Goal: Task Accomplishment & Management: Manage account settings

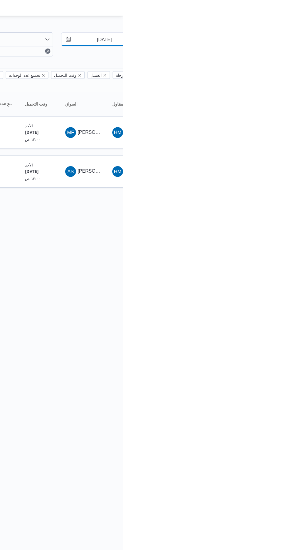
click at [276, 34] on input "[DATE]" at bounding box center [267, 35] width 67 height 12
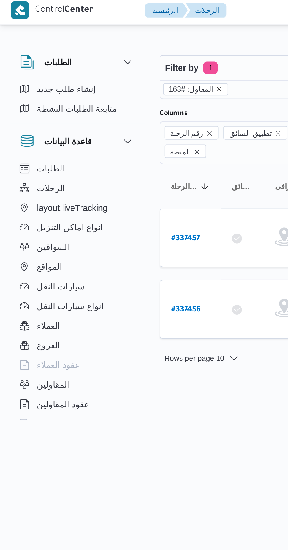
click at [103, 44] on icon "remove selected entity" at bounding box center [105, 45] width 4 height 4
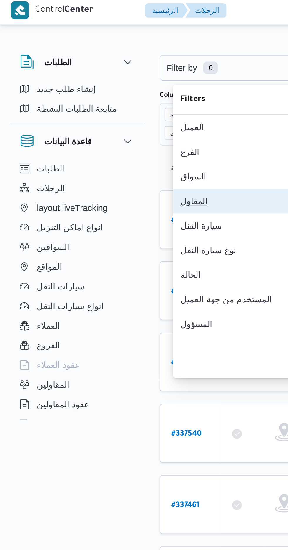
click at [102, 100] on button "المقاول 0" at bounding box center [120, 98] width 75 height 12
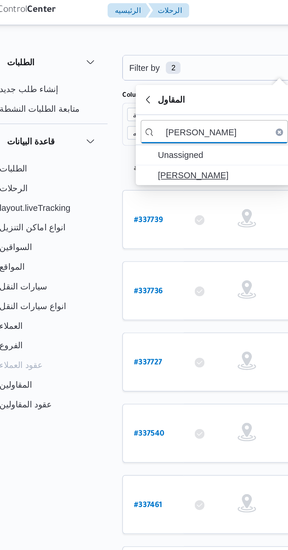
type input "[PERSON_NAME]"
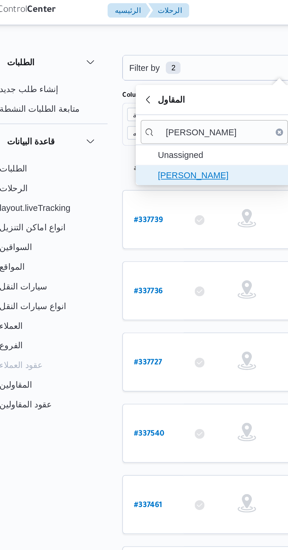
click at [124, 86] on span "[PERSON_NAME]" at bounding box center [123, 85] width 61 height 7
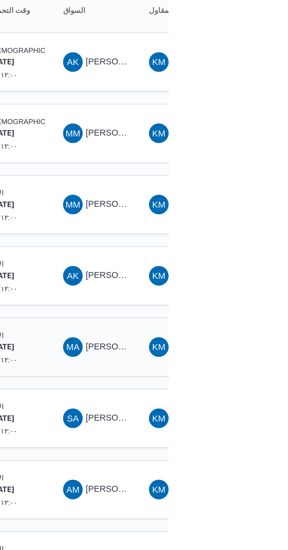
click at [262, 250] on span "[PERSON_NAME]" at bounding box center [265, 252] width 34 height 5
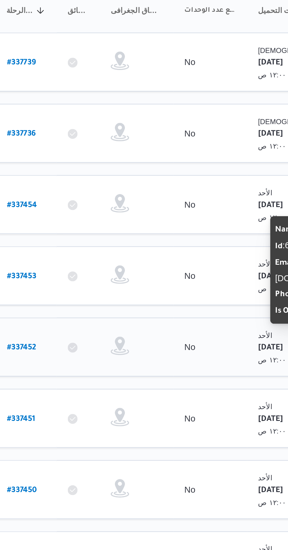
click at [91, 248] on link "# 337452" at bounding box center [89, 252] width 14 height 8
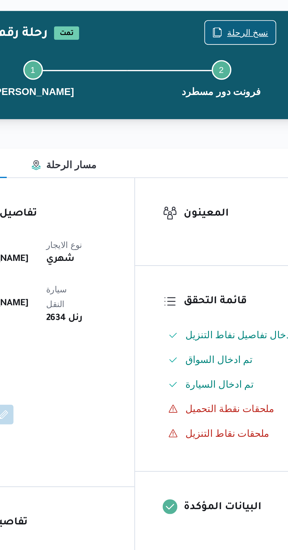
click at [229, 33] on span "نسخ الرحلة" at bounding box center [235, 37] width 34 height 11
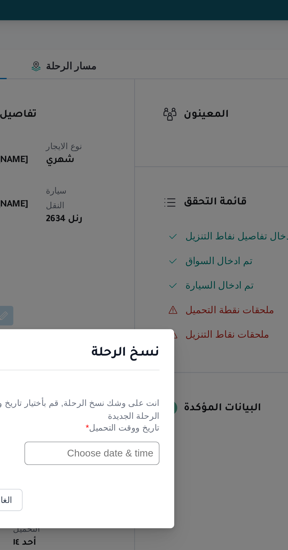
click at [168, 288] on input "text" at bounding box center [163, 286] width 65 height 11
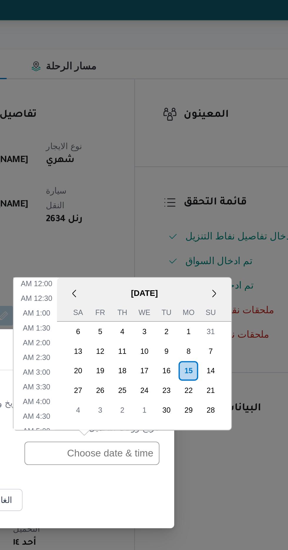
scroll to position [206, 0]
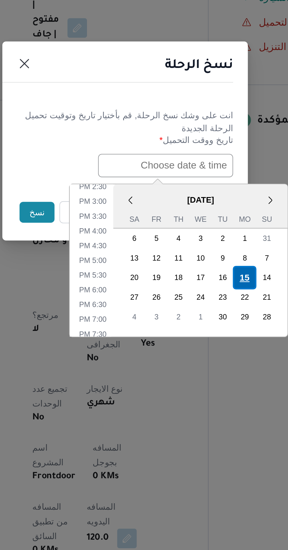
click at [199, 341] on div "15" at bounding box center [201, 340] width 11 height 11
type input "[DATE] 12:00AM"
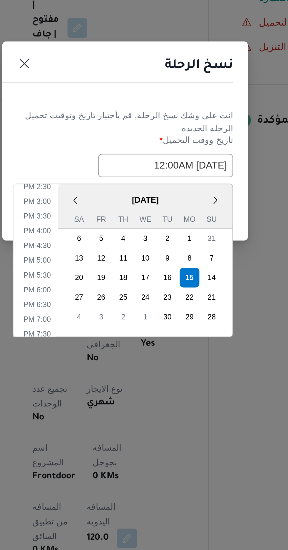
click at [178, 253] on div "نسخ الرحلة" at bounding box center [144, 240] width 118 height 27
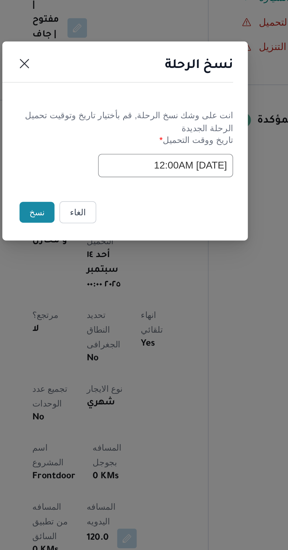
click at [98, 309] on button "نسخ" at bounding box center [101, 309] width 17 height 10
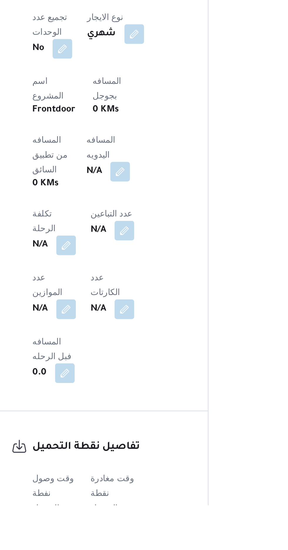
scroll to position [168, 0]
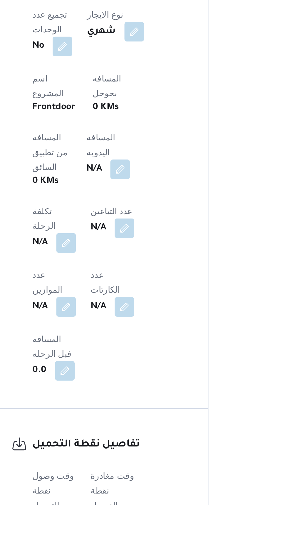
click at [113, 549] on button "button" at bounding box center [115, 557] width 9 height 9
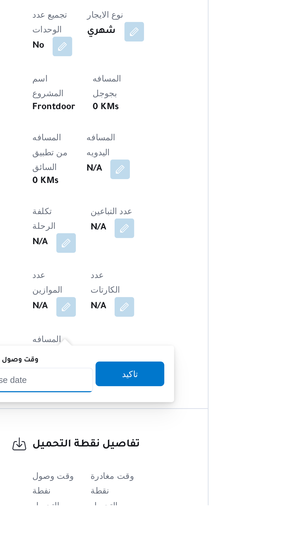
click at [118, 488] on input "وقت وصول نفطة التحميل" at bounding box center [95, 490] width 67 height 12
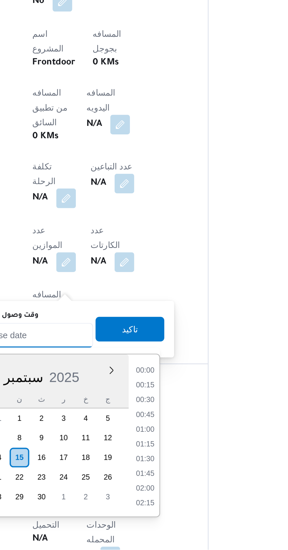
scroll to position [451, 0]
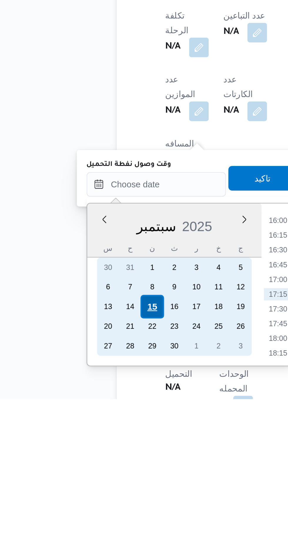
click at [92, 507] on div "15" at bounding box center [93, 505] width 11 height 11
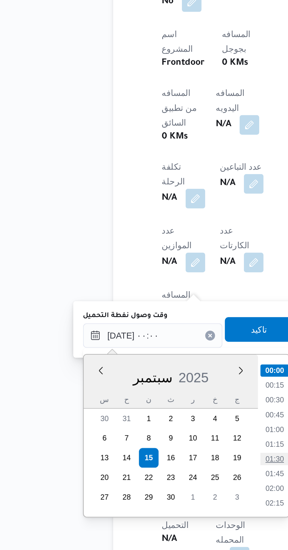
click at [158, 507] on li "01:30" at bounding box center [154, 506] width 14 height 6
type input "[DATE] ٠١:٣٠"
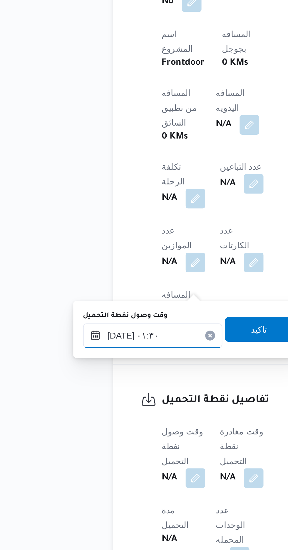
scroll to position [210, 0]
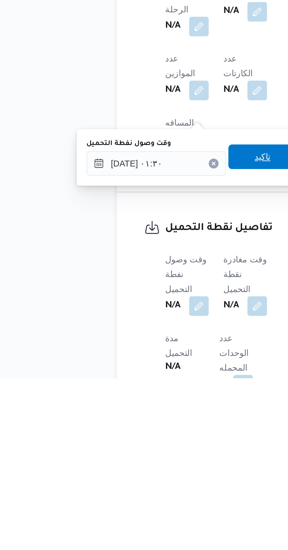
click at [146, 450] on div "تاكيد" at bounding box center [146, 444] width 33 height 12
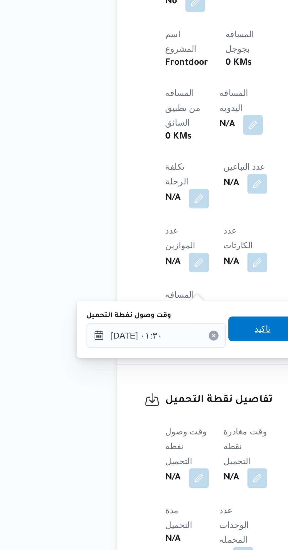
click at [146, 446] on span "تاكيد" at bounding box center [146, 444] width 33 height 12
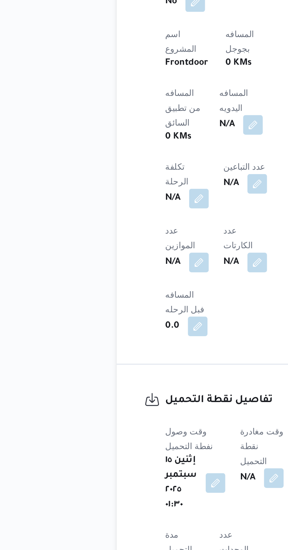
click at [145, 510] on div "N/A" at bounding box center [146, 515] width 22 height 11
click at [152, 510] on button "button" at bounding box center [151, 514] width 9 height 9
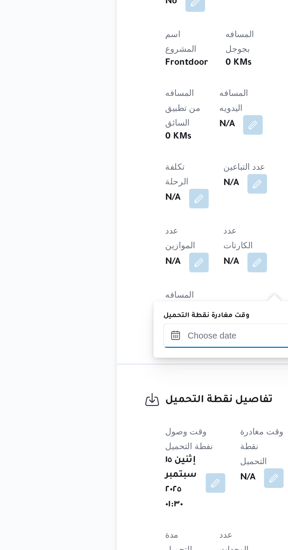
click at [134, 447] on input "وقت مغادرة نقطة التحميل" at bounding box center [132, 447] width 67 height 12
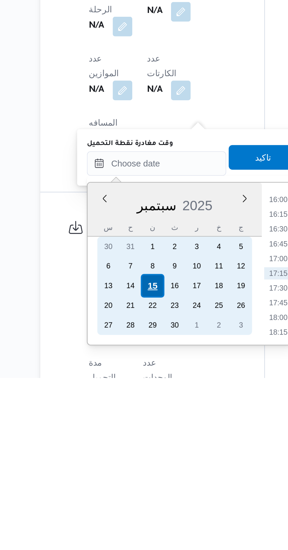
click at [131, 507] on div "15" at bounding box center [129, 505] width 11 height 11
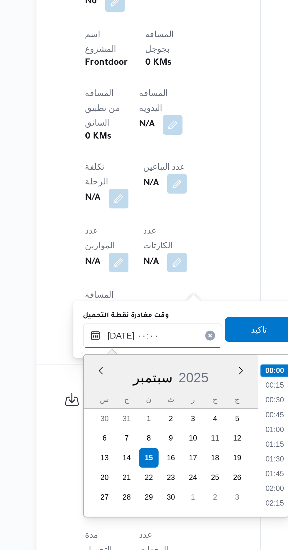
click at [106, 449] on input "[DATE] ٠٠:٠٠" at bounding box center [132, 447] width 67 height 12
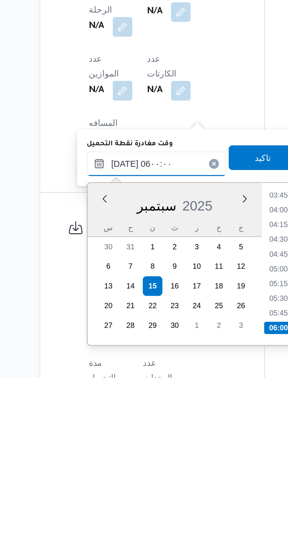
scroll to position [210, 0]
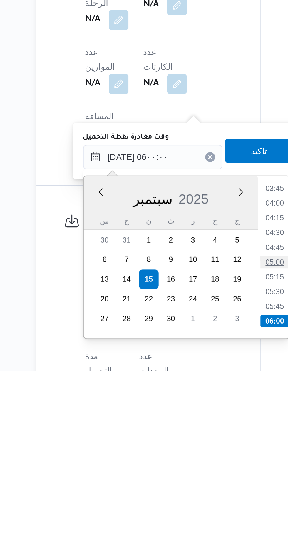
click at [193, 497] on li "05:00" at bounding box center [191, 498] width 14 height 6
type input "[DATE] ٠٥:٠٠"
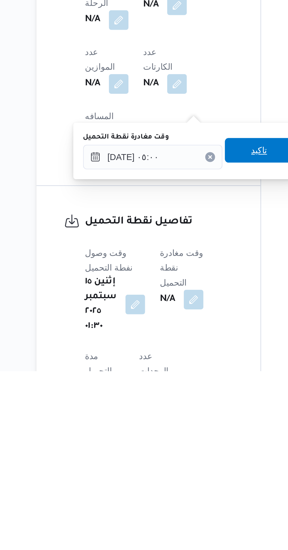
click at [183, 449] on span "تاكيد" at bounding box center [183, 444] width 33 height 12
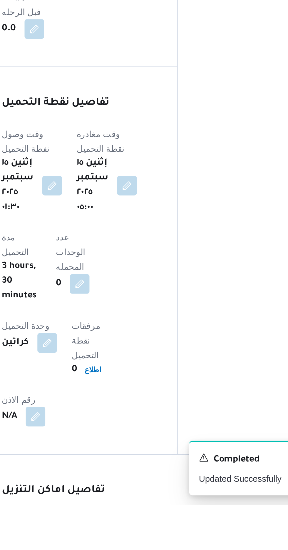
scroll to position [332, 0]
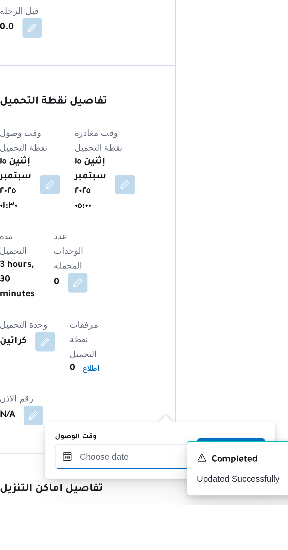
click at [158, 525] on input "وقت الوصول" at bounding box center [159, 527] width 67 height 12
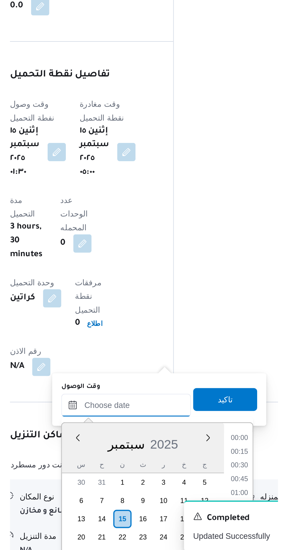
scroll to position [451, 0]
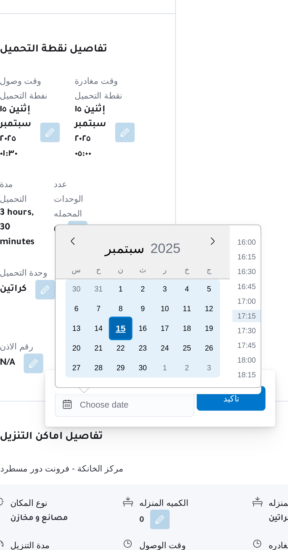
click at [157, 439] on div "15" at bounding box center [157, 443] width 11 height 11
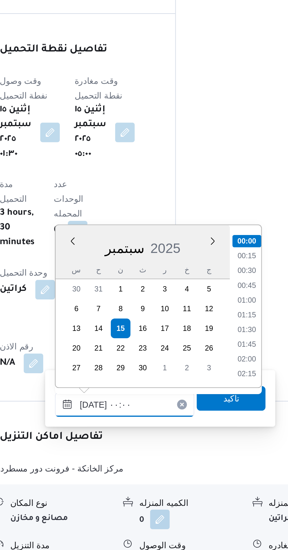
click at [131, 479] on input "[DATE] ٠٠:٠٠" at bounding box center [159, 480] width 67 height 12
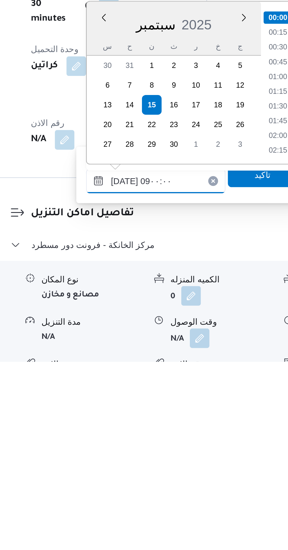
scroll to position [192, 0]
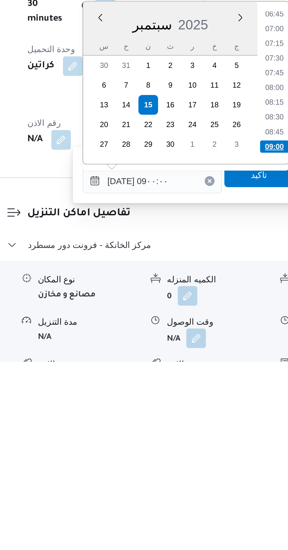
click at [213, 449] on li "09:00" at bounding box center [218, 447] width 14 height 6
type input "[DATE] ٠٩:٠٠"
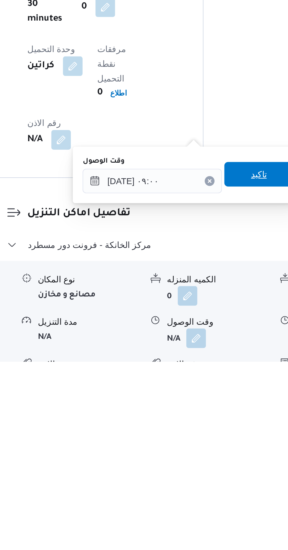
click at [213, 461] on span "تاكيد" at bounding box center [211, 460] width 8 height 7
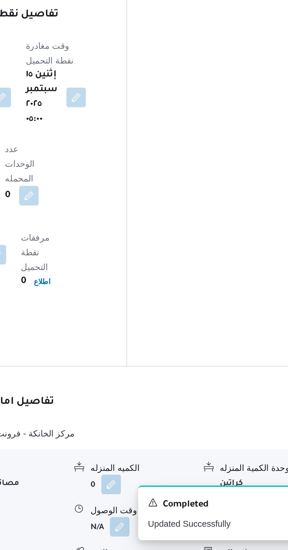
scroll to position [395, 0]
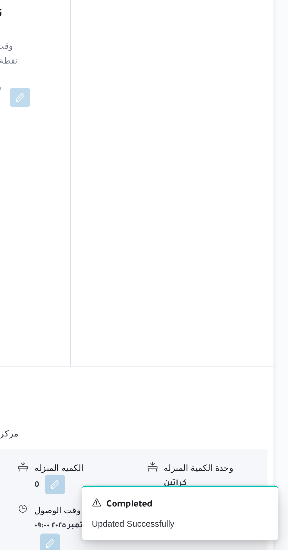
click at [245, 534] on button "button" at bounding box center [242, 538] width 9 height 9
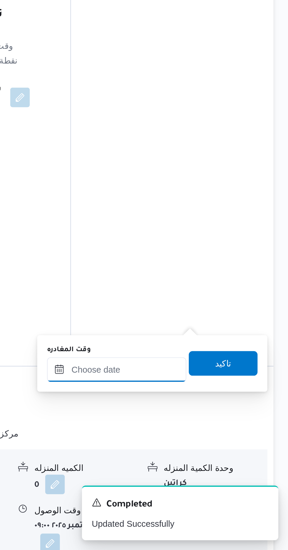
click at [218, 464] on input "وقت المغادره" at bounding box center [206, 463] width 67 height 12
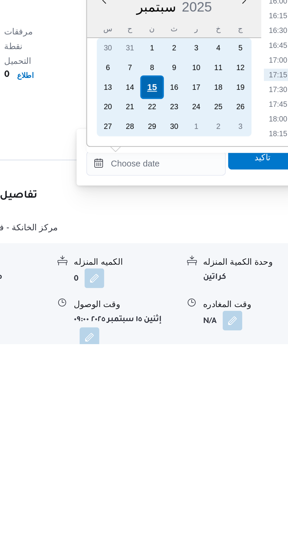
click at [205, 426] on div "15" at bounding box center [203, 426] width 11 height 11
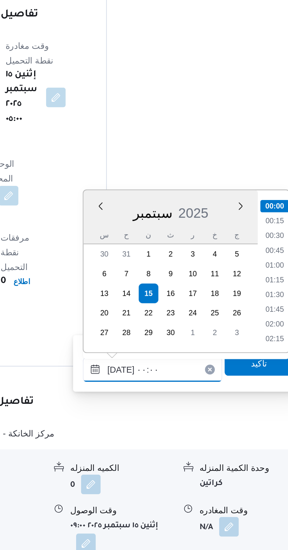
click at [173, 464] on input "[DATE] ٠٠:٠٠" at bounding box center [206, 463] width 67 height 12
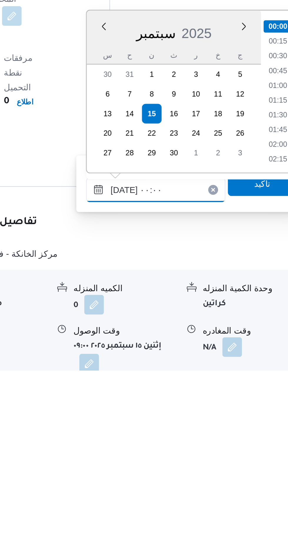
scroll to position [0, 0]
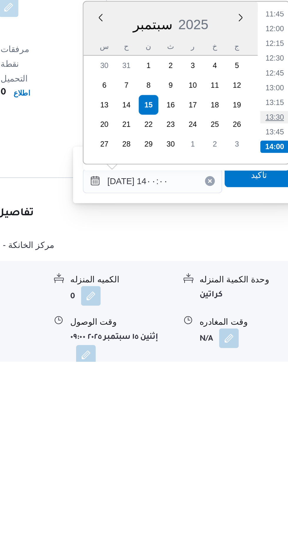
click at [265, 434] on li "13:30" at bounding box center [265, 433] width 14 height 6
type input "[DATE] ١٣:٣٠"
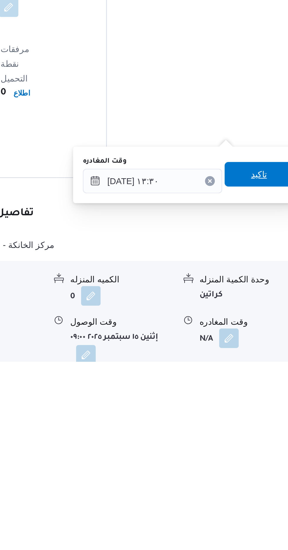
click at [259, 455] on span "تاكيد" at bounding box center [256, 460] width 33 height 12
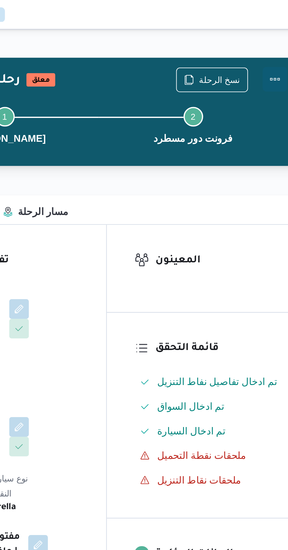
click at [266, 39] on button "Actions" at bounding box center [265, 38] width 12 height 12
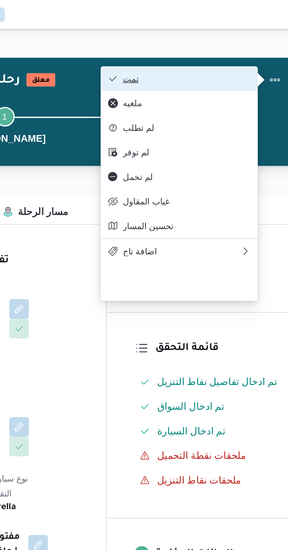
click at [252, 43] on button "تمت" at bounding box center [218, 38] width 75 height 12
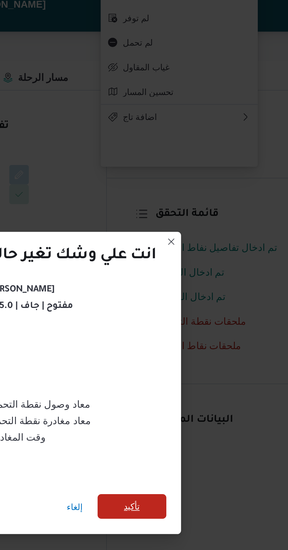
click at [201, 305] on span "تأكيد" at bounding box center [196, 307] width 33 height 12
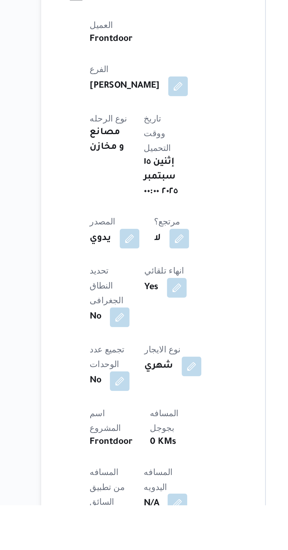
click at [137, 544] on button "button" at bounding box center [141, 548] width 9 height 9
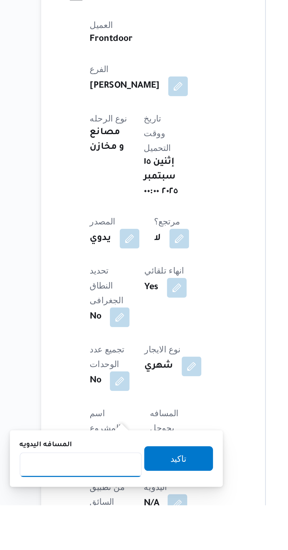
click at [101, 531] on input "المسافه اليدويه" at bounding box center [95, 530] width 59 height 12
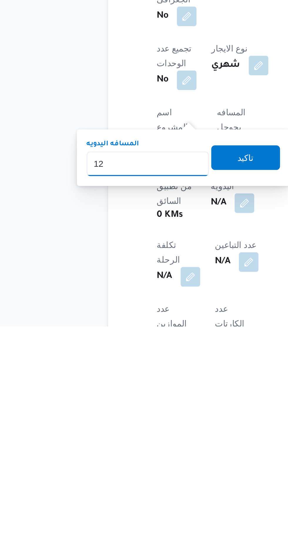
type input "120"
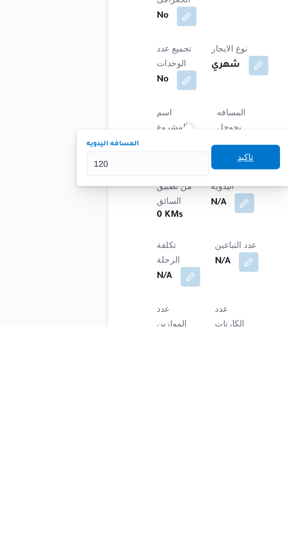
click at [144, 466] on span "تاكيد" at bounding box center [142, 468] width 8 height 7
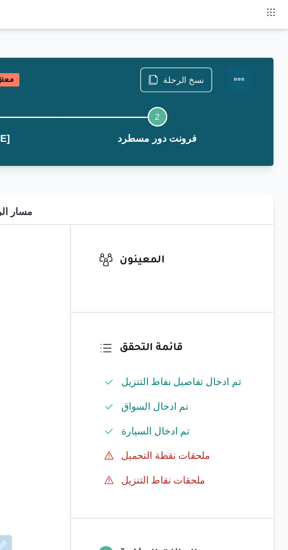
click at [269, 35] on button "Actions" at bounding box center [265, 38] width 12 height 12
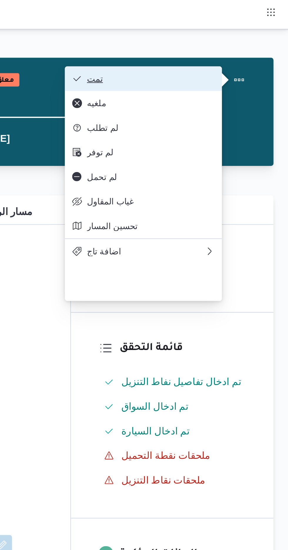
click at [248, 37] on span "تمت" at bounding box center [222, 37] width 61 height 5
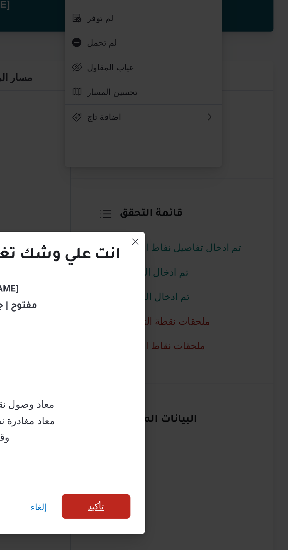
click at [203, 307] on span "تأكيد" at bounding box center [196, 307] width 33 height 12
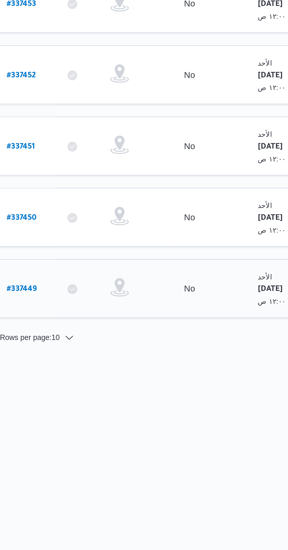
click at [90, 387] on b "# 337449" at bounding box center [89, 389] width 14 height 4
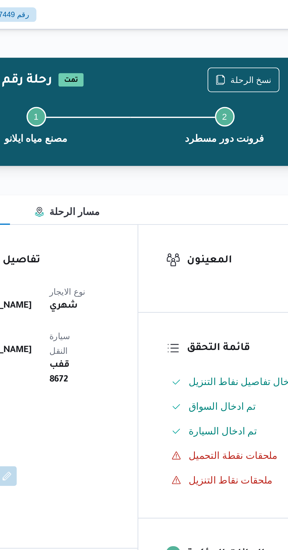
click at [234, 42] on div "Step 1 is incomplete 1 مصنع مياه ايلانو Step 2 is incomplete 2 فرونت دور مسطرد" at bounding box center [180, 60] width 188 height 38
click at [237, 32] on div "نسخ الرحلة" at bounding box center [234, 38] width 34 height 12
click at [238, 39] on span "نسخ الرحلة" at bounding box center [238, 37] width 20 height 7
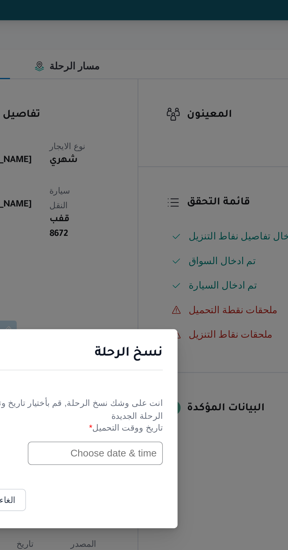
click at [160, 288] on input "text" at bounding box center [163, 286] width 65 height 11
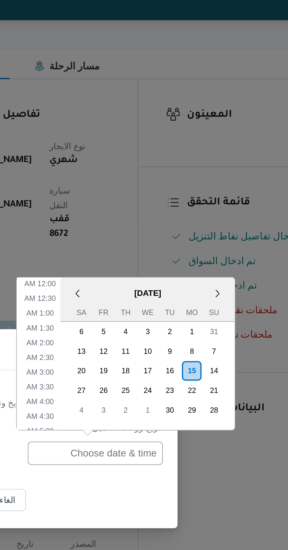
scroll to position [206, 0]
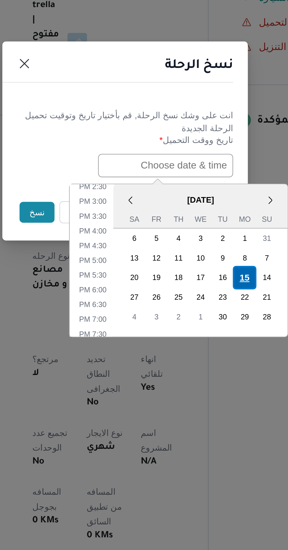
click at [201, 339] on div "15" at bounding box center [201, 340] width 11 height 11
type input "[DATE] 12:00AM"
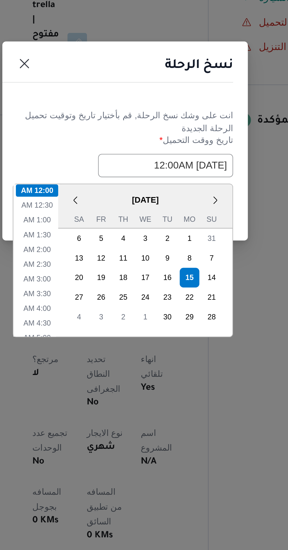
click at [175, 255] on div "انت على وشك نسخ الرحلة, [GEOGRAPHIC_DATA] بأختيار تاريخ وتوقيت تحميل الرحلة الج…" at bounding box center [144, 276] width 118 height 44
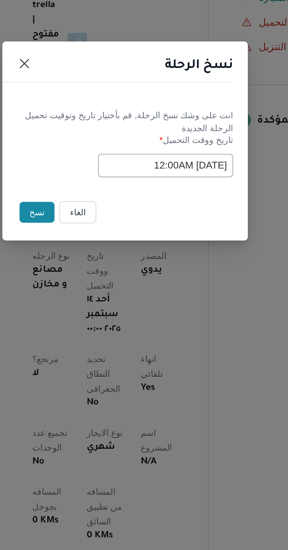
click at [96, 310] on button "نسخ" at bounding box center [101, 309] width 17 height 10
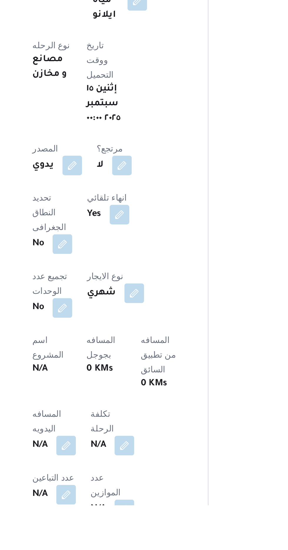
scroll to position [33, 0]
click at [116, 516] on button "button" at bounding box center [115, 520] width 9 height 9
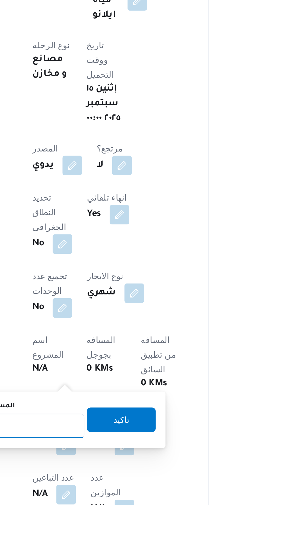
click at [108, 510] on input "المسافه اليدويه" at bounding box center [95, 512] width 59 height 12
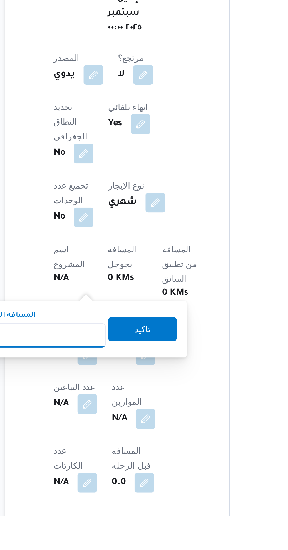
scroll to position [81, 0]
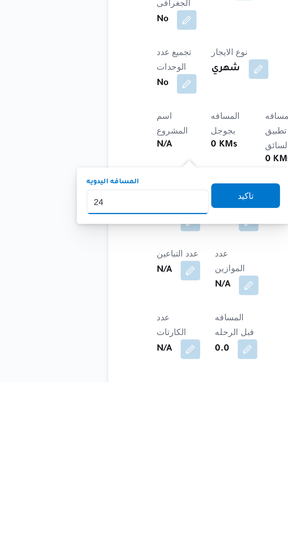
type input "240"
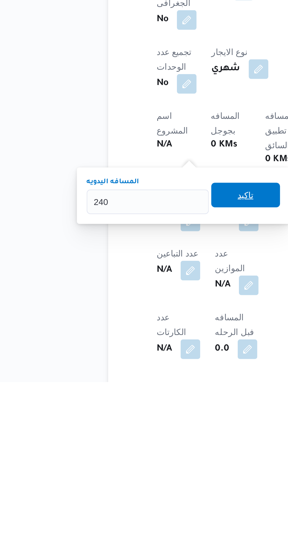
click at [148, 464] on span "تاكيد" at bounding box center [142, 460] width 33 height 12
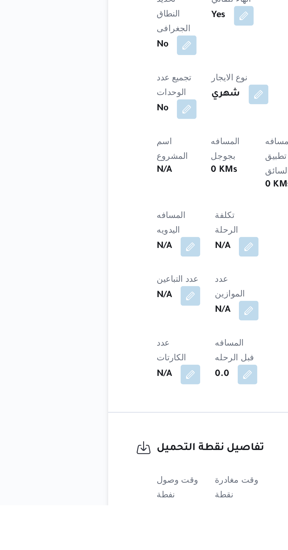
scroll to position [129, 0]
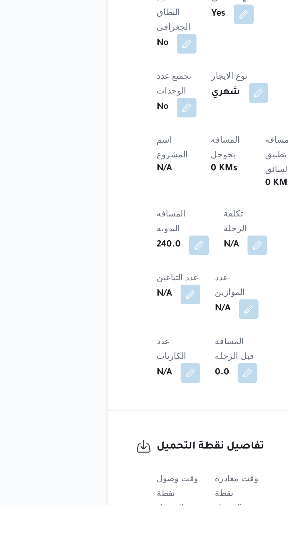
click at [120, 549] on button "button" at bounding box center [115, 558] width 9 height 9
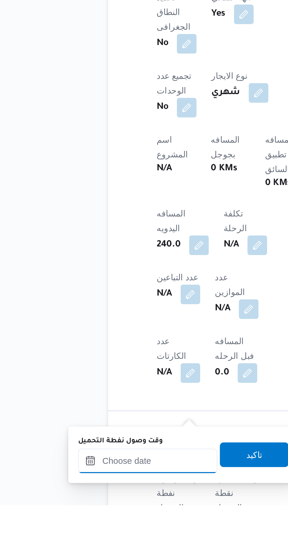
click at [110, 529] on input "وقت وصول نفطة التحميل" at bounding box center [95, 529] width 67 height 12
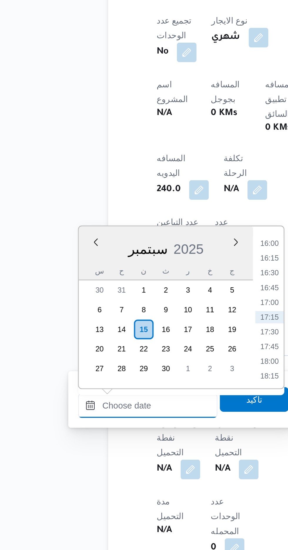
scroll to position [177, 0]
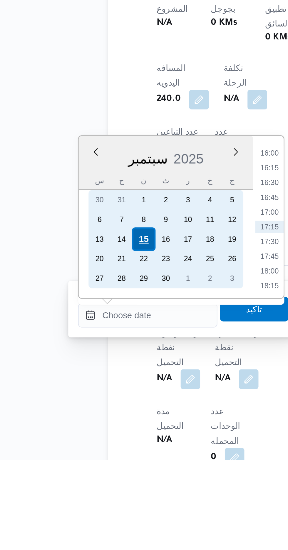
click at [92, 443] on div "15" at bounding box center [93, 444] width 11 height 11
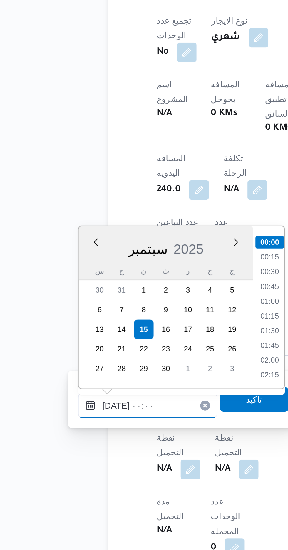
click at [68, 477] on input "[DATE] ٠٠:٠٠" at bounding box center [95, 481] width 67 height 12
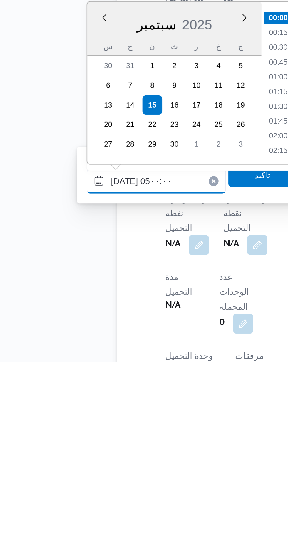
scroll to position [79, 0]
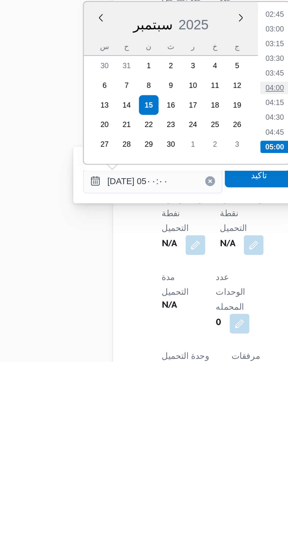
click at [153, 418] on li "04:00" at bounding box center [154, 419] width 14 height 6
type input "[DATE] ٠٤:٠٠"
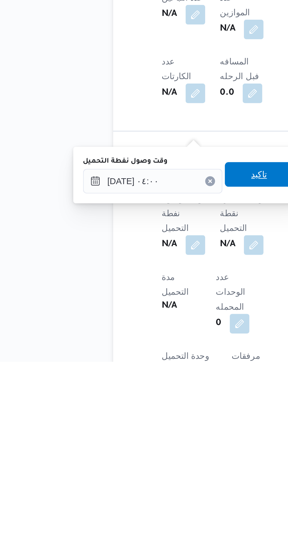
click at [146, 464] on span "تاكيد" at bounding box center [146, 460] width 33 height 12
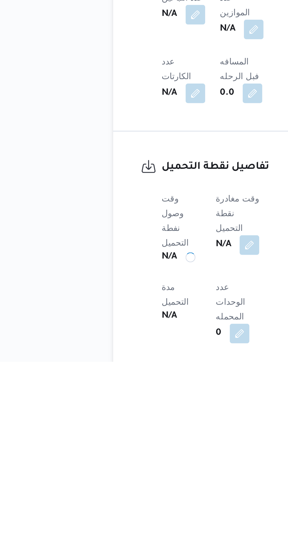
scroll to position [194, 0]
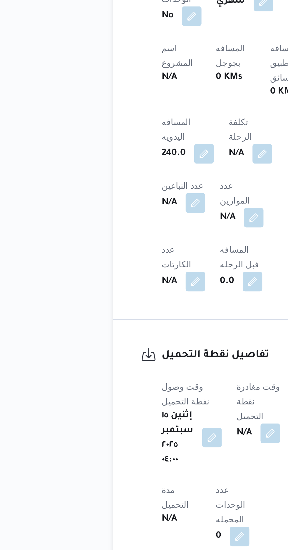
click at [124, 491] on button "button" at bounding box center [123, 495] width 9 height 9
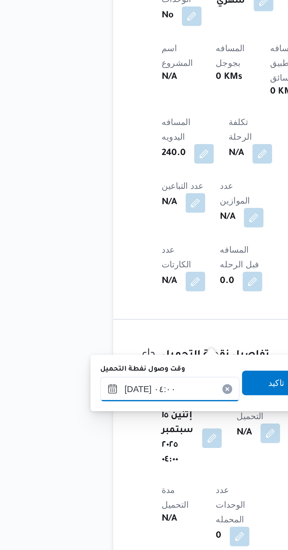
click at [113, 469] on div "[DATE] ٠٤:٠٠" at bounding box center [103, 473] width 67 height 12
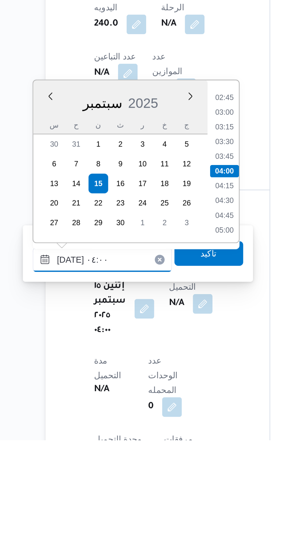
scroll to position [204, 0]
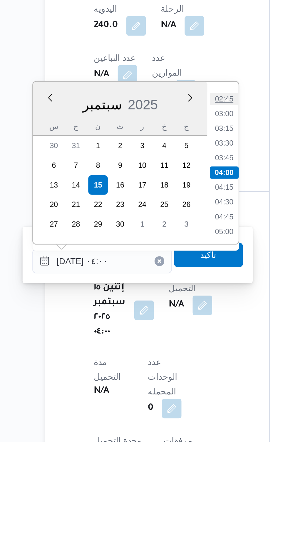
click at [163, 385] on li "02:45" at bounding box center [162, 386] width 14 height 6
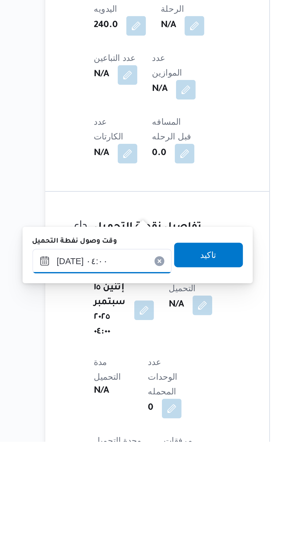
click at [124, 461] on input "[DATE] ٠٤:٠٠" at bounding box center [103, 463] width 67 height 12
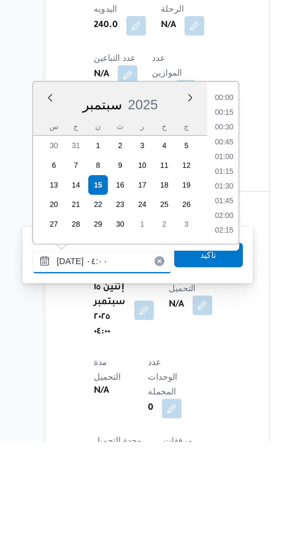
scroll to position [77, 0]
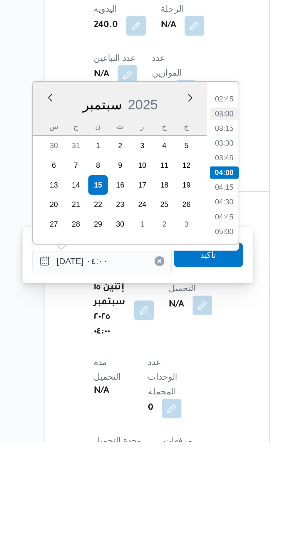
click at [162, 391] on li "03:00" at bounding box center [162, 393] width 14 height 6
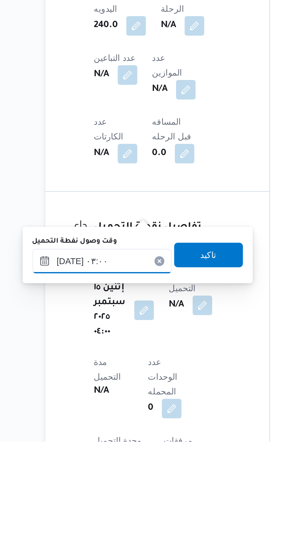
click at [120, 461] on input "[DATE] ٠٣:٠٠" at bounding box center [103, 463] width 67 height 12
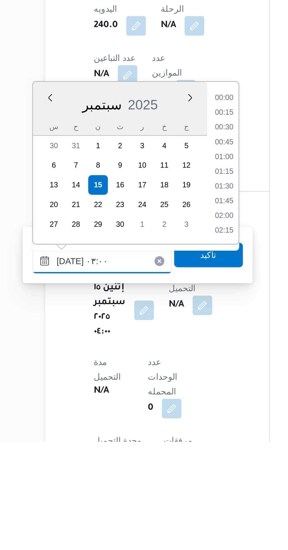
scroll to position [49, 0]
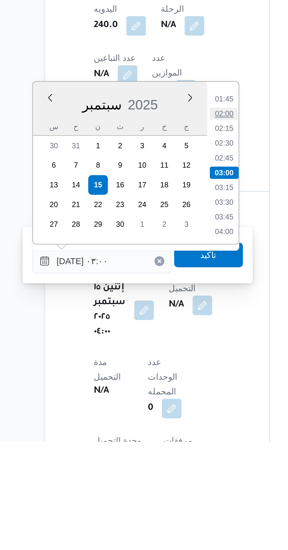
click at [162, 392] on li "02:00" at bounding box center [162, 393] width 14 height 6
type input "[DATE] ٠٢:٠٠"
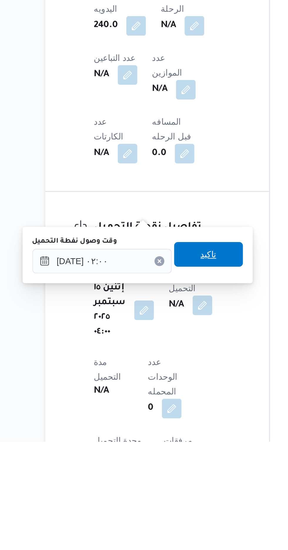
click at [158, 461] on span "تاكيد" at bounding box center [155, 460] width 8 height 7
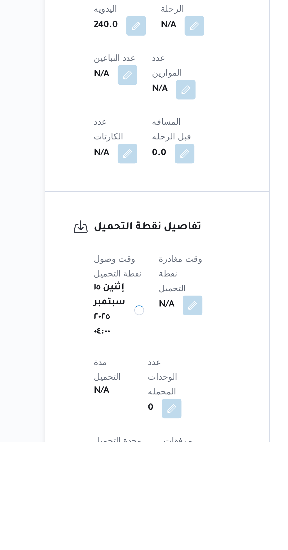
scroll to position [204, 0]
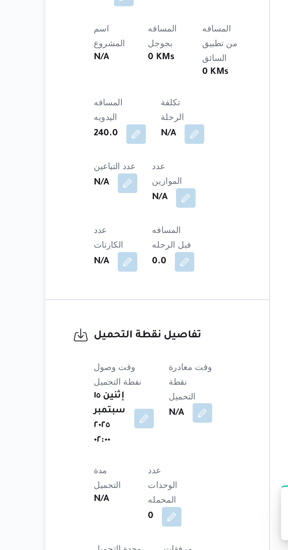
click at [156, 479] on button "button" at bounding box center [151, 483] width 9 height 9
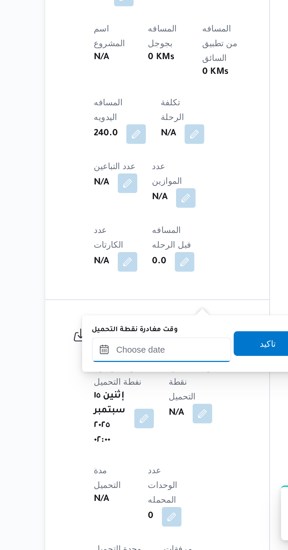
click at [145, 453] on input "وقت مغادرة نقطة التحميل" at bounding box center [132, 454] width 67 height 12
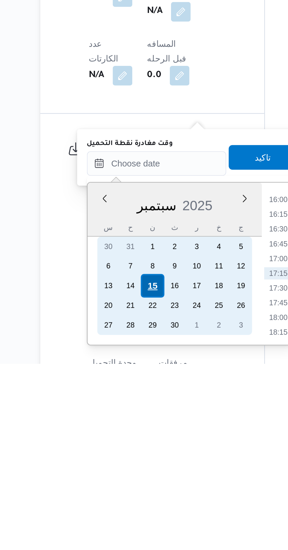
click at [130, 512] on div "15" at bounding box center [129, 512] width 11 height 11
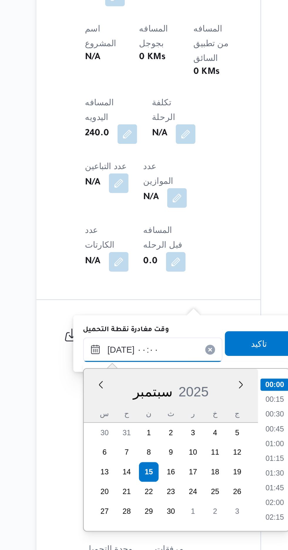
click at [103, 457] on input "[DATE] ٠٠:٠٠" at bounding box center [132, 454] width 67 height 12
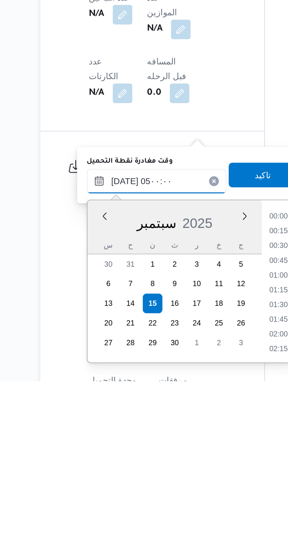
scroll to position [203, 0]
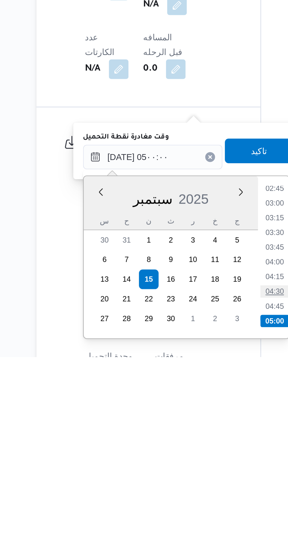
click at [193, 521] on li "04:30" at bounding box center [191, 519] width 14 height 6
type input "[DATE] ٠٤:٣٠"
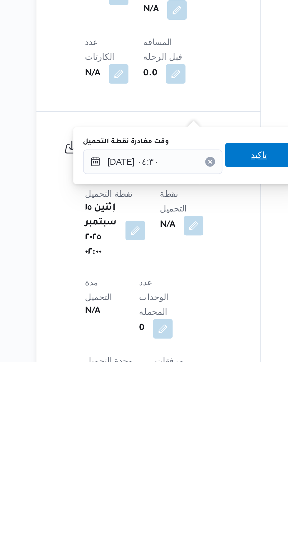
click at [186, 450] on span "تاكيد" at bounding box center [183, 450] width 8 height 7
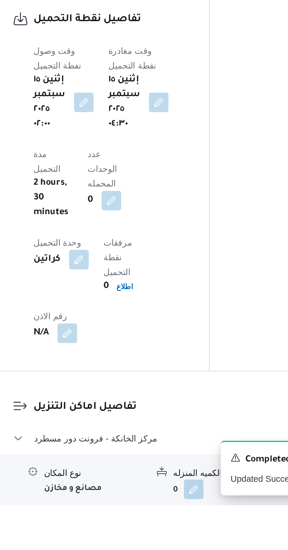
scroll to position [334, 0]
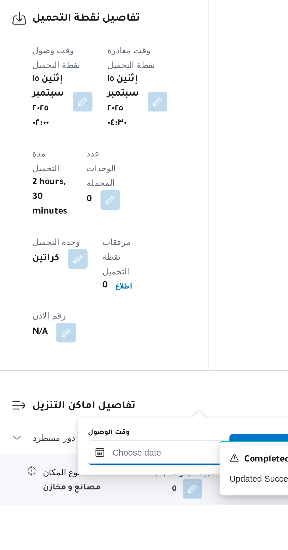
click at [172, 522] on input "وقت الوصول" at bounding box center [159, 525] width 67 height 12
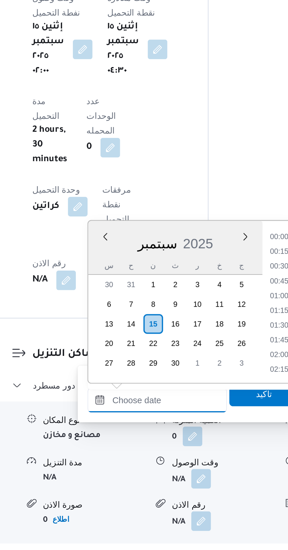
scroll to position [451, 0]
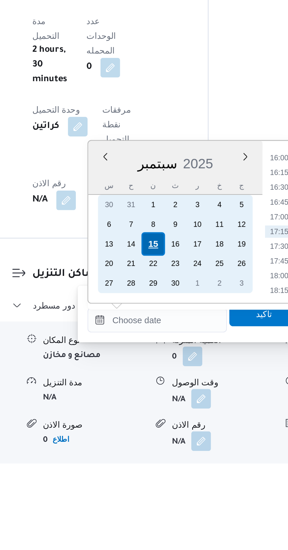
click at [158, 439] on div "15" at bounding box center [157, 441] width 11 height 11
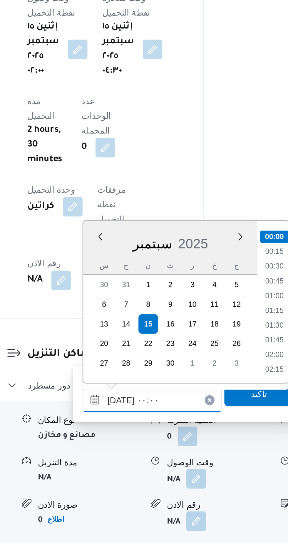
click at [127, 473] on input "[DATE] ٠٠:٠٠" at bounding box center [159, 478] width 67 height 12
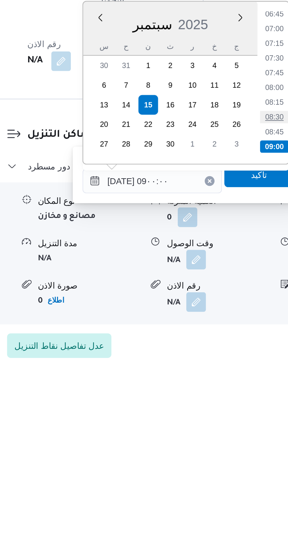
click at [217, 434] on li "08:30" at bounding box center [218, 433] width 14 height 6
type input "[DATE] ٠٨:٣٠"
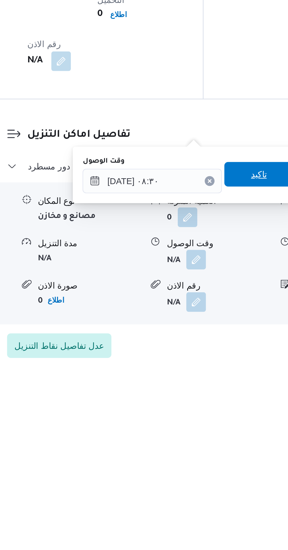
click at [210, 457] on span "تاكيد" at bounding box center [210, 460] width 33 height 12
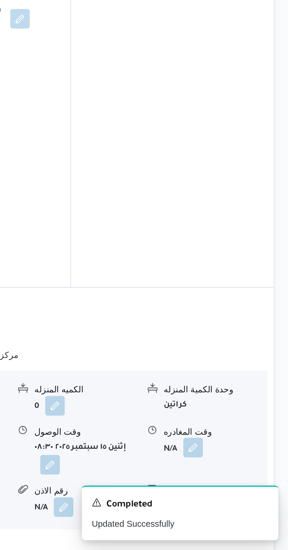
click at [243, 496] on button "button" at bounding box center [242, 500] width 9 height 9
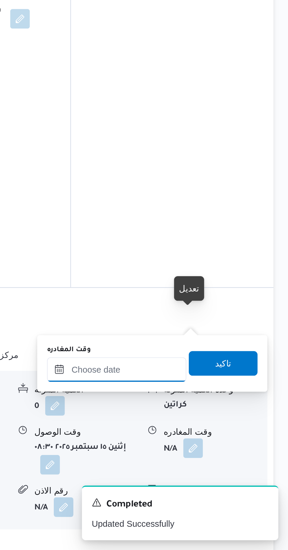
click at [226, 464] on input "وقت المغادره" at bounding box center [206, 463] width 67 height 12
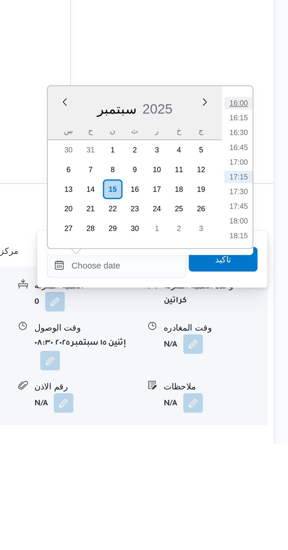
click at [264, 387] on li "16:00" at bounding box center [265, 387] width 14 height 6
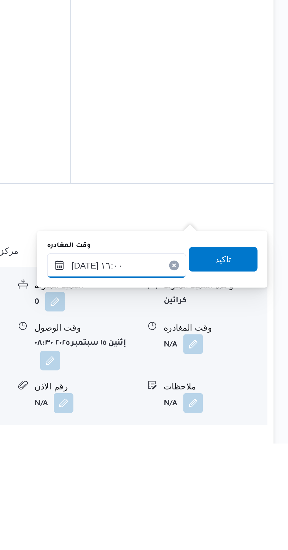
click at [225, 462] on input "[DATE] ١٦:٠٠" at bounding box center [206, 465] width 67 height 12
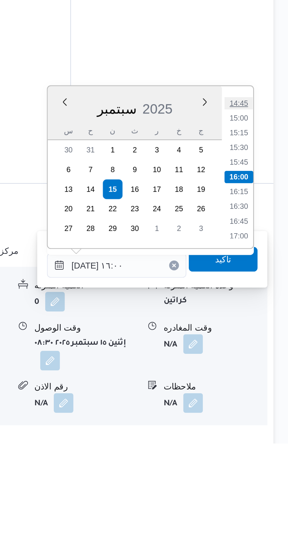
click at [263, 388] on li "14:45" at bounding box center [265, 387] width 14 height 6
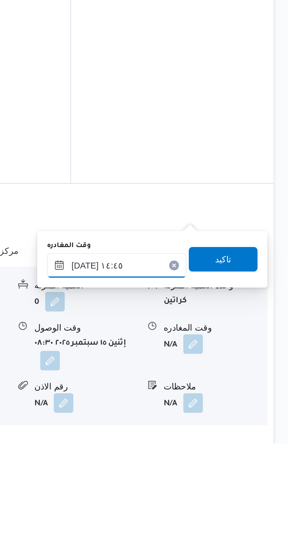
click at [223, 461] on input "[DATE] ١٤:٤٥" at bounding box center [206, 465] width 67 height 12
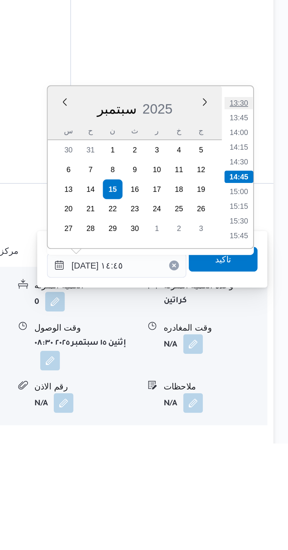
click at [263, 387] on li "13:30" at bounding box center [265, 387] width 14 height 6
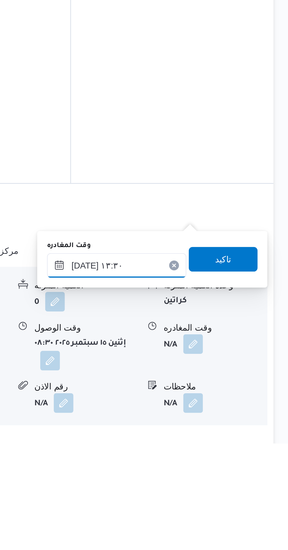
click at [221, 462] on input "[DATE] ١٣:٣٠" at bounding box center [206, 465] width 67 height 12
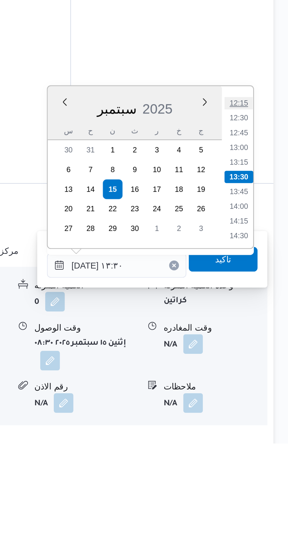
click at [265, 387] on li "12:15" at bounding box center [265, 387] width 14 height 6
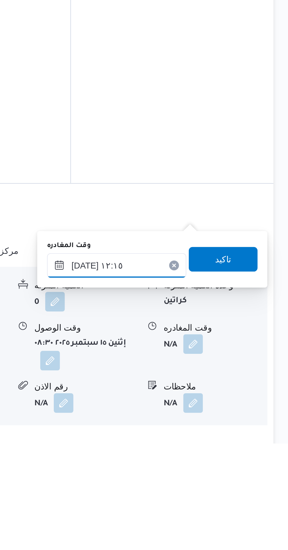
click at [219, 467] on input "[DATE] ١٢:١٥" at bounding box center [206, 465] width 67 height 12
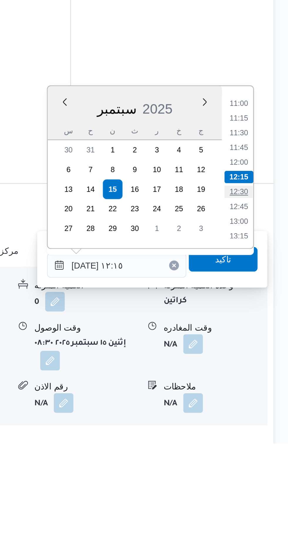
click at [263, 429] on li "12:30" at bounding box center [265, 429] width 14 height 6
type input "[DATE] ١٢:٣٠"
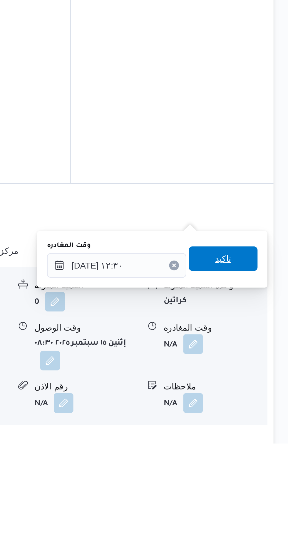
click at [260, 464] on span "تاكيد" at bounding box center [256, 461] width 33 height 12
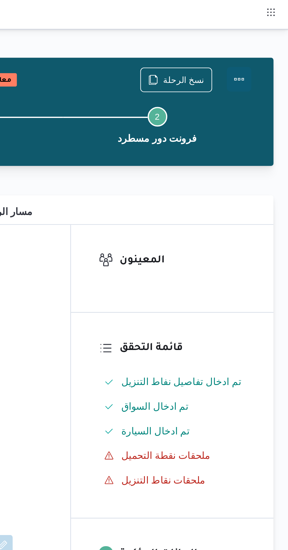
click at [268, 39] on button "Actions" at bounding box center [265, 38] width 12 height 12
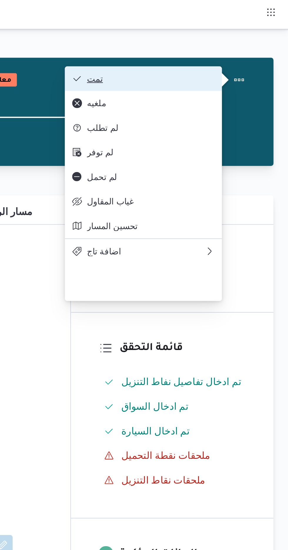
click at [253, 41] on button "تمت" at bounding box center [218, 38] width 75 height 12
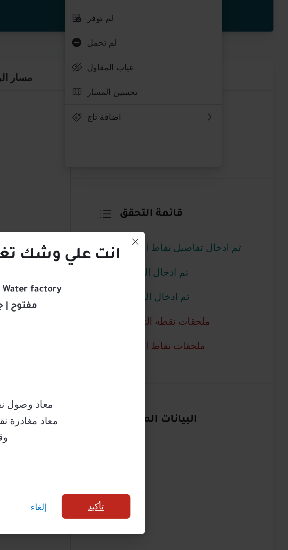
click at [201, 307] on span "تأكيد" at bounding box center [196, 307] width 33 height 12
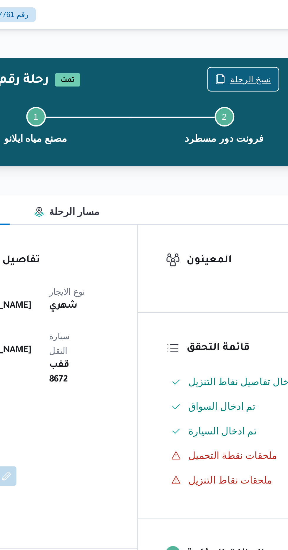
click at [239, 37] on span "نسخ الرحلة" at bounding box center [238, 37] width 20 height 7
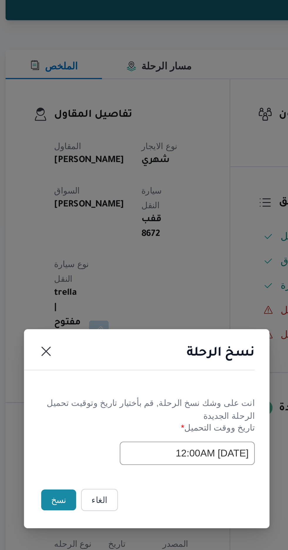
click at [101, 308] on button "نسخ" at bounding box center [101, 309] width 17 height 10
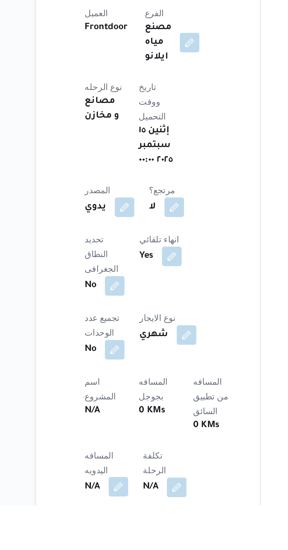
click at [116, 536] on button "button" at bounding box center [115, 540] width 9 height 9
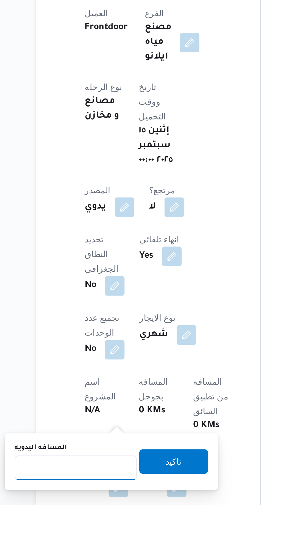
click at [102, 533] on input "المسافه اليدويه" at bounding box center [95, 532] width 59 height 12
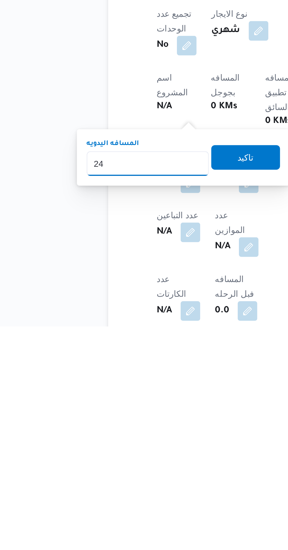
type input "240"
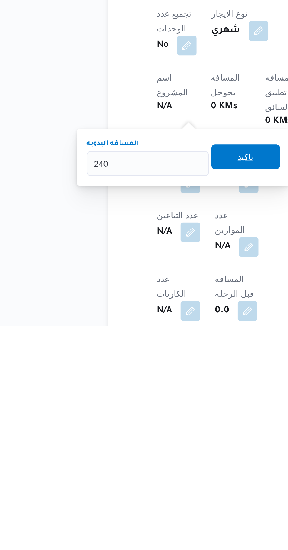
click at [146, 469] on span "تاكيد" at bounding box center [142, 468] width 8 height 7
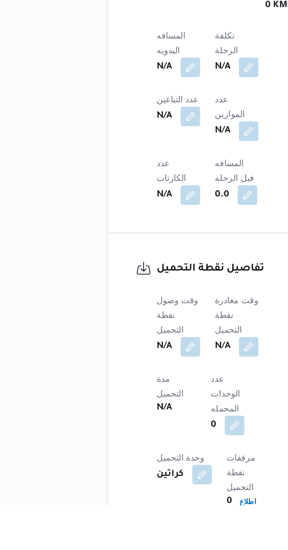
scroll to position [241, 0]
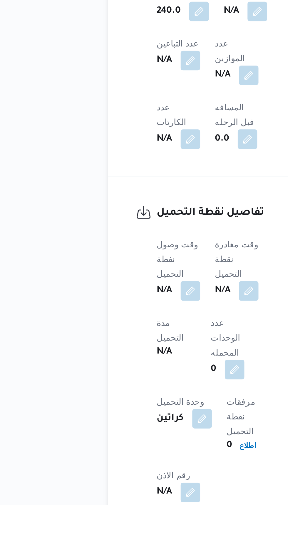
click at [117, 418] on div "وقت وصول نفطة التحميل N/A وقت مغادرة نقطة التحميل N/A مدة التحميل N/A عدد الوحد…" at bounding box center [135, 485] width 78 height 134
click at [118, 442] on button "button" at bounding box center [115, 446] width 9 height 9
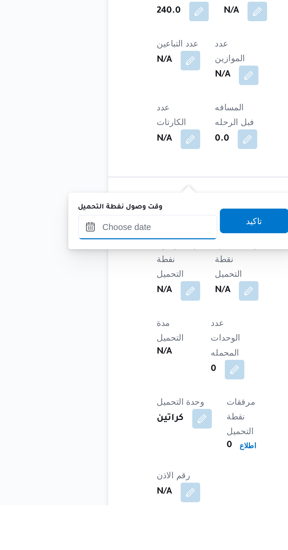
click at [108, 418] on input "وقت وصول نفطة التحميل" at bounding box center [95, 417] width 67 height 12
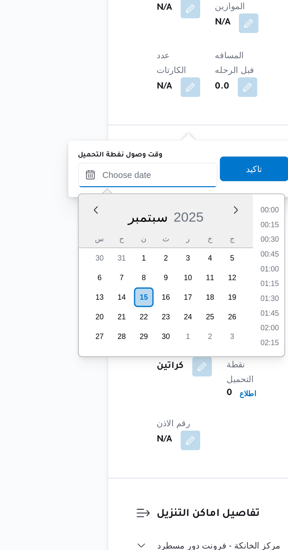
scroll to position [458, 0]
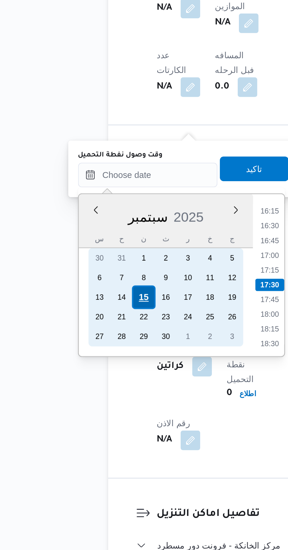
click at [91, 426] on div "15" at bounding box center [93, 428] width 11 height 11
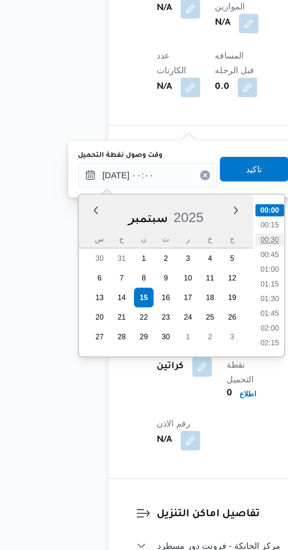
click at [153, 402] on li "00:30" at bounding box center [154, 401] width 14 height 6
type input "[DATE] ٠٠:٣٠"
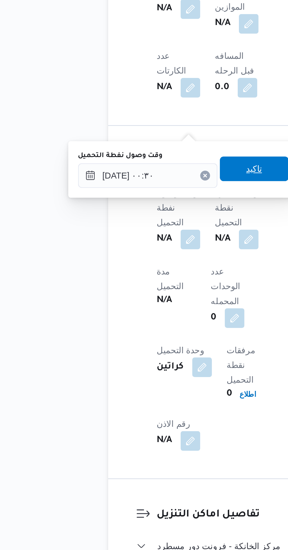
click at [150, 368] on span "تاكيد" at bounding box center [147, 367] width 8 height 7
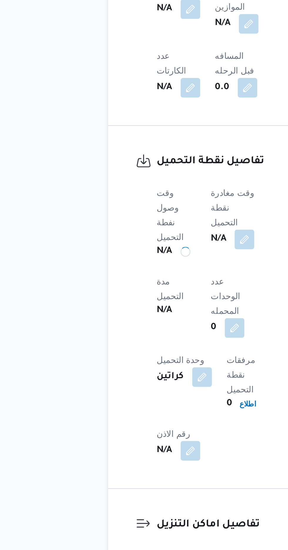
scroll to position [287, 0]
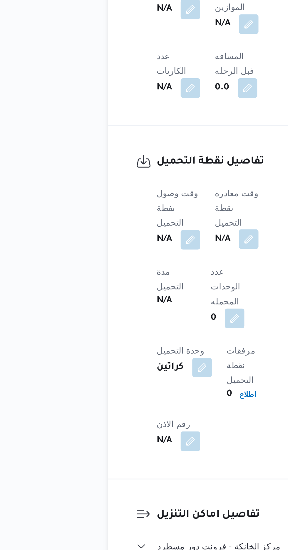
click at [145, 396] on button "button" at bounding box center [143, 400] width 9 height 9
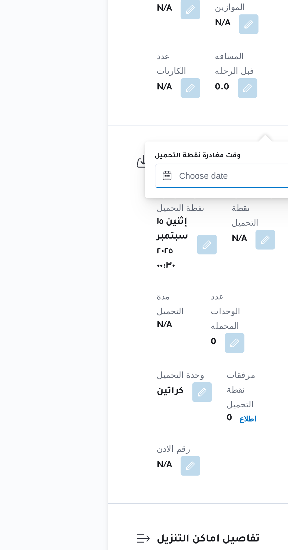
click at [137, 370] on input "وقت مغادرة نقطة التحميل" at bounding box center [132, 371] width 67 height 12
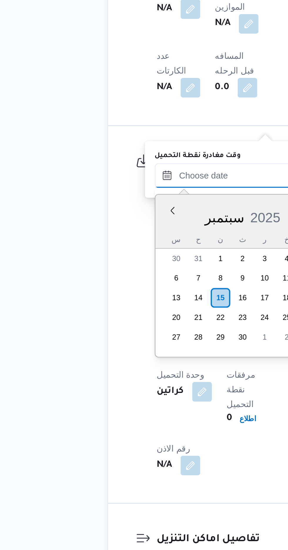
scroll to position [458, 0]
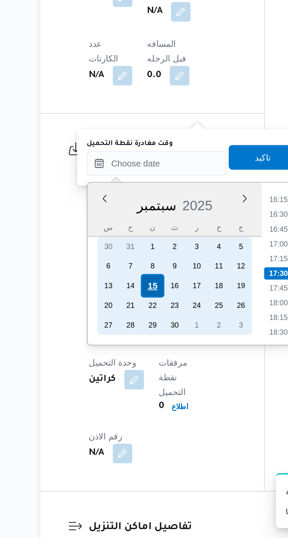
click at [133, 428] on div "15" at bounding box center [129, 429] width 11 height 11
type input "[DATE] ٠٠:٠٠"
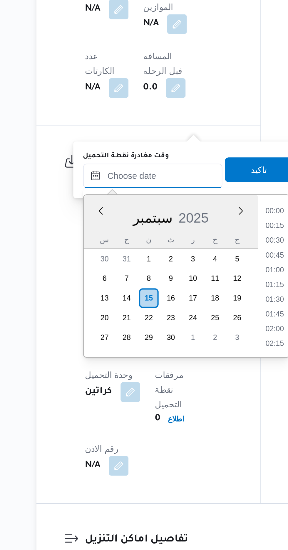
click at [105, 372] on input "وقت مغادرة نقطة التحميل" at bounding box center [132, 371] width 67 height 12
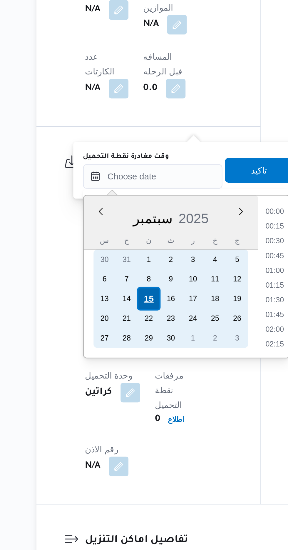
click at [130, 429] on div "15" at bounding box center [129, 429] width 11 height 11
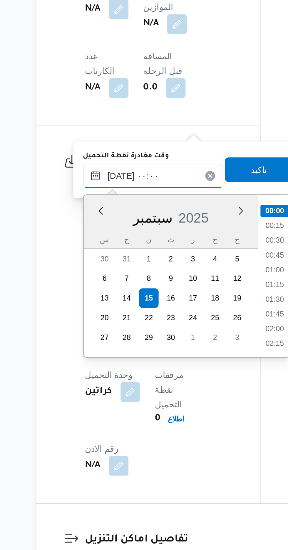
click at [111, 371] on input "[DATE] ٠٠:٠٠" at bounding box center [132, 371] width 67 height 12
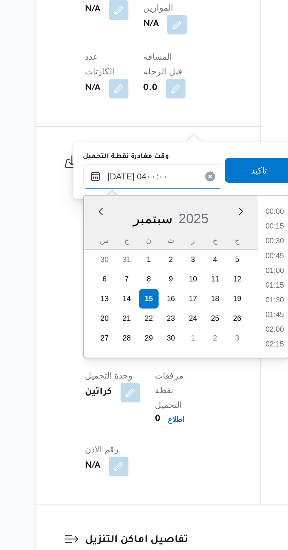
scroll to position [51, 0]
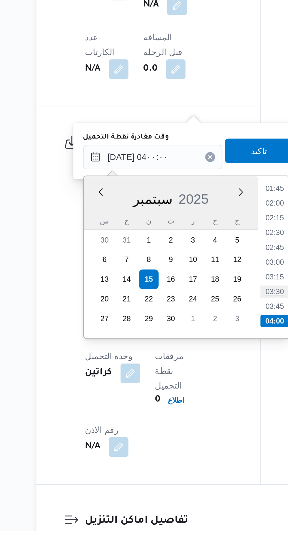
click at [190, 434] on li "03:30" at bounding box center [191, 435] width 14 height 6
type input "[DATE] ٠٣:٣٠"
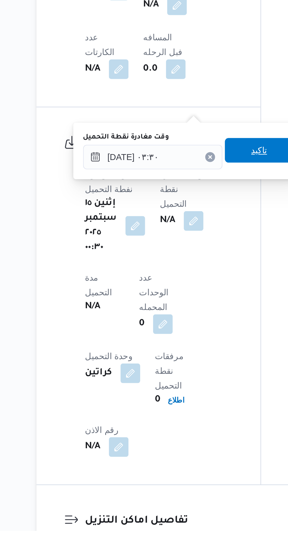
click at [185, 368] on span "تاكيد" at bounding box center [183, 367] width 8 height 7
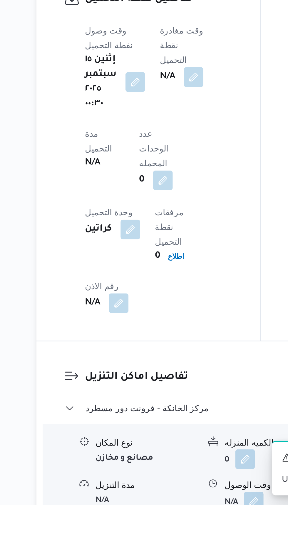
scroll to position [404, 0]
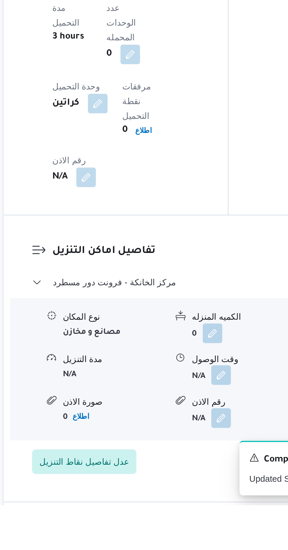
click at [178, 483] on button "button" at bounding box center [180, 487] width 9 height 9
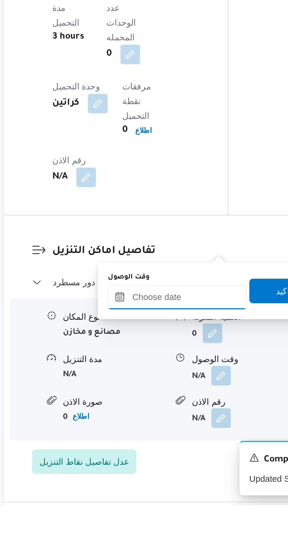
click at [167, 449] on input "وقت الوصول" at bounding box center [159, 450] width 67 height 12
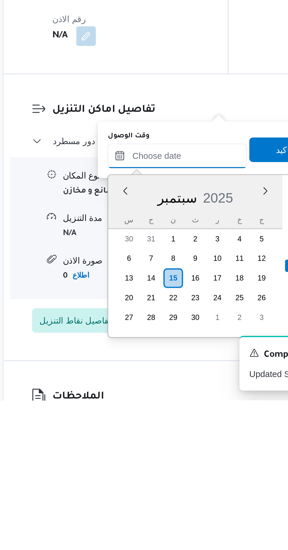
scroll to position [421, 0]
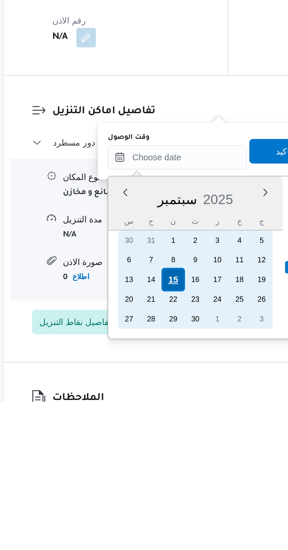
click at [158, 491] on div "15" at bounding box center [157, 491] width 11 height 11
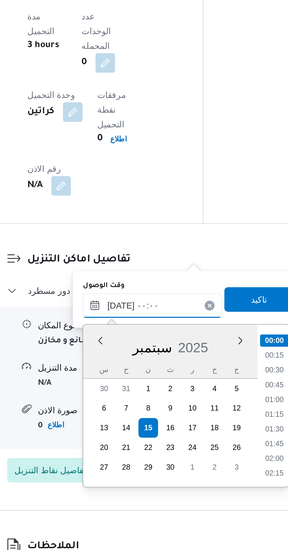
click at [130, 435] on input "[DATE] ٠٠:٠٠" at bounding box center [159, 433] width 67 height 12
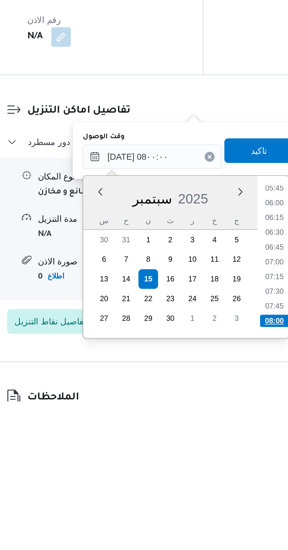
click at [215, 511] on li "08:00" at bounding box center [218, 511] width 14 height 6
type input "[DATE] ٠٨:٠٠"
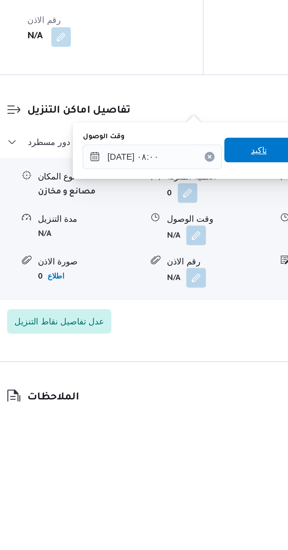
click at [214, 432] on span "تاكيد" at bounding box center [211, 429] width 8 height 7
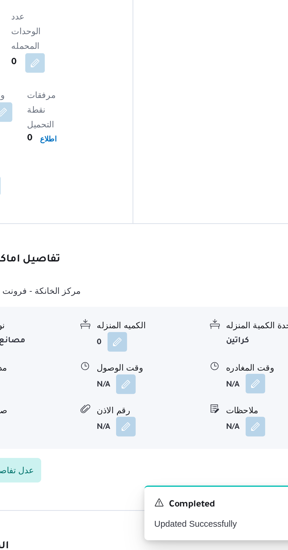
click at [243, 465] on button "button" at bounding box center [242, 469] width 9 height 9
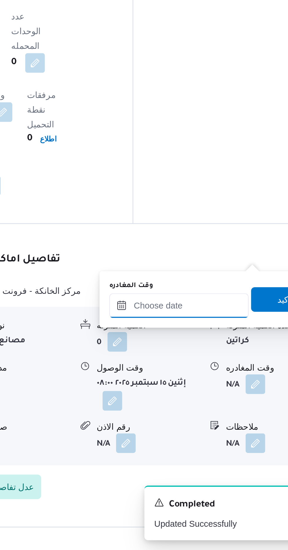
click at [223, 432] on input "وقت المغادره" at bounding box center [206, 433] width 67 height 12
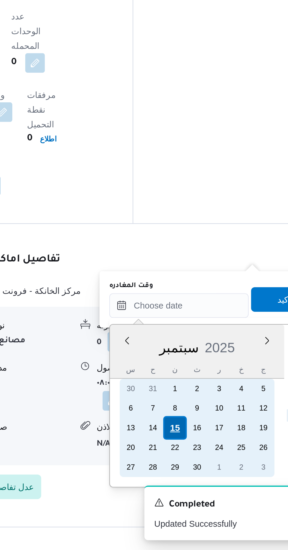
click at [204, 490] on div "15" at bounding box center [203, 491] width 11 height 11
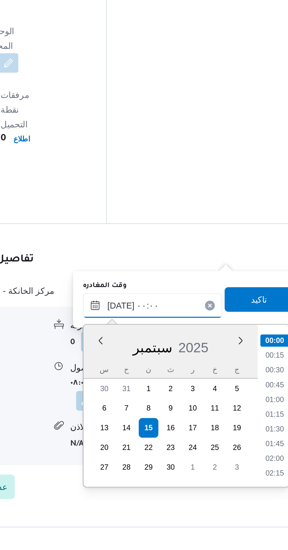
click at [173, 434] on input "[DATE] ٠٠:٠٠" at bounding box center [206, 433] width 67 height 12
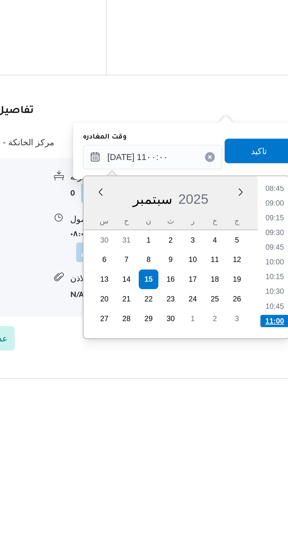
click at [266, 510] on li "11:00" at bounding box center [265, 512] width 14 height 6
type input "[DATE] ١١:٠٠"
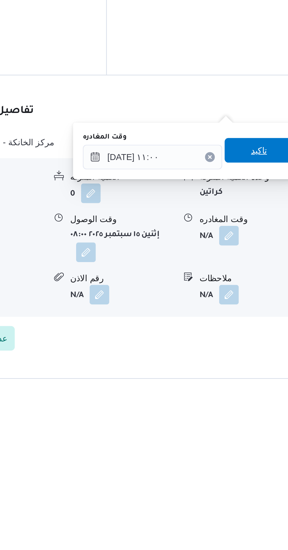
click at [259, 428] on span "تاكيد" at bounding box center [257, 429] width 8 height 7
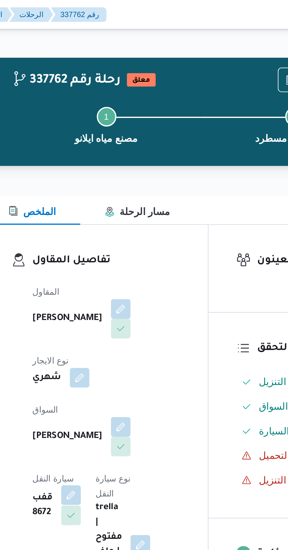
click at [123, 232] on button "button" at bounding box center [117, 236] width 9 height 9
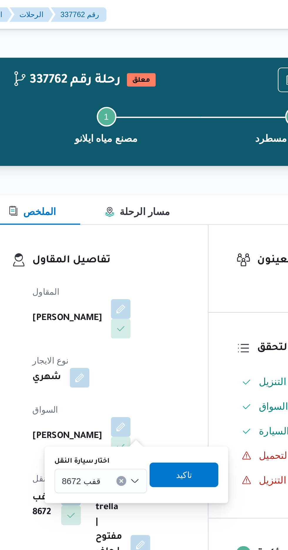
click at [128, 226] on div "قفب 8672" at bounding box center [132, 230] width 44 height 12
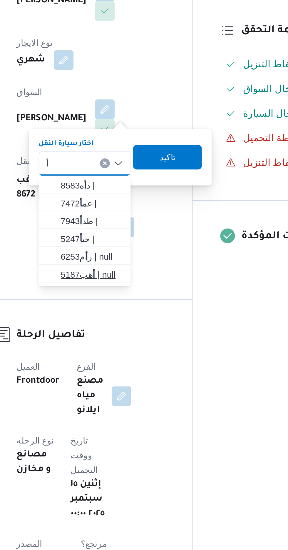
type input "أ"
click at [133, 285] on span "أ هب5187 | null" at bounding box center [136, 283] width 30 height 7
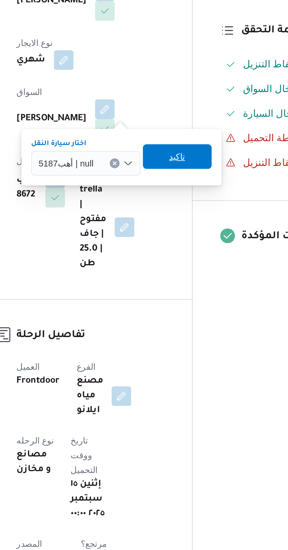
click at [171, 229] on span "تاكيد" at bounding box center [176, 227] width 33 height 12
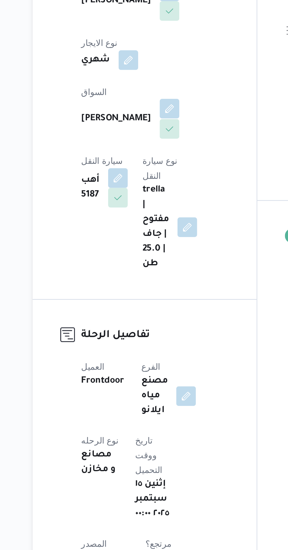
click at [137, 201] on button "button" at bounding box center [141, 203] width 9 height 9
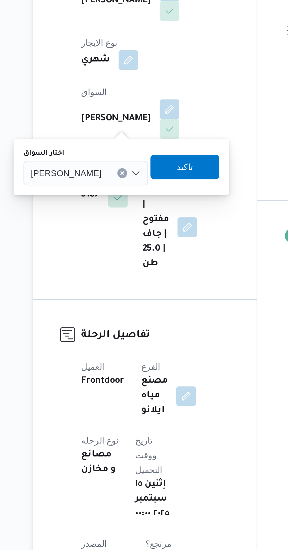
click at [112, 236] on input "اختار السواق" at bounding box center [112, 234] width 1 height 7
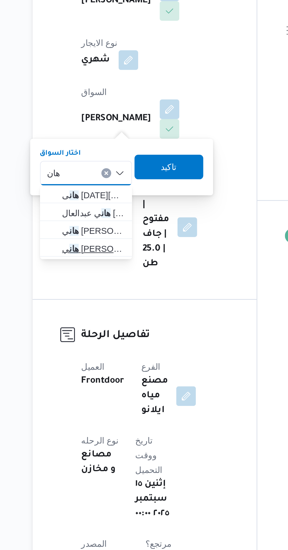
type input "هان"
click at [109, 271] on span "[PERSON_NAME]" at bounding box center [106, 271] width 30 height 7
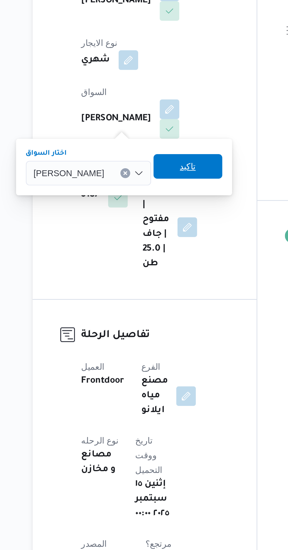
click at [156, 233] on span "تاكيد" at bounding box center [150, 232] width 33 height 12
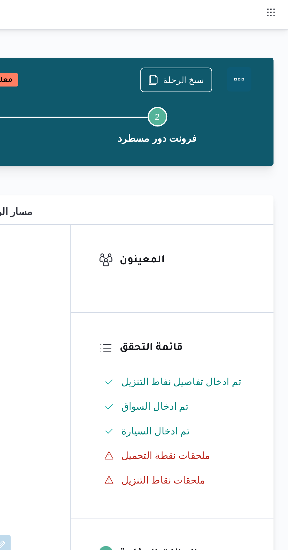
click at [268, 40] on button "Actions" at bounding box center [265, 38] width 12 height 12
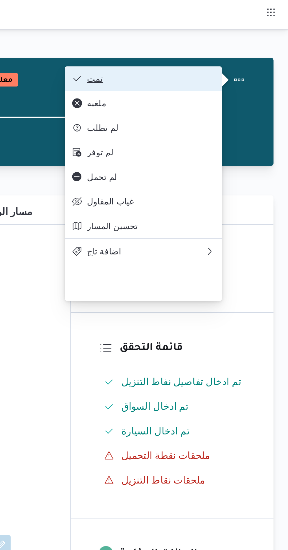
click at [248, 40] on span "تمت" at bounding box center [222, 37] width 61 height 5
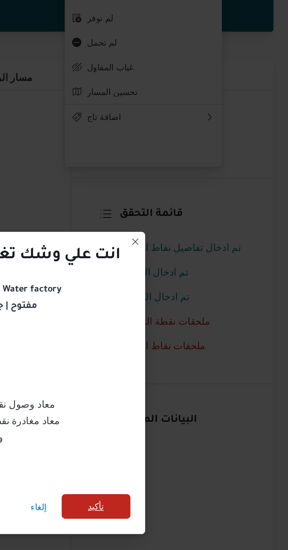
click at [200, 303] on span "تأكيد" at bounding box center [196, 306] width 8 height 7
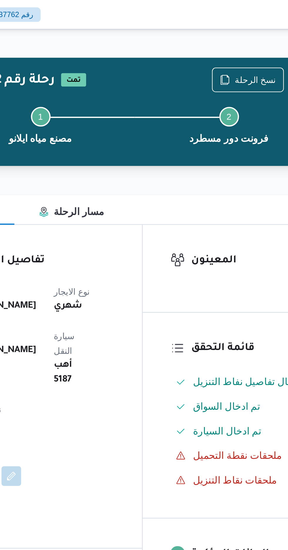
click at [240, 42] on div "Step 1 is incomplete 1 مصنع مياه ايلانو Step 2 is incomplete 2 فرونت دور مسطرد" at bounding box center [180, 60] width 188 height 38
click at [235, 39] on span "نسخ الرحلة" at bounding box center [238, 37] width 20 height 7
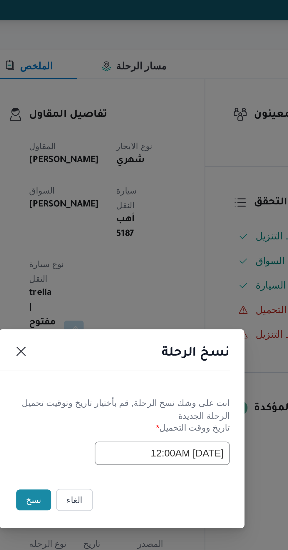
click at [108, 314] on button "نسخ" at bounding box center [101, 309] width 17 height 10
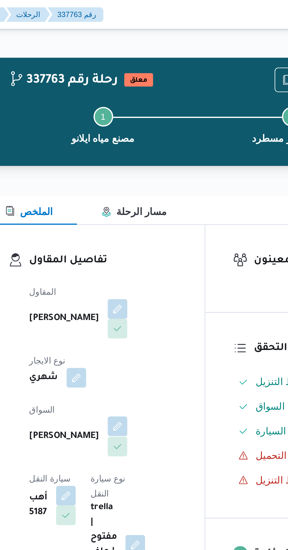
click at [137, 203] on button "button" at bounding box center [141, 203] width 9 height 9
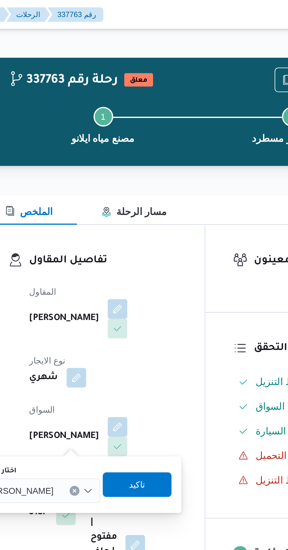
click at [114, 235] on input "اختار السواق" at bounding box center [114, 234] width 1 height 7
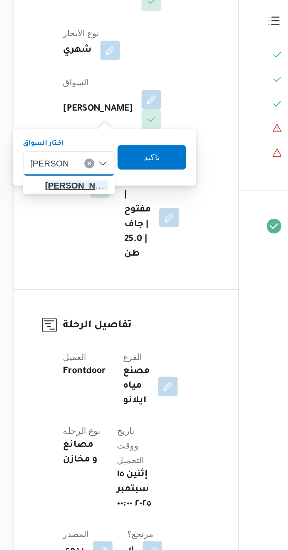
type input "[PERSON_NAME]"
click at [111, 244] on span "[PERSON_NAME]" at bounding box center [106, 245] width 30 height 7
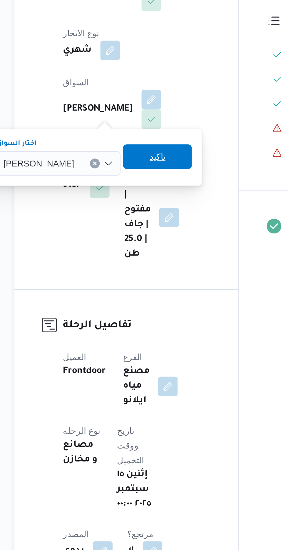
click at [149, 233] on span "تاكيد" at bounding box center [145, 231] width 8 height 7
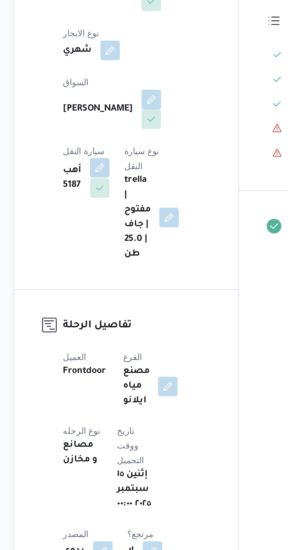
click at [122, 232] on button "button" at bounding box center [117, 236] width 9 height 9
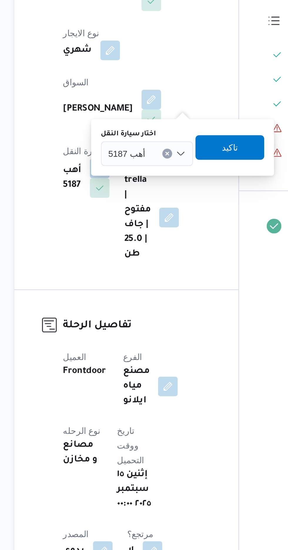
click at [126, 230] on span "أهب 5187" at bounding box center [130, 230] width 18 height 6
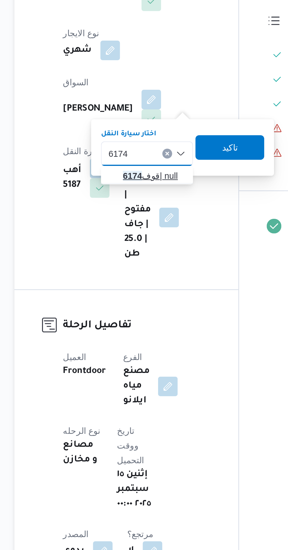
type input "6174"
click at [138, 243] on span "قوف 6174 | null" at bounding box center [143, 240] width 30 height 7
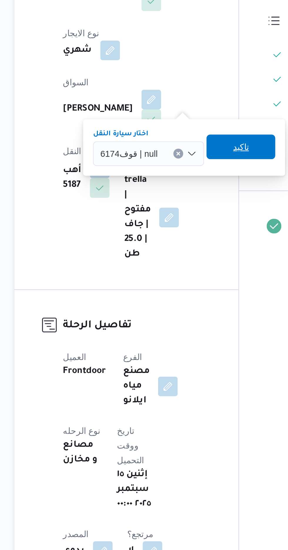
click at [178, 228] on span "تاكيد" at bounding box center [184, 227] width 33 height 12
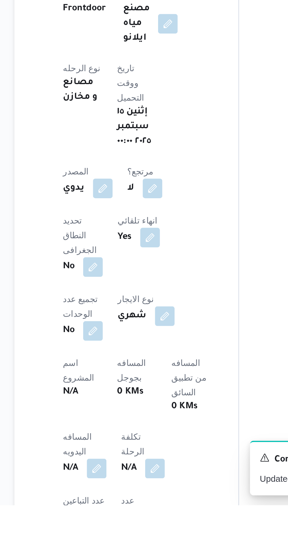
scroll to position [23, 0]
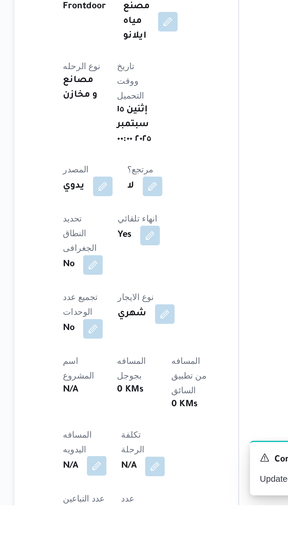
click at [112, 526] on button "button" at bounding box center [115, 530] width 9 height 9
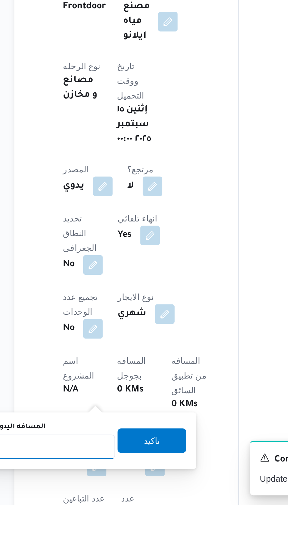
click at [97, 522] on input "المسافه اليدويه" at bounding box center [95, 522] width 59 height 12
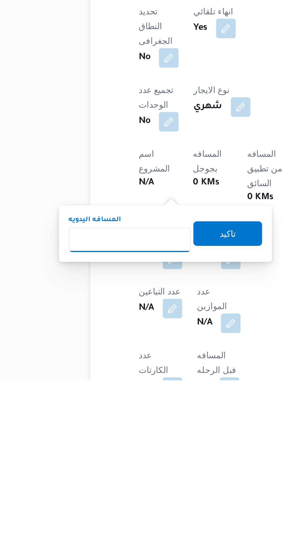
scroll to position [72, 0]
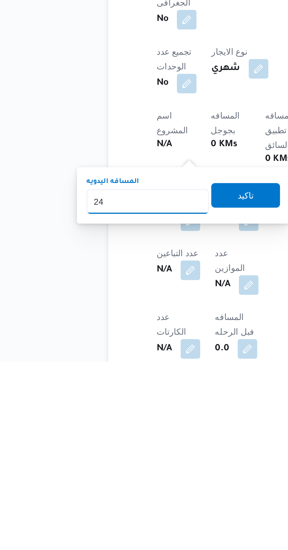
type input "240"
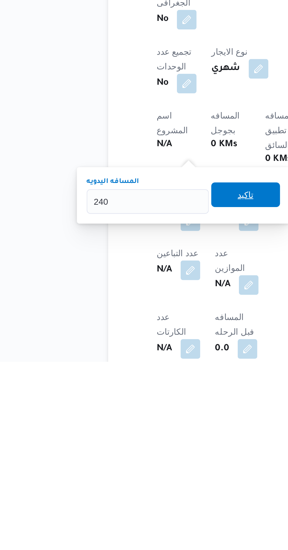
click at [141, 468] on span "تاكيد" at bounding box center [142, 470] width 33 height 12
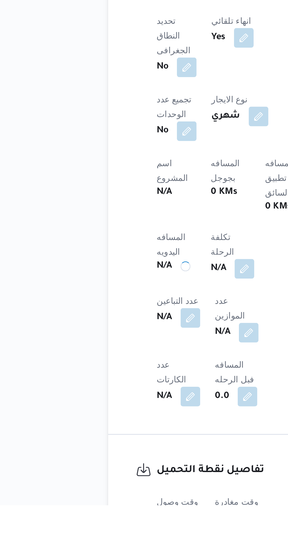
scroll to position [120, 0]
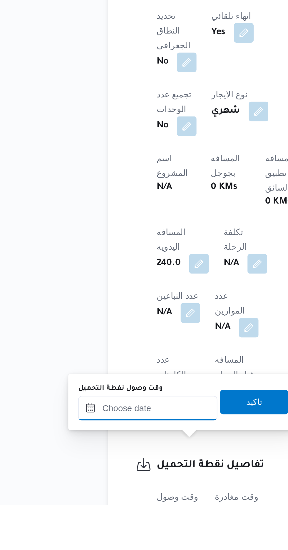
click at [89, 505] on div at bounding box center [95, 503] width 67 height 12
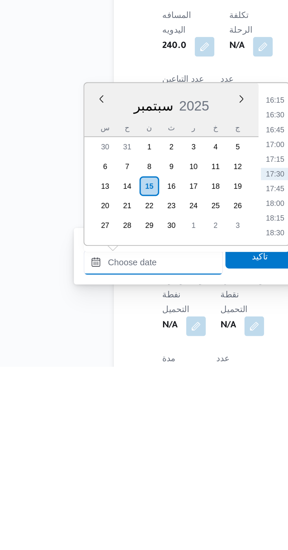
scroll to position [186, 0]
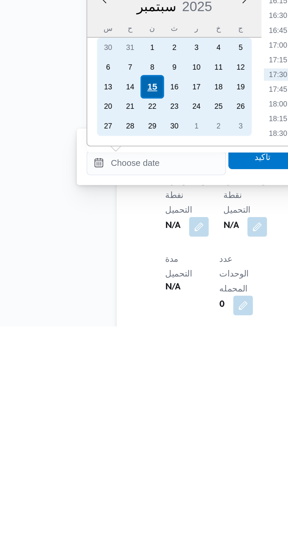
click at [95, 435] on div "15" at bounding box center [93, 434] width 11 height 11
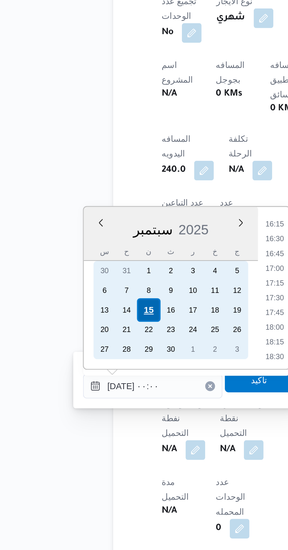
scroll to position [0, 0]
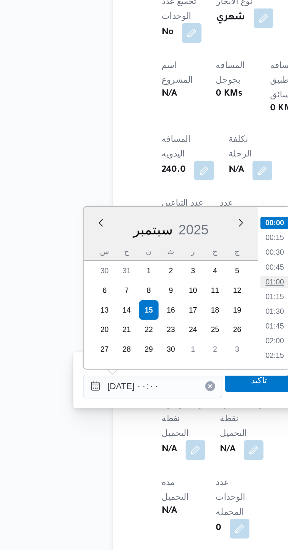
click at [153, 420] on li "01:00" at bounding box center [154, 421] width 14 height 6
type input "[DATE] ٠١:٠٠"
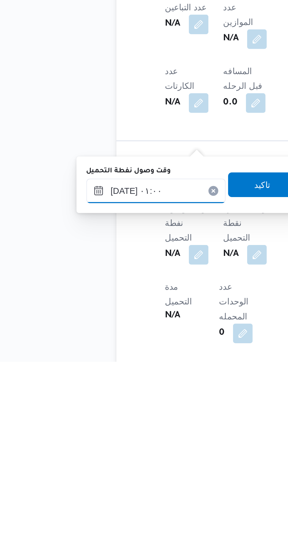
scroll to position [194, 0]
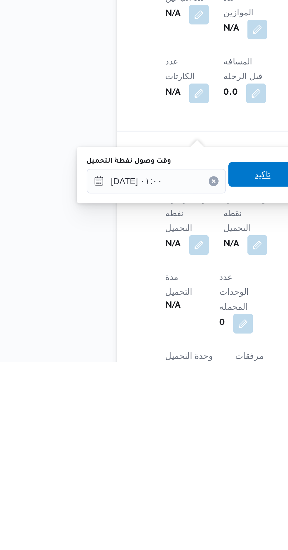
click at [147, 464] on span "تاكيد" at bounding box center [146, 460] width 33 height 12
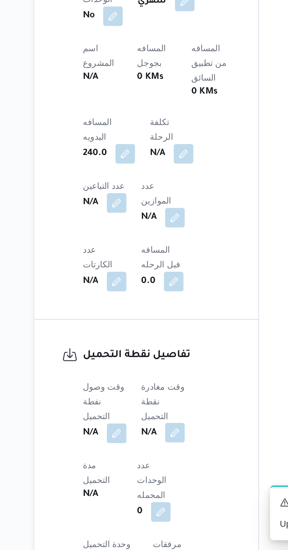
click at [141, 489] on button "button" at bounding box center [143, 493] width 9 height 9
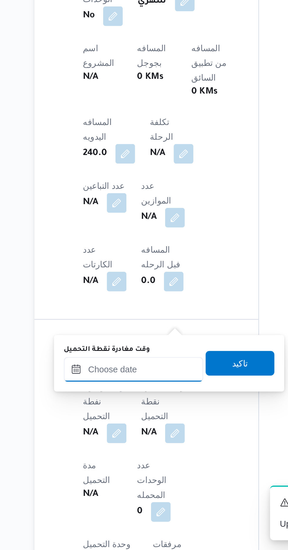
click at [114, 461] on input "وقت مغادرة نقطة التحميل" at bounding box center [124, 463] width 67 height 12
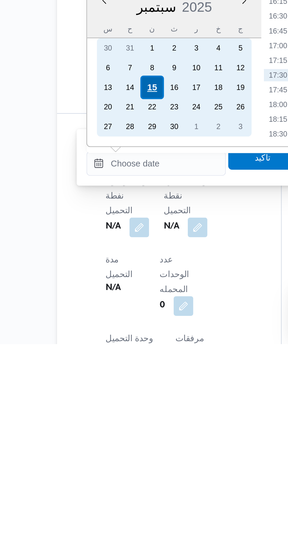
click at [123, 428] on div "15" at bounding box center [121, 426] width 11 height 11
type input "[DATE] ٠٠:٠٠"
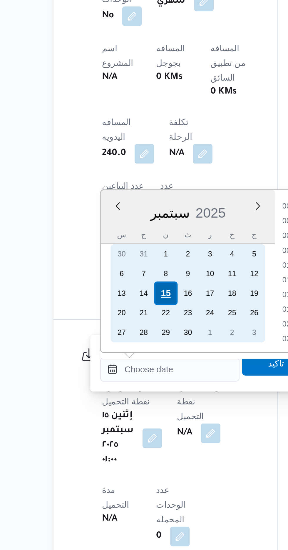
click at [130, 425] on div "15" at bounding box center [129, 426] width 11 height 11
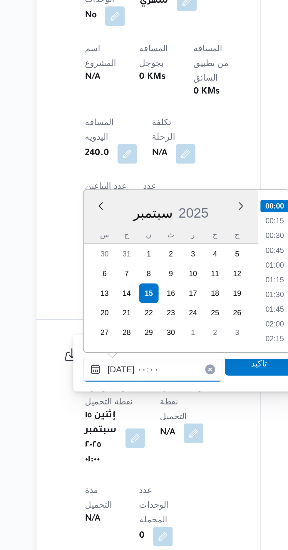
click at [100, 463] on input "[DATE] ٠٠:٠٠" at bounding box center [132, 463] width 67 height 12
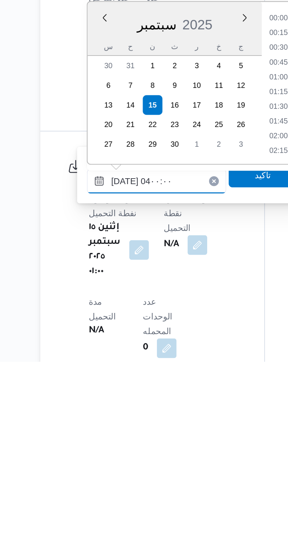
scroll to position [51, 0]
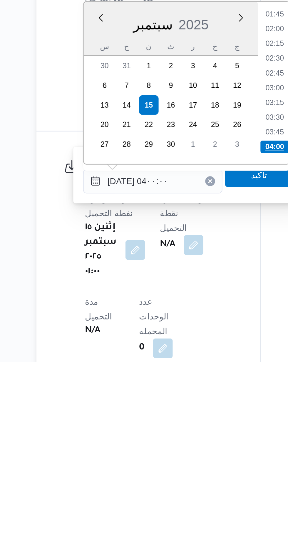
click at [187, 448] on li "04:00" at bounding box center [191, 447] width 14 height 6
type input "[DATE] ٠٤:٠٠"
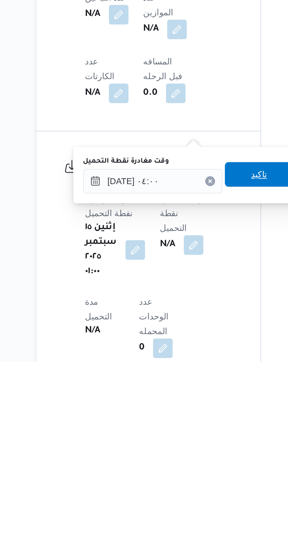
click at [181, 458] on span "تاكيد" at bounding box center [183, 460] width 33 height 12
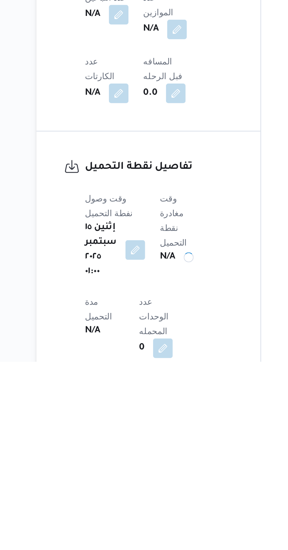
scroll to position [194, 0]
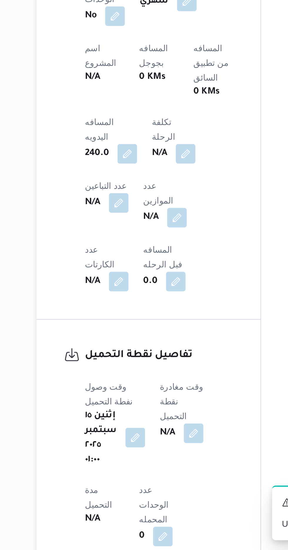
click at [124, 491] on button "button" at bounding box center [123, 495] width 9 height 9
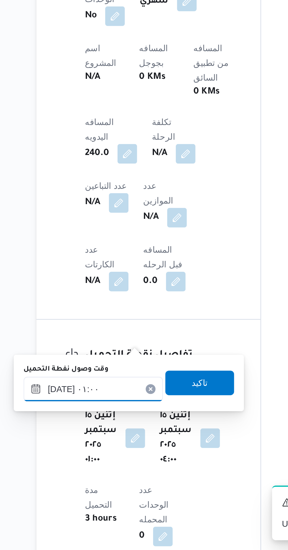
click at [99, 473] on input "[DATE] ٠١:٠٠" at bounding box center [103, 473] width 67 height 12
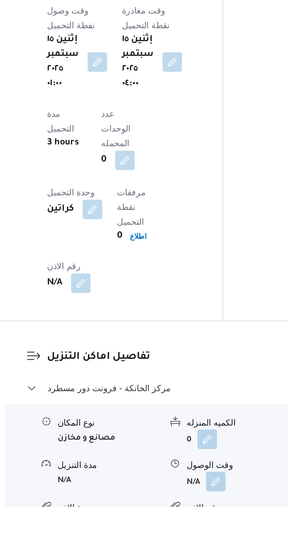
scroll to position [354, 0]
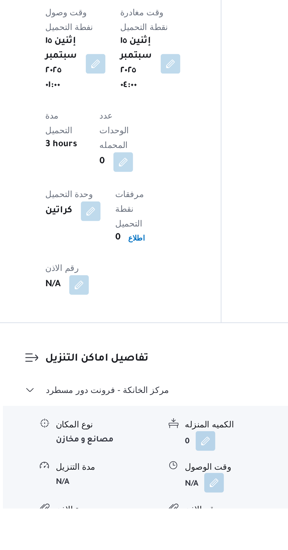
click at [178, 533] on button "button" at bounding box center [180, 537] width 9 height 9
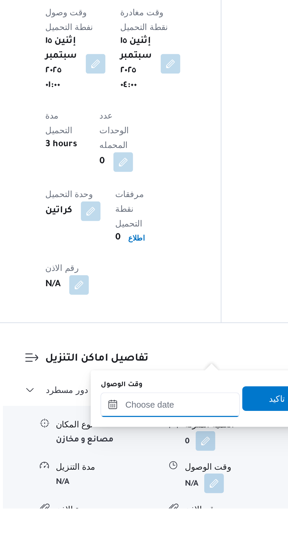
click at [147, 500] on input "وقت الوصول" at bounding box center [159, 500] width 67 height 12
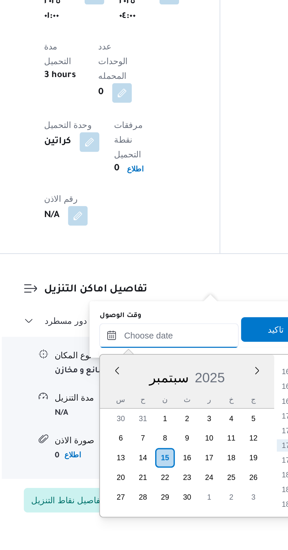
scroll to position [399, 0]
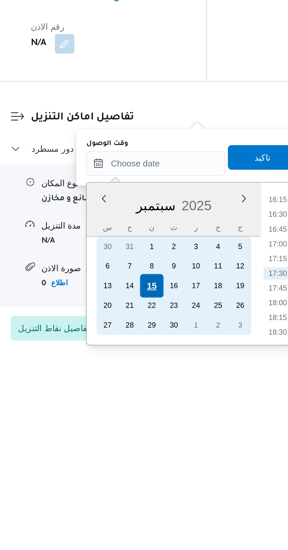
click at [158, 516] on div "15" at bounding box center [157, 513] width 11 height 11
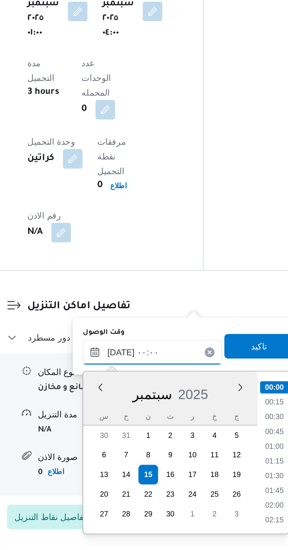
click at [128, 449] on input "[DATE] ٠٠:٠٠" at bounding box center [159, 455] width 67 height 12
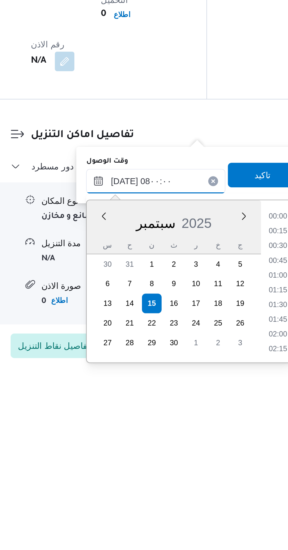
scroll to position [399, 0]
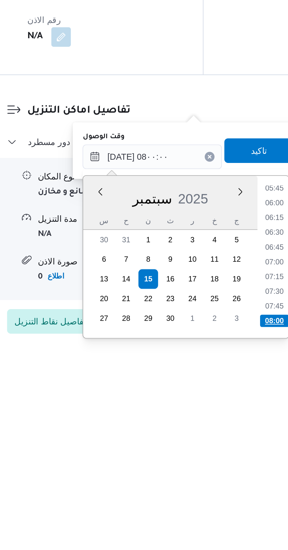
click at [213, 531] on li "08:00" at bounding box center [218, 534] width 14 height 6
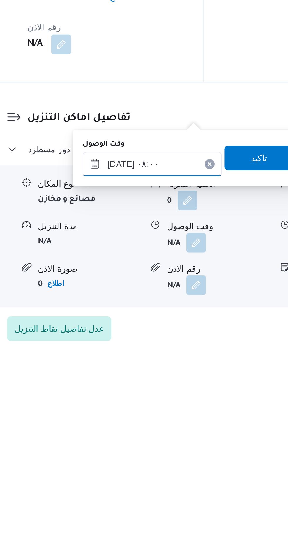
click at [141, 452] on input "[DATE] ٠٨:٠٠" at bounding box center [159, 455] width 67 height 12
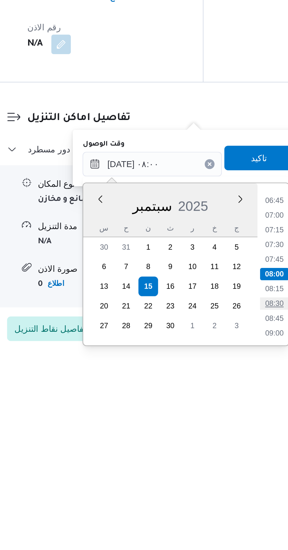
click at [213, 519] on li "08:30" at bounding box center [218, 522] width 14 height 6
type input "[DATE] ٠٨:٣٠"
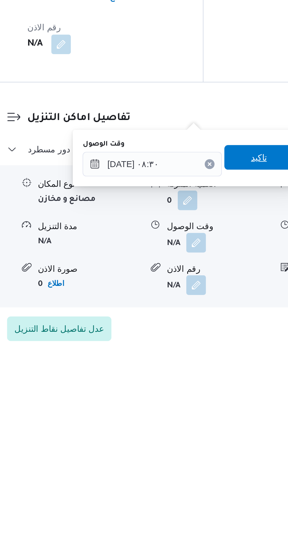
click at [207, 453] on span "تاكيد" at bounding box center [210, 452] width 33 height 12
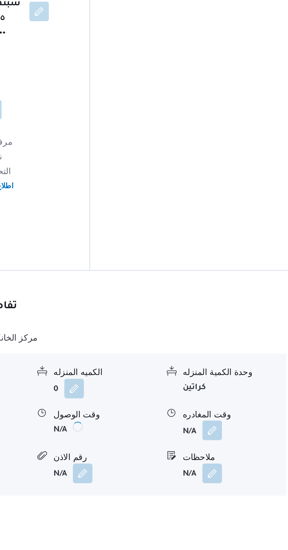
click at [241, 488] on button "button" at bounding box center [242, 492] width 9 height 9
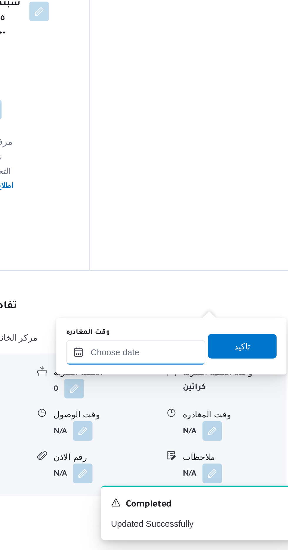
click at [197, 456] on input "وقت المغادره" at bounding box center [206, 455] width 67 height 12
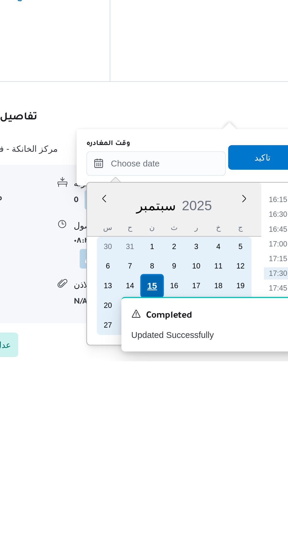
click at [204, 511] on div "15" at bounding box center [203, 513] width 11 height 11
type input "[DATE] ٠٠:٠٠"
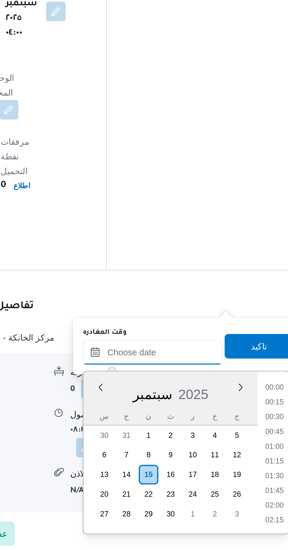
click at [179, 455] on input "وقت المغادره" at bounding box center [206, 455] width 67 height 12
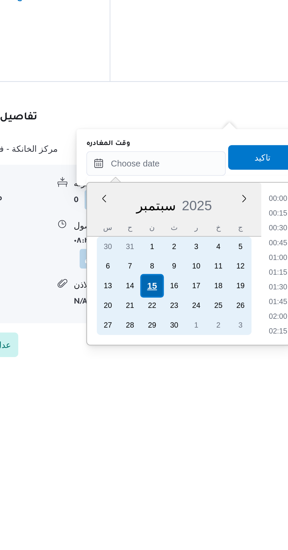
click at [204, 515] on div "15" at bounding box center [203, 513] width 11 height 11
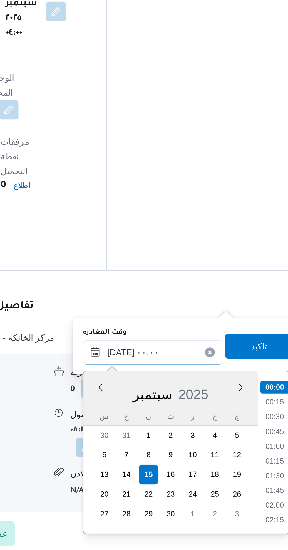
click at [177, 455] on input "[DATE] ٠٠:٠٠" at bounding box center [206, 455] width 67 height 12
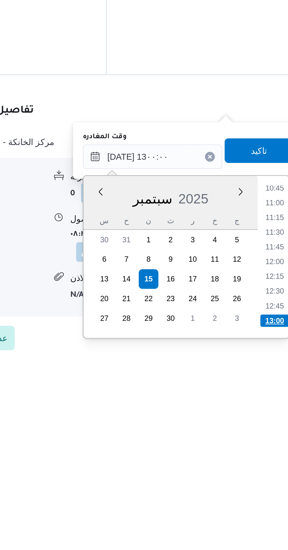
click at [259, 532] on li "13:00" at bounding box center [265, 534] width 14 height 6
type input "[DATE] ١٣:٠٠"
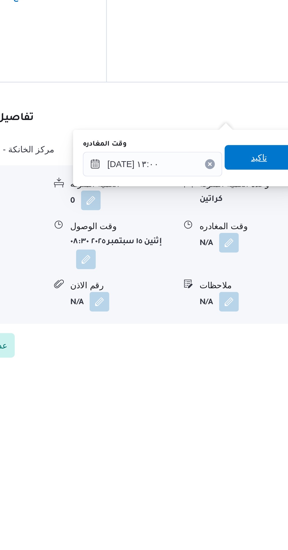
click at [258, 452] on span "تاكيد" at bounding box center [257, 451] width 8 height 7
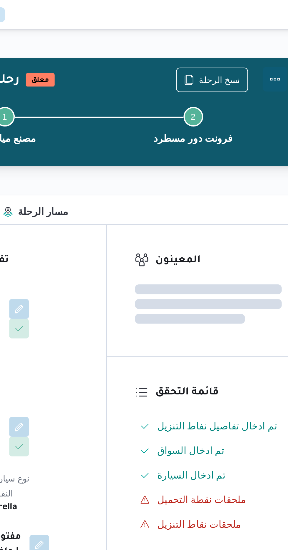
click at [268, 39] on button "Actions" at bounding box center [265, 38] width 12 height 12
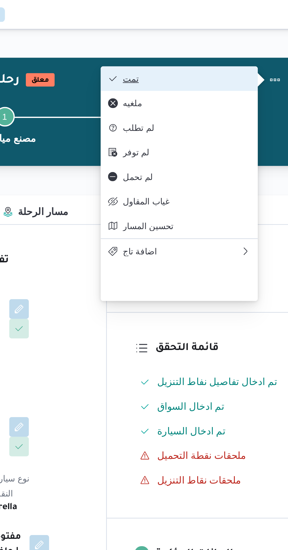
click at [205, 39] on span "تمت" at bounding box center [222, 37] width 61 height 5
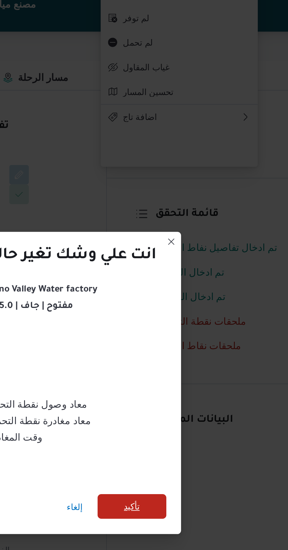
click at [186, 304] on span "تأكيد" at bounding box center [196, 307] width 33 height 12
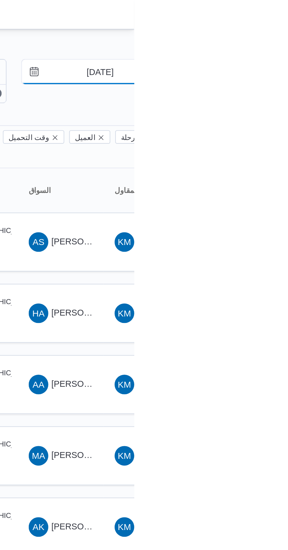
click at [271, 32] on input "[DATE]" at bounding box center [267, 35] width 67 height 12
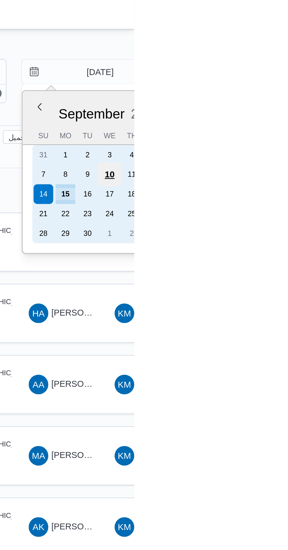
click at [278, 84] on div "10" at bounding box center [276, 83] width 11 height 11
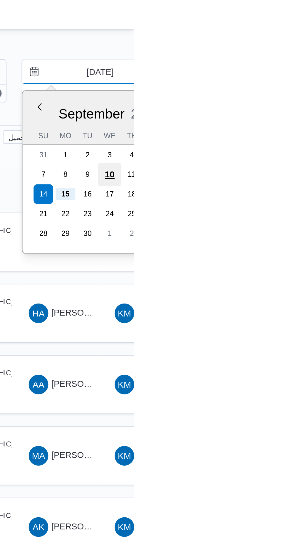
type input "[DATE]"
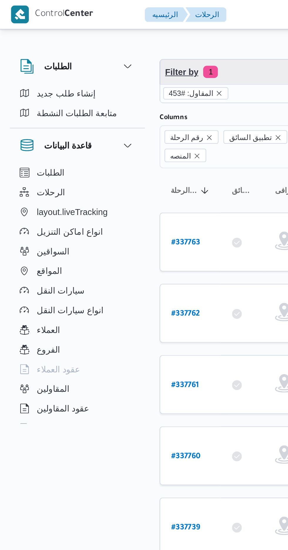
click at [114, 34] on span "Filter by 1" at bounding box center [152, 35] width 150 height 12
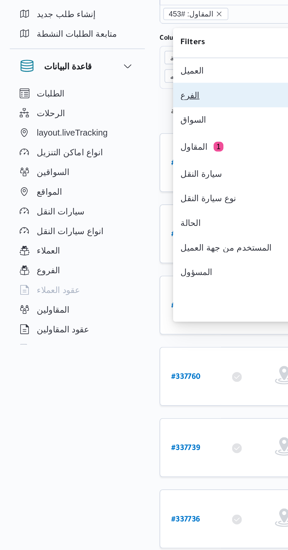
click at [102, 86] on div "الفرع" at bounding box center [117, 83] width 63 height 5
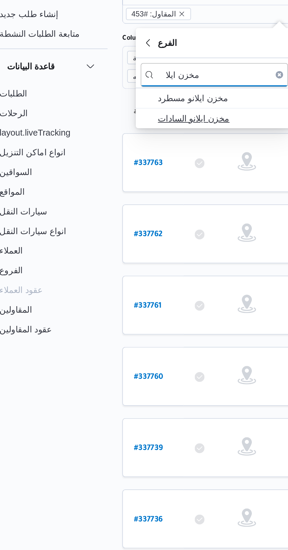
type input "مخزن ايلا"
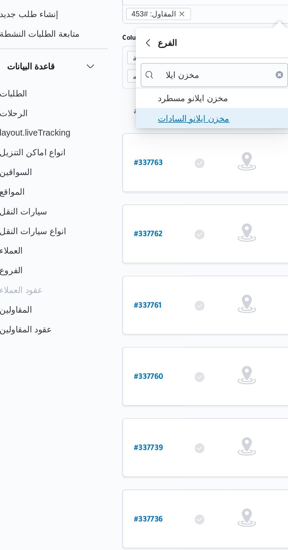
click at [123, 92] on span "مخزن ايلانو السادات" at bounding box center [123, 94] width 61 height 7
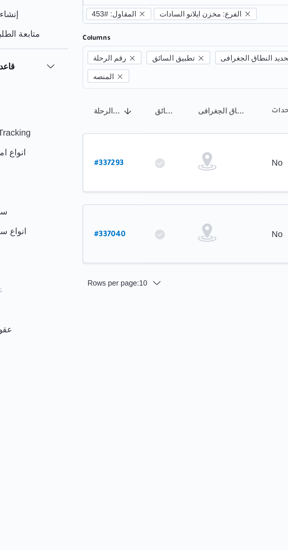
click at [91, 148] on b "# 337040" at bounding box center [89, 150] width 15 height 4
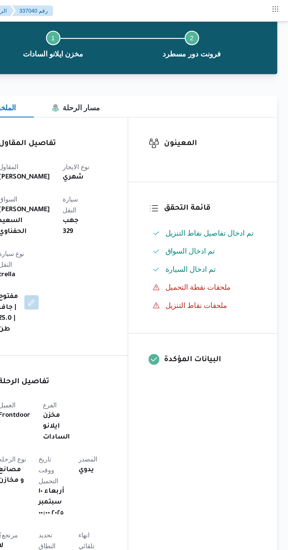
scroll to position [28, 0]
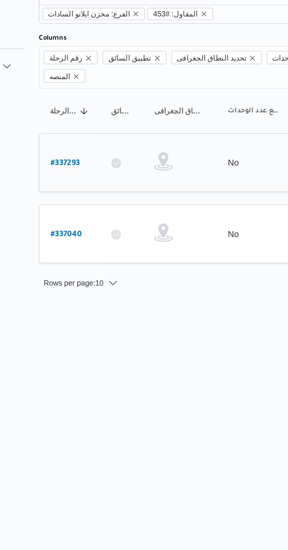
click at [87, 114] on b "# 337293" at bounding box center [89, 116] width 14 height 4
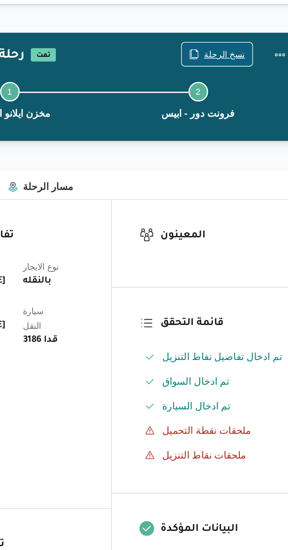
click at [235, 37] on span "نسخ الرحلة" at bounding box center [238, 37] width 20 height 7
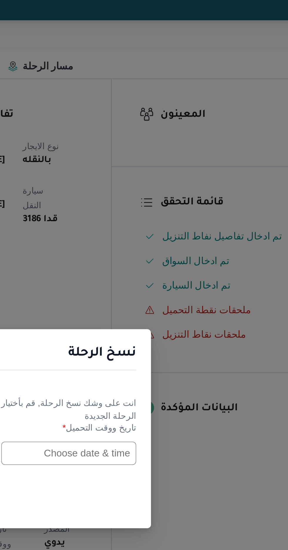
click at [173, 287] on input "text" at bounding box center [163, 286] width 65 height 11
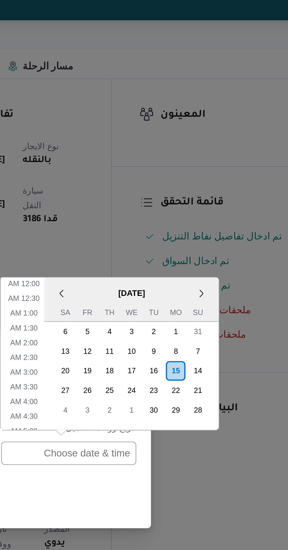
scroll to position [213, 0]
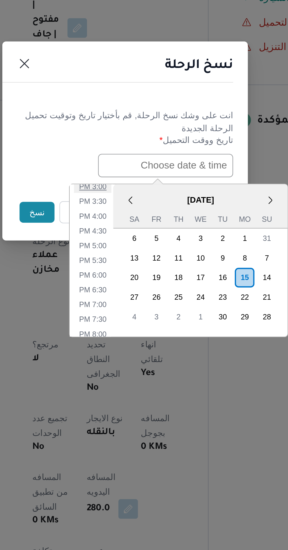
click at [131, 296] on li "3:00 PM" at bounding box center [129, 297] width 18 height 6
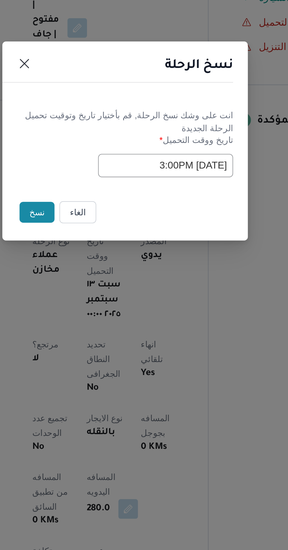
click at [163, 285] on input "[DATE] 3:00PM" at bounding box center [163, 286] width 65 height 11
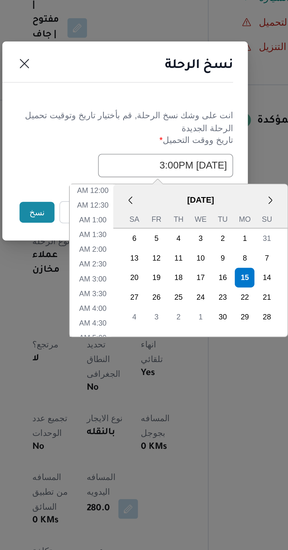
scroll to position [178, 0]
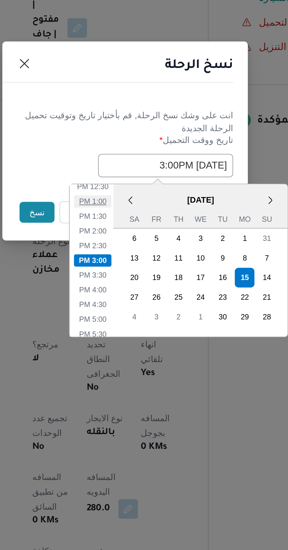
click at [132, 301] on li "1:00 PM" at bounding box center [129, 304] width 18 height 6
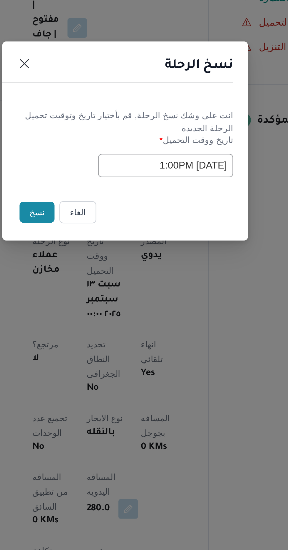
click at [161, 286] on input "[DATE] 1:00PM" at bounding box center [163, 286] width 65 height 11
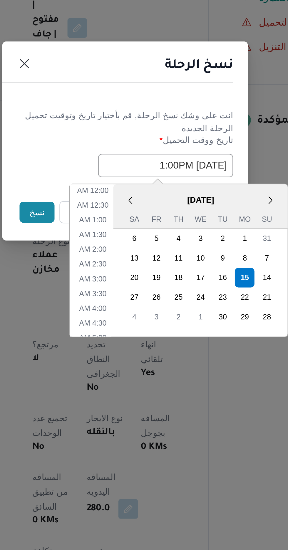
scroll to position [150, 0]
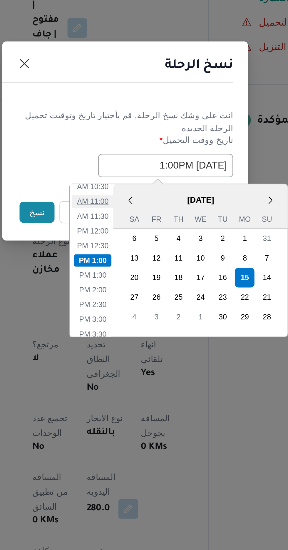
click at [132, 303] on li "11:00 AM" at bounding box center [129, 304] width 20 height 6
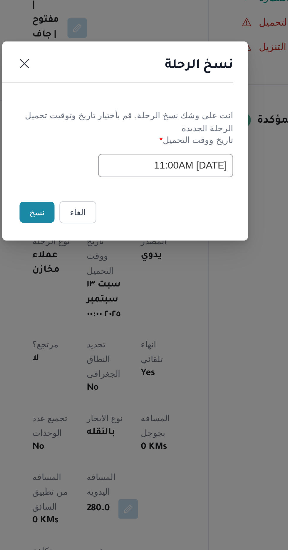
click at [159, 286] on input "[DATE] 11:00AM" at bounding box center [163, 286] width 65 height 11
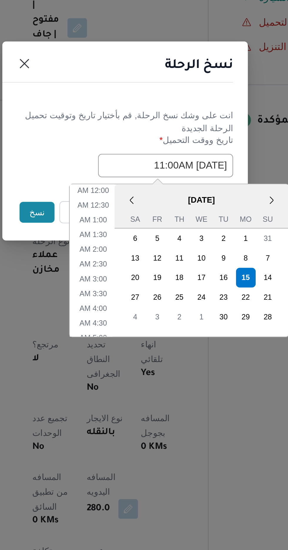
scroll to position [122, 0]
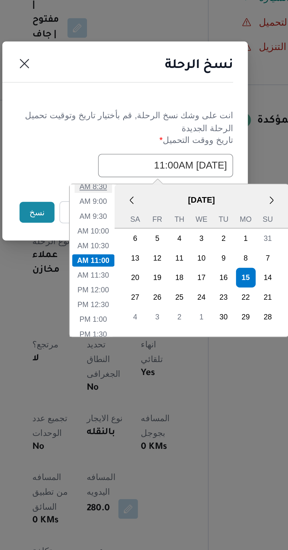
click at [131, 297] on li "8:30 AM" at bounding box center [129, 297] width 18 height 6
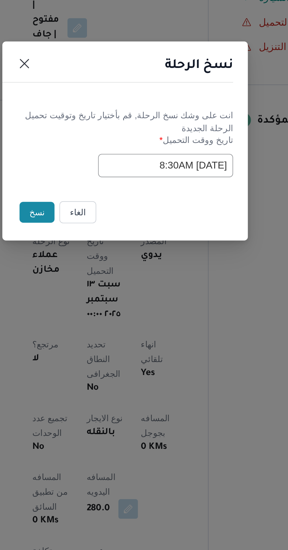
click at [155, 288] on input "[DATE] 8:30AM" at bounding box center [163, 286] width 65 height 11
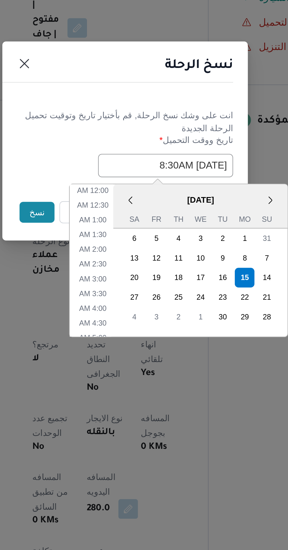
scroll to position [86, 0]
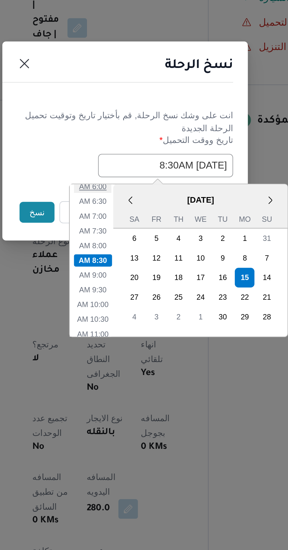
click at [131, 297] on li "6:00 AM" at bounding box center [129, 297] width 18 height 6
type input "[DATE] 6:00AM"
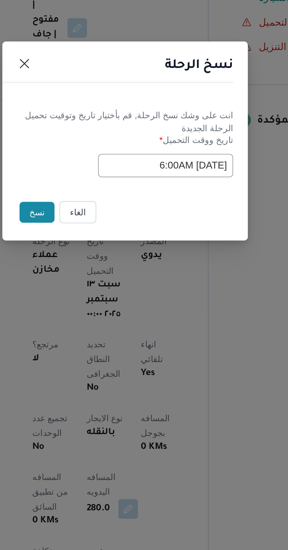
click at [101, 308] on button "نسخ" at bounding box center [101, 309] width 17 height 10
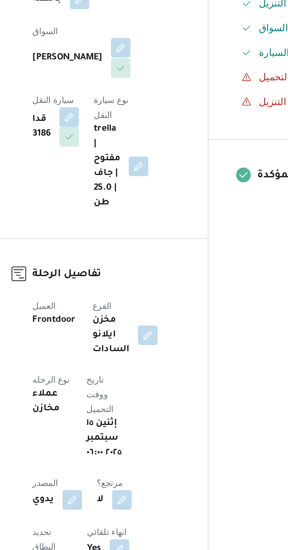
click at [137, 199] on button "button" at bounding box center [141, 203] width 9 height 9
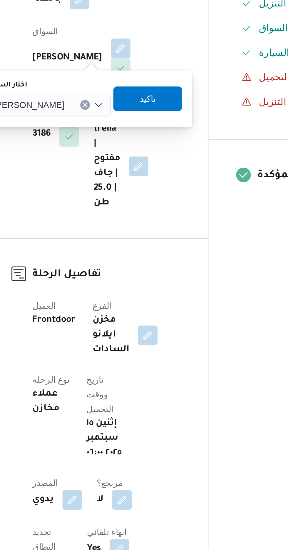
click at [115, 231] on span "[PERSON_NAME]" at bounding box center [98, 231] width 34 height 6
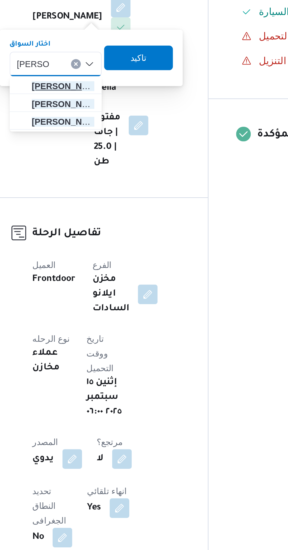
type input "[PERSON_NAME]"
click at [121, 241] on span "[PERSON_NAME] يد السعيد الحفناوي" at bounding box center [114, 241] width 30 height 7
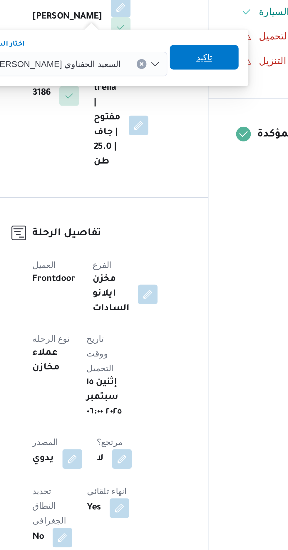
click at [168, 229] on span "تاكيد" at bounding box center [182, 228] width 33 height 12
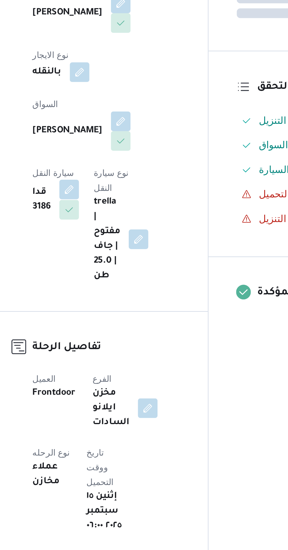
click at [122, 232] on button "button" at bounding box center [117, 236] width 9 height 9
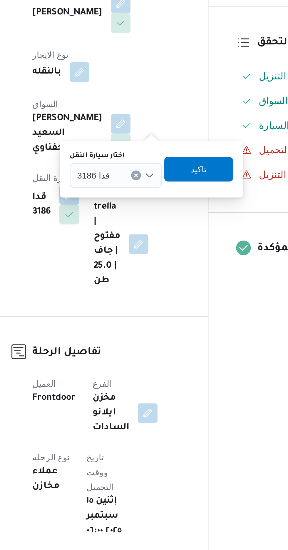
click at [139, 229] on input "اختار سيارة النقل" at bounding box center [139, 230] width 1 height 7
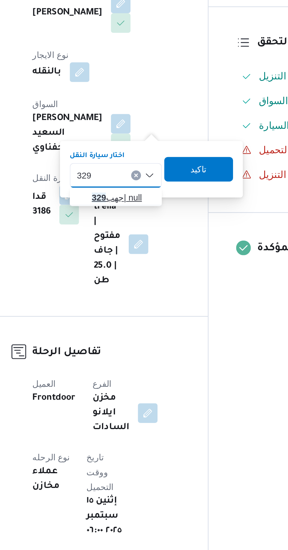
type input "329"
click at [144, 240] on span "جهب 329 | null" at bounding box center [143, 240] width 30 height 7
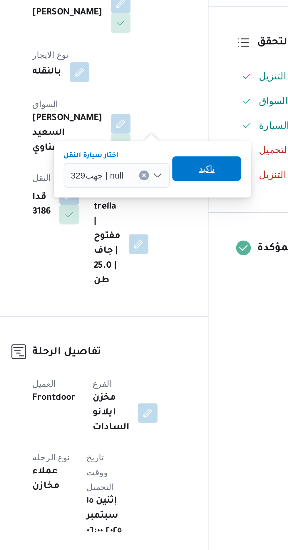
click at [186, 229] on span "تاكيد" at bounding box center [183, 226] width 8 height 7
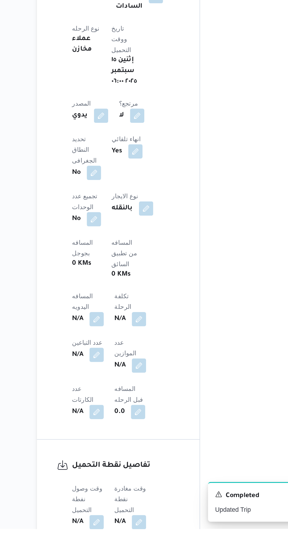
scroll to position [146, 0]
click at [121, 406] on button "button" at bounding box center [115, 410] width 9 height 9
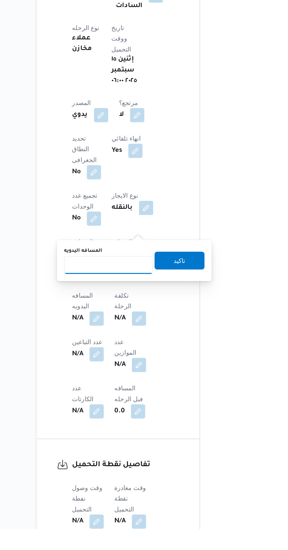
click at [135, 377] on input "المسافه اليدويه" at bounding box center [123, 376] width 59 height 12
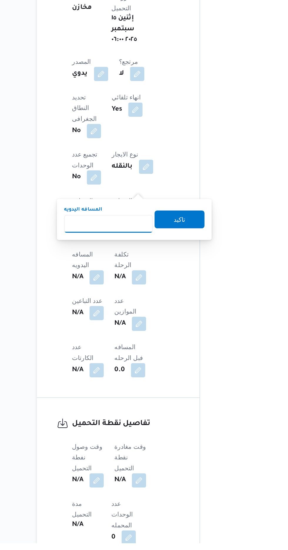
scroll to position [193, 0]
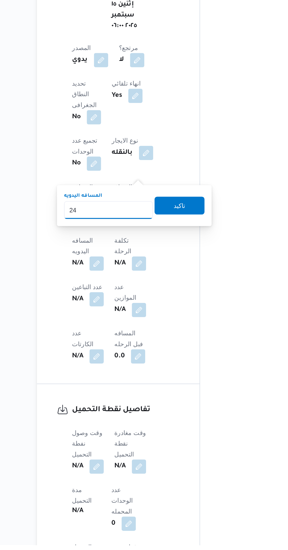
type input "240"
click at [183, 330] on span "تاكيد" at bounding box center [170, 326] width 33 height 12
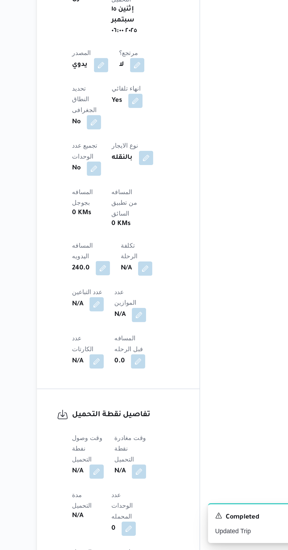
click at [125, 359] on button "button" at bounding box center [119, 363] width 9 height 9
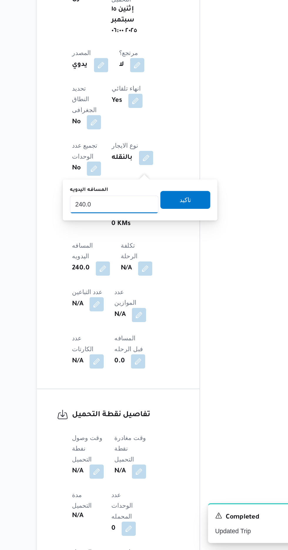
click at [136, 326] on input "240.0" at bounding box center [127, 322] width 59 height 12
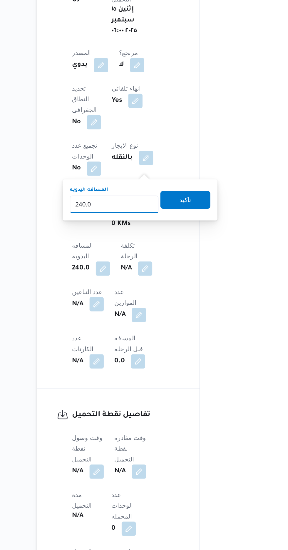
scroll to position [192, 0]
type input "2"
type input "300"
click at [181, 313] on span "تاكيد" at bounding box center [174, 319] width 33 height 12
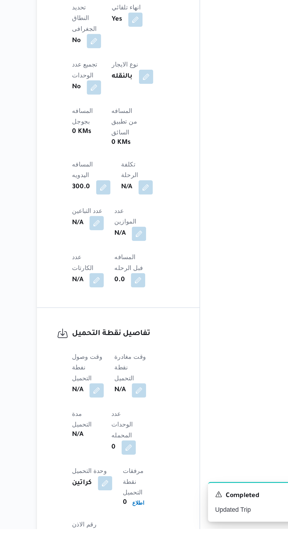
scroll to position [258, 0]
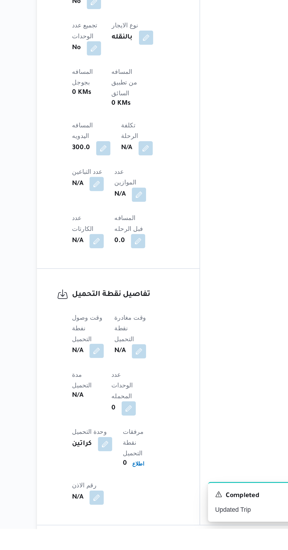
click at [118, 428] on button "button" at bounding box center [115, 432] width 9 height 9
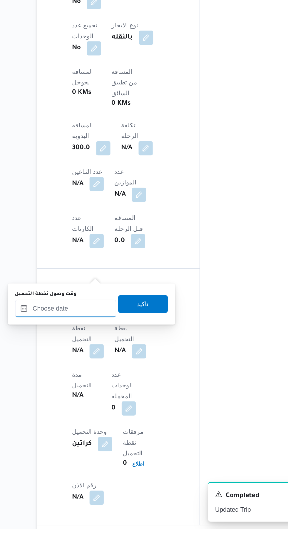
click at [116, 405] on input "وقت وصول نفطة التحميل" at bounding box center [95, 405] width 67 height 12
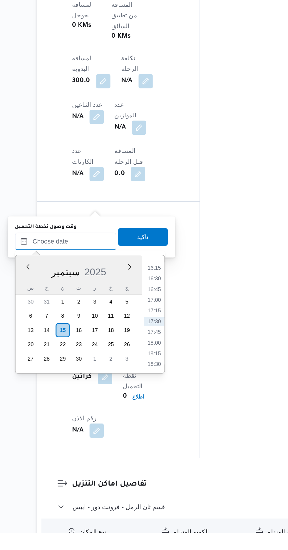
scroll to position [305, 0]
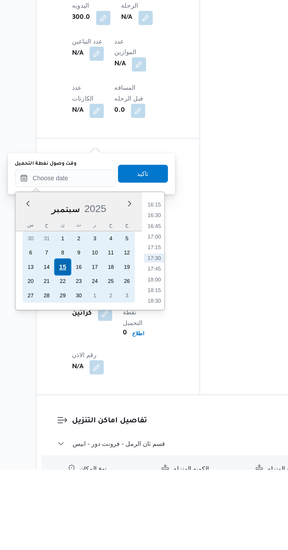
click at [94, 414] on div "15" at bounding box center [93, 416] width 11 height 11
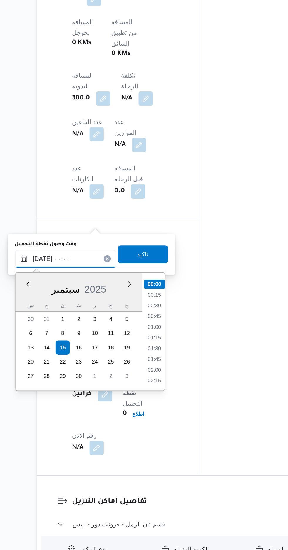
click at [68, 362] on input "[DATE] ٠٠:٠٠" at bounding box center [95, 358] width 67 height 12
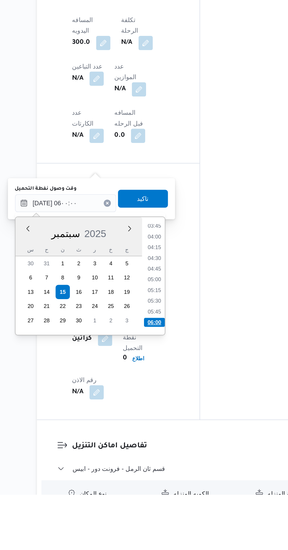
click at [153, 436] on li "06:00" at bounding box center [154, 436] width 14 height 6
type input "[DATE] ٠٦:٠٠"
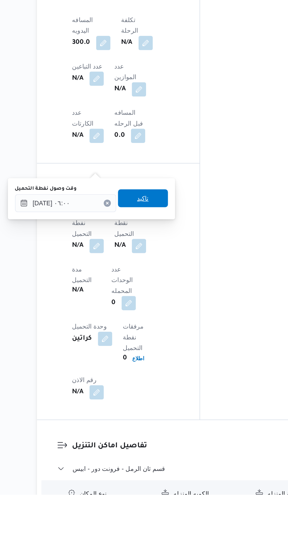
click at [159, 353] on span "تاكيد" at bounding box center [146, 355] width 33 height 12
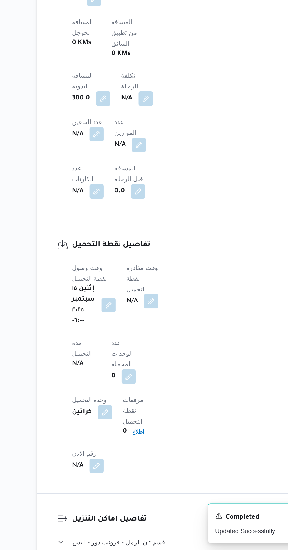
click at [150, 381] on button "button" at bounding box center [151, 385] width 9 height 9
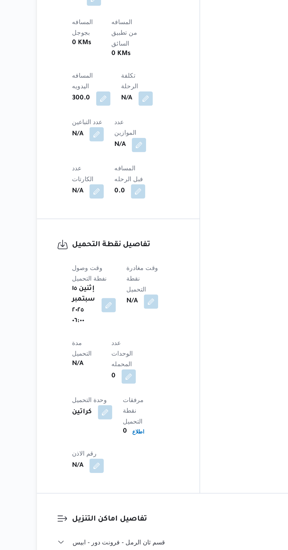
click at [172, 419] on div "وقت وصول نفطة التحميل إثنين ١٥ سبتمبر ٢٠٢٥ ٠٦:٠٠ وقت مغادرة نقطة التحميل N/A مد…" at bounding box center [135, 430] width 78 height 146
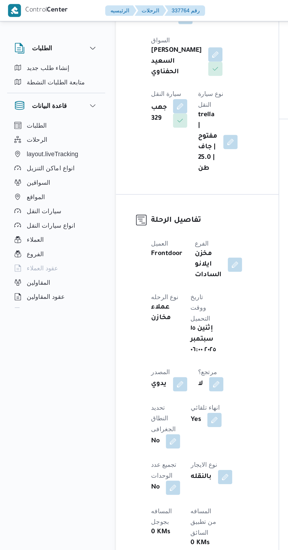
scroll to position [167, 0]
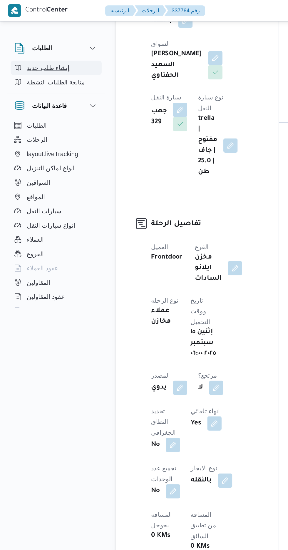
click at [33, 46] on span "إنشاء طلب جديد" at bounding box center [32, 44] width 28 height 7
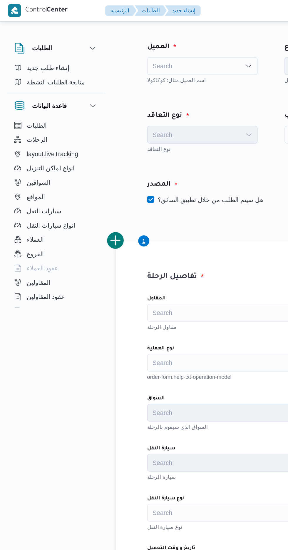
click at [135, 43] on div "Search" at bounding box center [133, 44] width 73 height 12
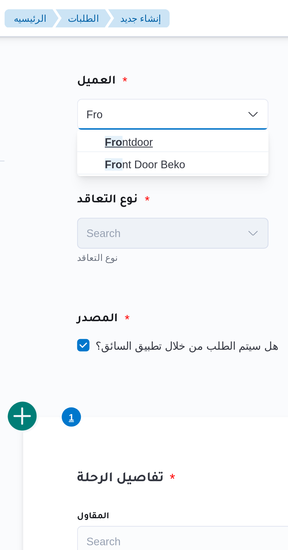
type input "Fro"
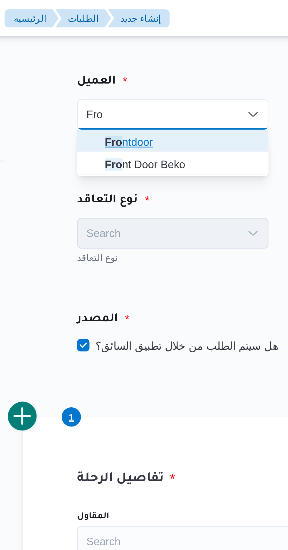
click at [139, 54] on span "Fro ntdoor" at bounding box center [137, 54] width 59 height 7
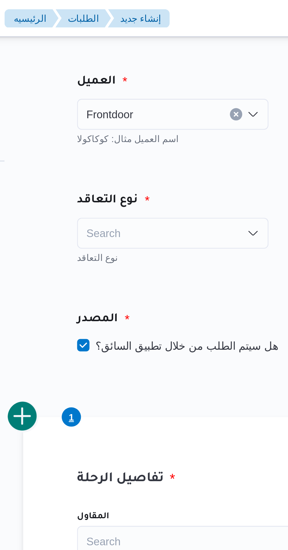
click at [142, 87] on div "Search" at bounding box center [133, 89] width 73 height 12
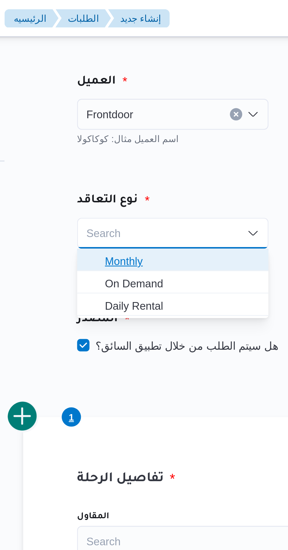
click at [141, 99] on span "Monthly" at bounding box center [137, 99] width 59 height 7
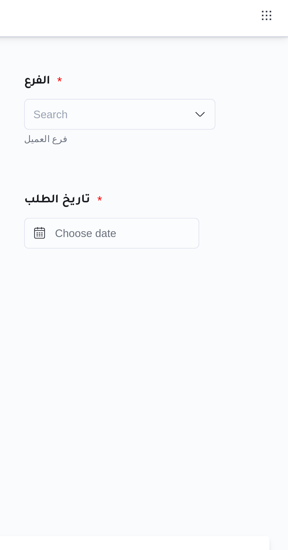
click at [246, 43] on div "Search" at bounding box center [224, 44] width 73 height 12
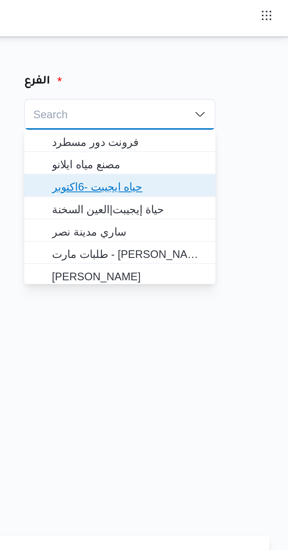
click at [242, 72] on span "حياه ايجيبت -6اكتوبر" at bounding box center [227, 71] width 59 height 7
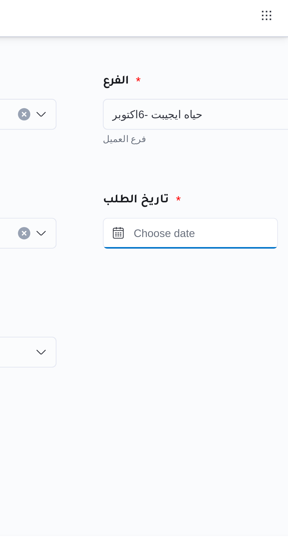
click at [242, 87] on input "Press the down key to open a popover containing a calendar." at bounding box center [251, 89] width 67 height 12
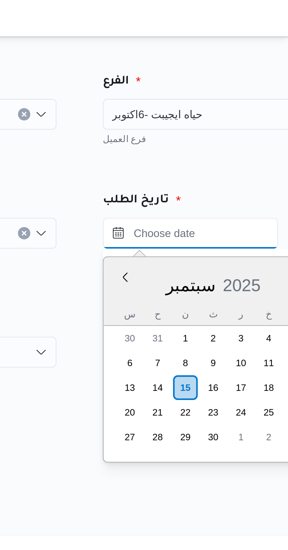
scroll to position [458, 0]
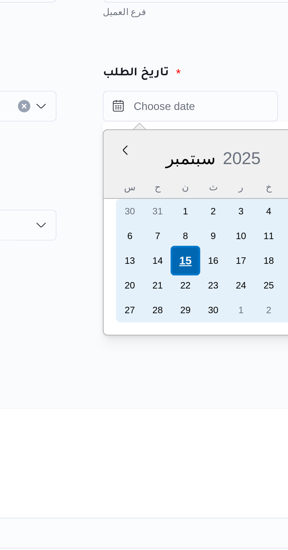
click at [244, 146] on div "15" at bounding box center [248, 147] width 11 height 11
type input "[DATE] ٠٠:٠٠"
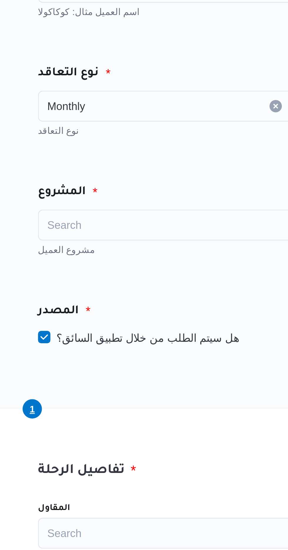
click at [154, 134] on div "Search" at bounding box center [148, 134] width 103 height 12
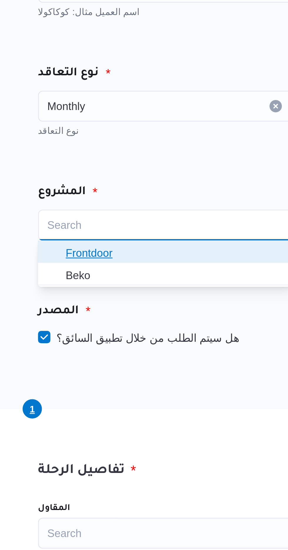
click at [152, 146] on span "Frontdoor" at bounding box center [149, 144] width 83 height 7
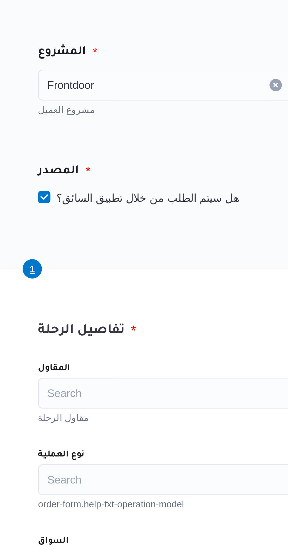
click at [145, 180] on label "هل سيتم الطلب من خلال تطبيق السائق؟" at bounding box center [135, 176] width 76 height 7
checkbox input "false"
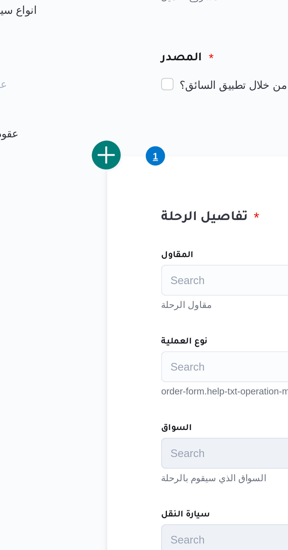
click at [122, 254] on div "Search" at bounding box center [208, 251] width 223 height 12
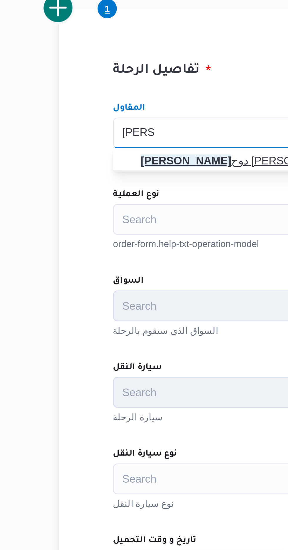
type input "[PERSON_NAME]"
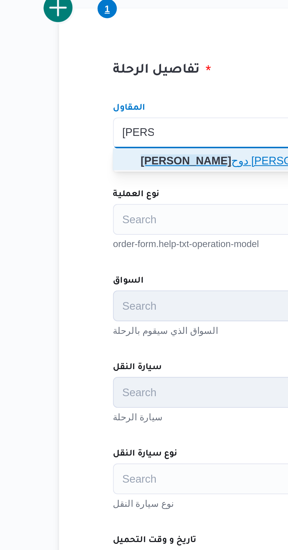
click at [136, 261] on span "[PERSON_NAME] دوح [PERSON_NAME]" at bounding box center [207, 261] width 198 height 7
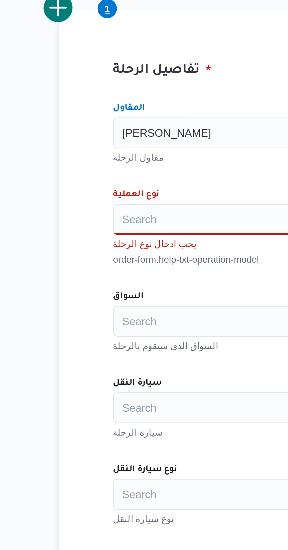
click at [136, 285] on div "Search" at bounding box center [208, 284] width 223 height 12
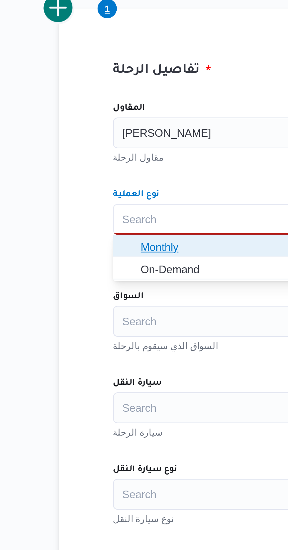
click at [138, 296] on span "Monthly" at bounding box center [207, 294] width 198 height 7
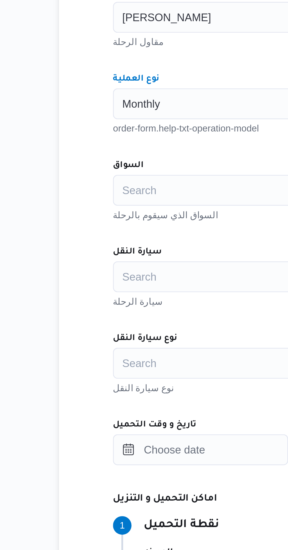
click at [135, 319] on div "Search" at bounding box center [208, 317] width 223 height 12
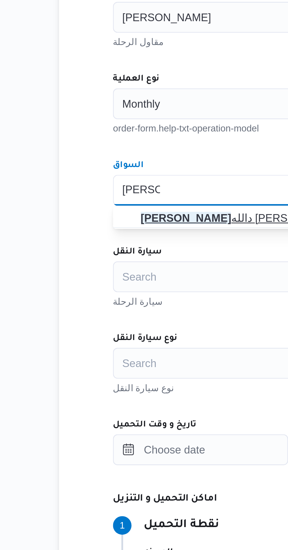
type input "[PERSON_NAME]"
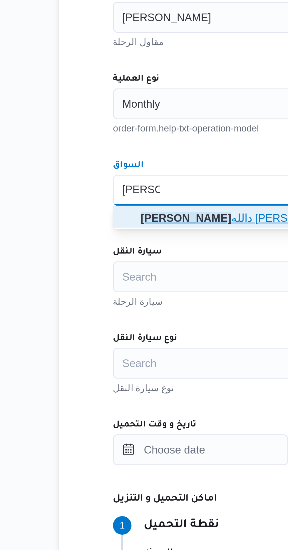
click at [138, 327] on mark "[PERSON_NAME]" at bounding box center [125, 327] width 34 height 5
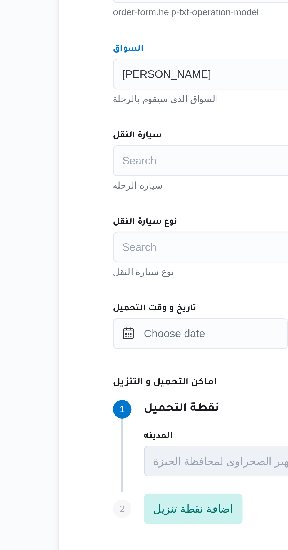
click at [139, 350] on div "Search" at bounding box center [208, 350] width 223 height 12
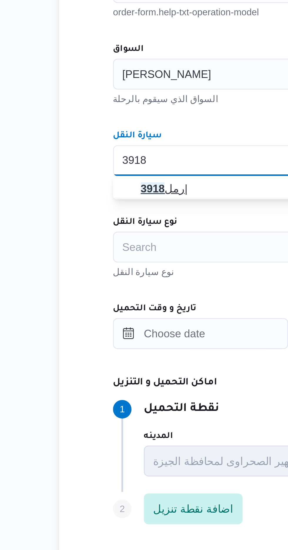
type input "3918"
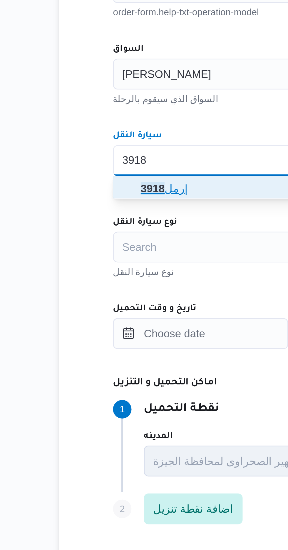
click at [132, 360] on span "رمل 3918 |" at bounding box center [207, 360] width 198 height 7
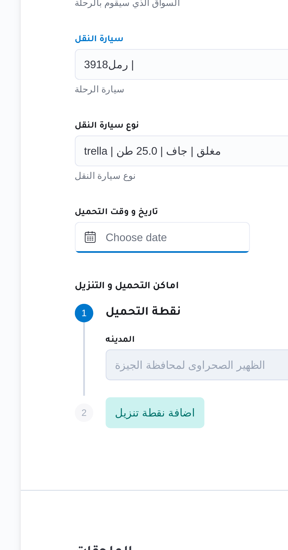
click at [137, 416] on input "تاريخ و وقت التحميل" at bounding box center [130, 416] width 67 height 12
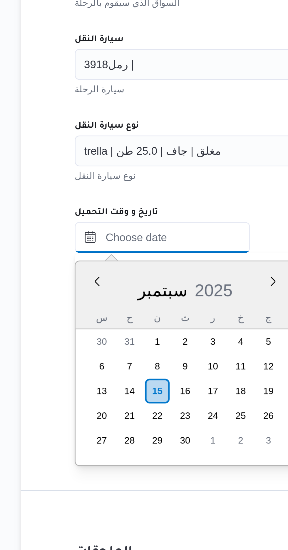
scroll to position [458, 0]
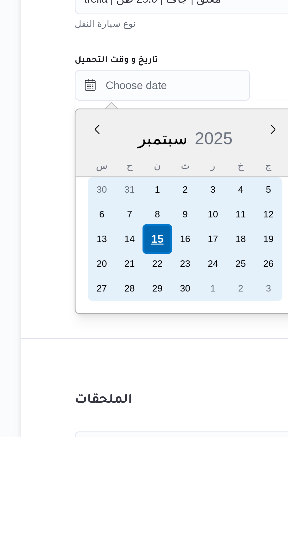
click at [130, 475] on div "15" at bounding box center [128, 474] width 11 height 11
type input "[DATE] ٠٠:٠٠"
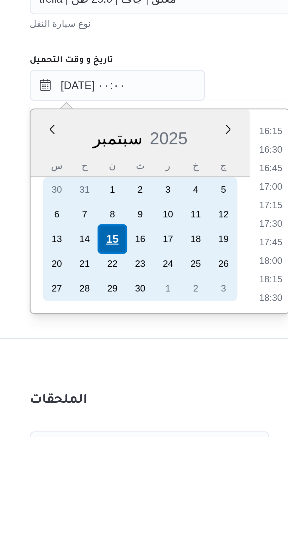
scroll to position [0, 0]
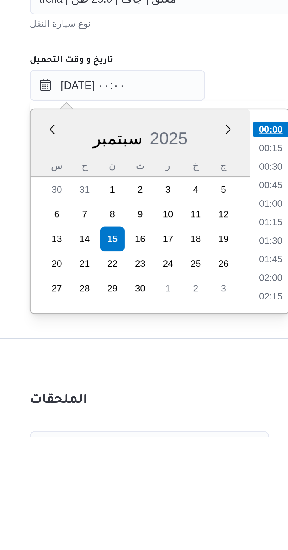
click at [185, 433] on li "00:00" at bounding box center [189, 433] width 14 height 6
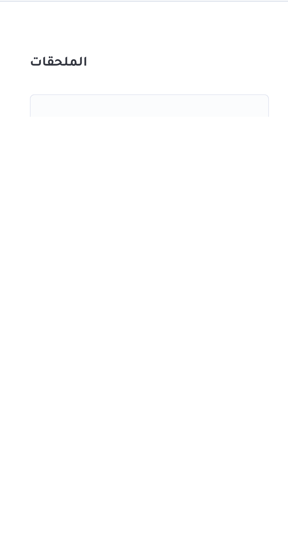
scroll to position [20, 0]
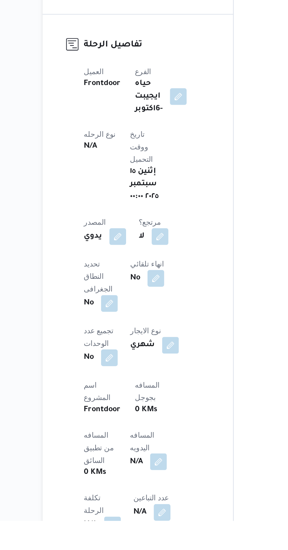
click at [137, 512] on button "button" at bounding box center [141, 516] width 9 height 9
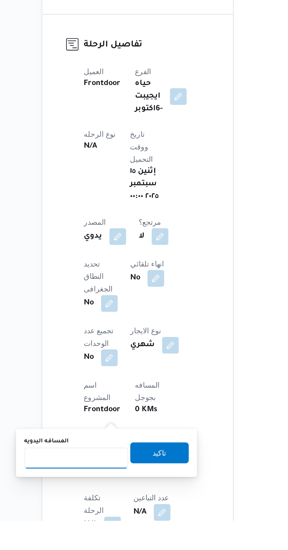
click at [101, 513] on input "المسافه اليدويه" at bounding box center [95, 515] width 59 height 12
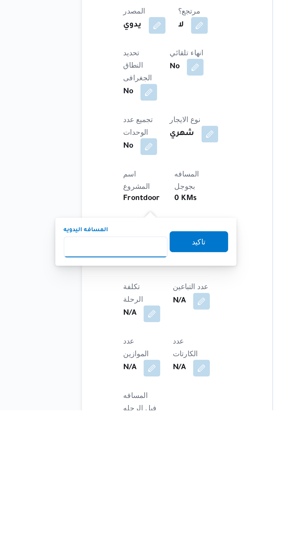
scroll to position [56, 0]
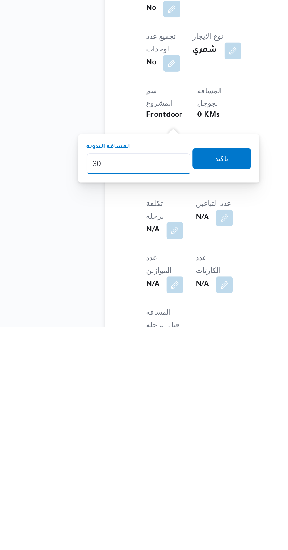
type input "300"
click at [152, 454] on span "تاكيد" at bounding box center [142, 455] width 33 height 12
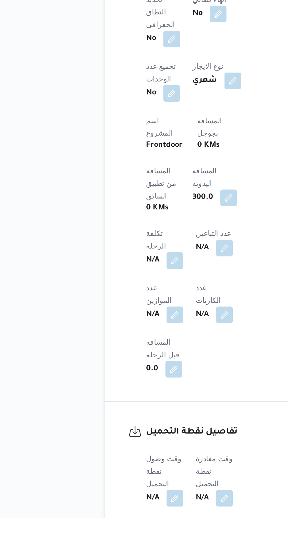
scroll to position [149, 0]
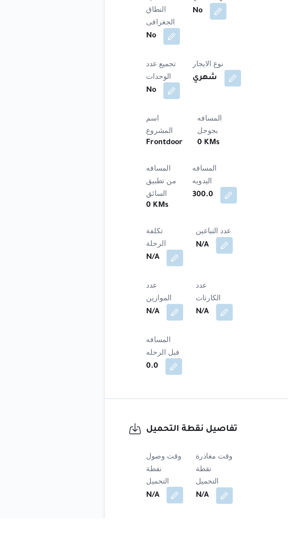
click at [113, 532] on button "button" at bounding box center [115, 536] width 9 height 9
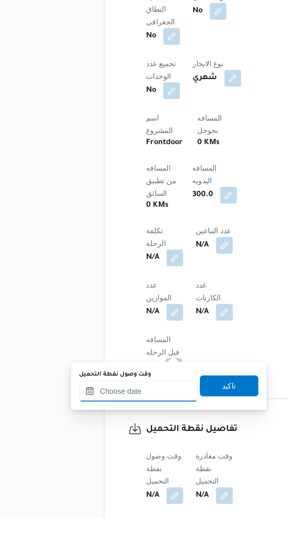
click at [87, 477] on input "وقت وصول نفطة التحميل" at bounding box center [95, 478] width 67 height 12
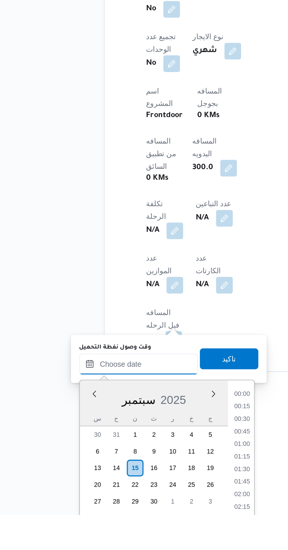
scroll to position [170, 0]
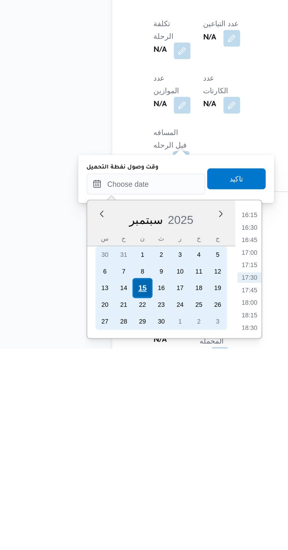
click at [93, 514] on div "15" at bounding box center [93, 515] width 11 height 11
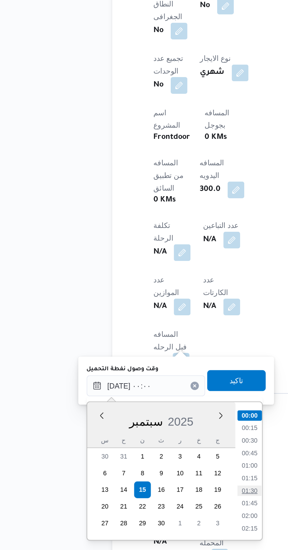
click at [156, 513] on li "01:30" at bounding box center [154, 516] width 14 height 6
type input "[DATE] ٠١:٣٠"
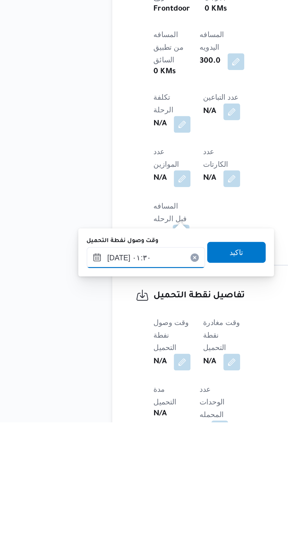
scroll to position [179, 0]
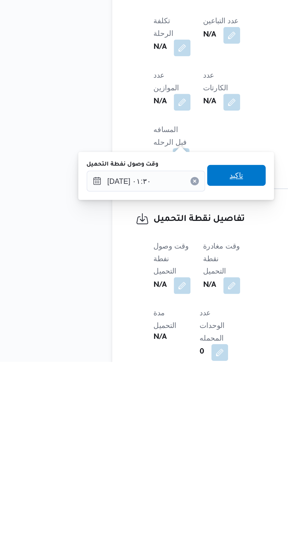
click at [150, 447] on span "تاكيد" at bounding box center [147, 444] width 8 height 7
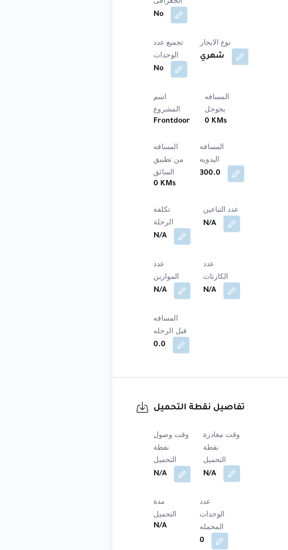
click at [148, 502] on button "button" at bounding box center [143, 506] width 9 height 9
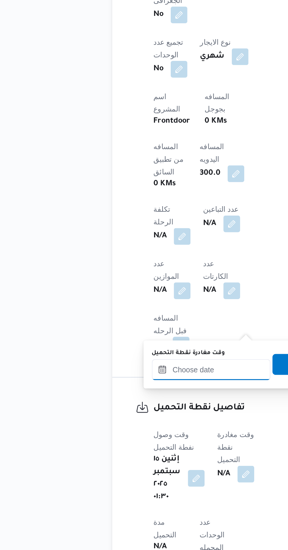
click at [132, 448] on input "وقت مغادرة نقطة التحميل" at bounding box center [132, 448] width 67 height 12
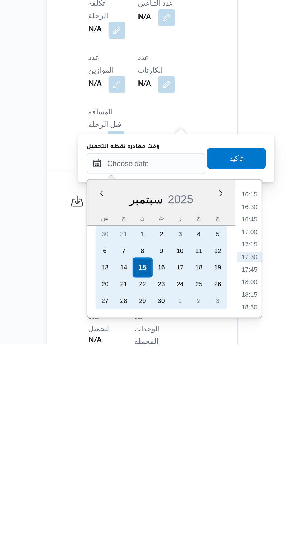
click at [132, 505] on div "15" at bounding box center [129, 506] width 11 height 11
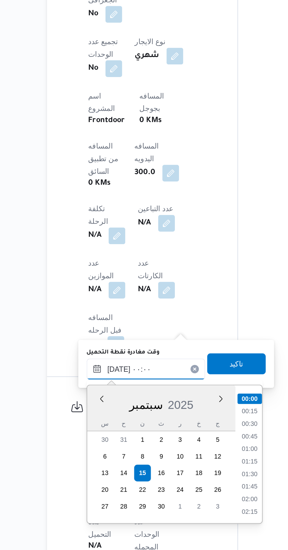
click at [103, 451] on input "[DATE] ٠٠:٠٠" at bounding box center [132, 448] width 67 height 12
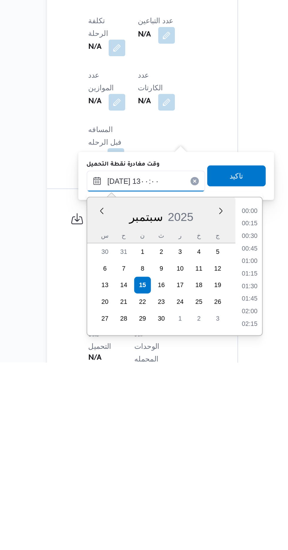
scroll to position [305, 0]
click at [190, 512] on li "12:30" at bounding box center [191, 512] width 14 height 6
type input "[DATE] ١٢:٣٠"
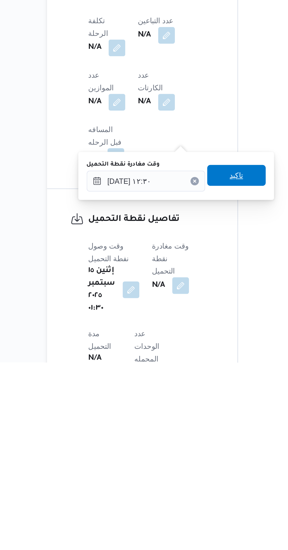
click at [186, 444] on span "تاكيد" at bounding box center [183, 444] width 8 height 7
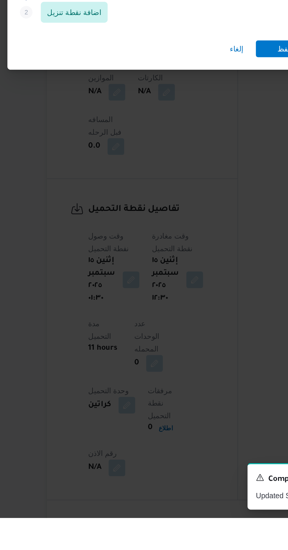
scroll to position [273, 0]
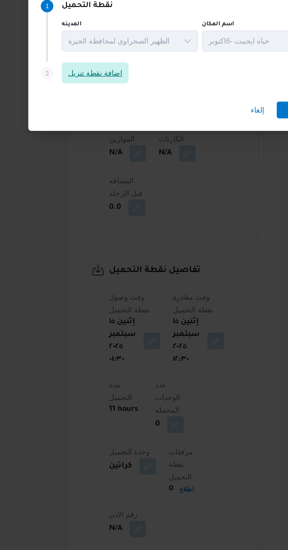
click at [99, 268] on span "اضافة نقطة تنزيل" at bounding box center [91, 264] width 31 height 7
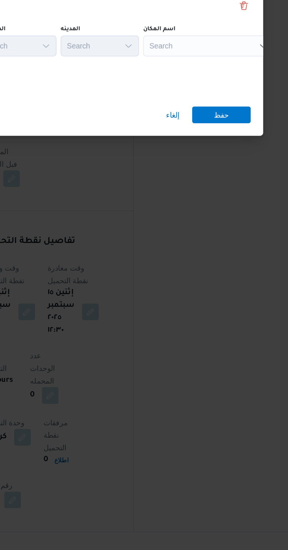
click at [224, 261] on div "Search" at bounding box center [225, 266] width 73 height 12
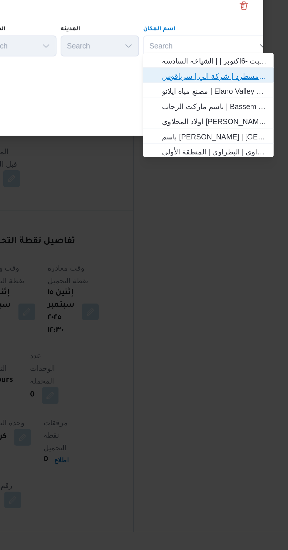
click at [240, 286] on span "فرونت دور مسطرد | شركة الي | سرياقوس" at bounding box center [229, 283] width 59 height 7
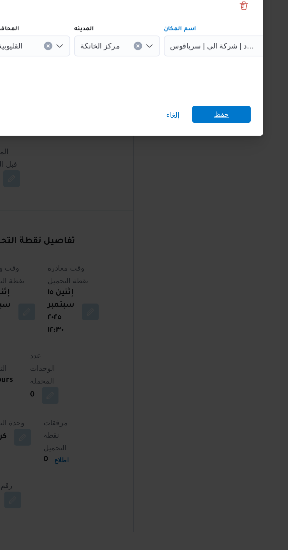
click at [235, 304] on span "حفظ" at bounding box center [233, 304] width 9 height 9
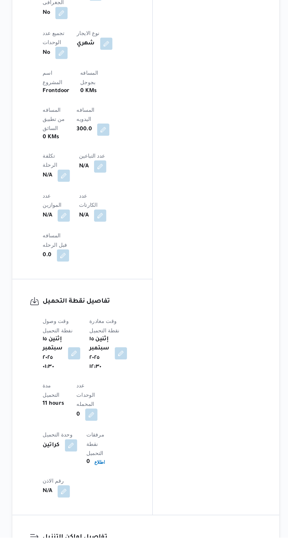
scroll to position [353, 0]
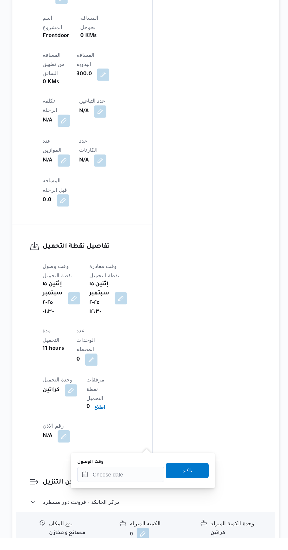
click at [154, 507] on div "وقت الوصول تاكيد" at bounding box center [177, 498] width 102 height 19
click at [164, 499] on input "وقت الوصول" at bounding box center [159, 501] width 67 height 12
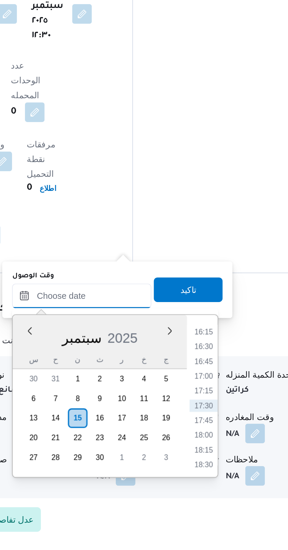
scroll to position [426, 0]
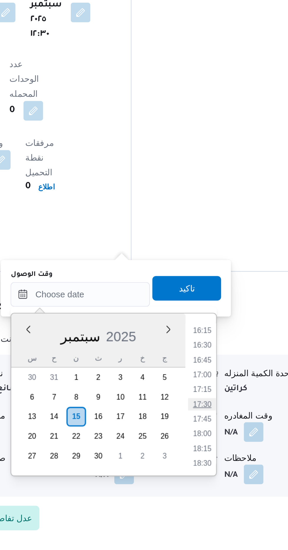
click at [218, 479] on li "17:30" at bounding box center [218, 480] width 14 height 6
type input "[DATE] ١٧:٣٠"
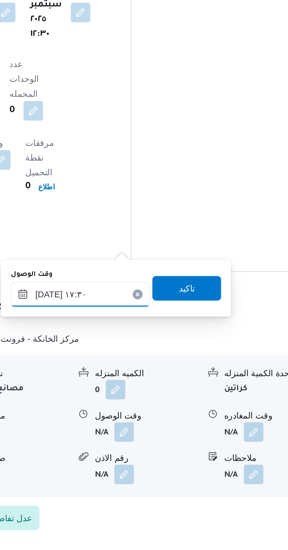
scroll to position [426, 0]
click at [221, 426] on span "تاكيد" at bounding box center [210, 425] width 33 height 12
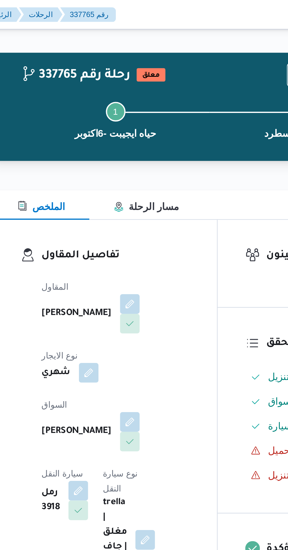
scroll to position [0, 0]
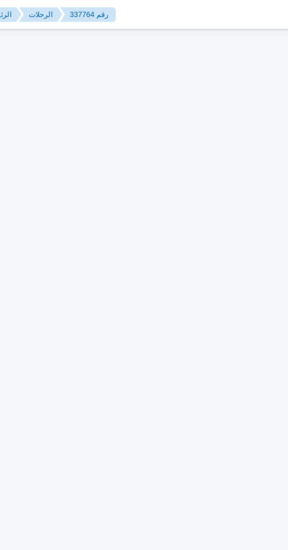
scroll to position [57, 0]
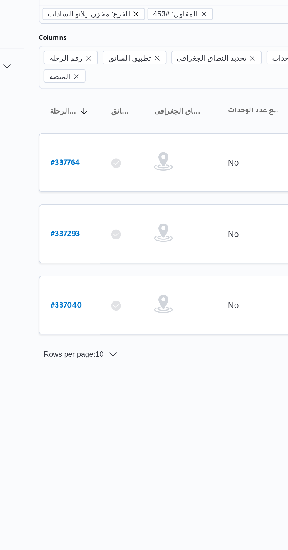
click at [122, 44] on icon "remove selected entity" at bounding box center [123, 45] width 2 height 2
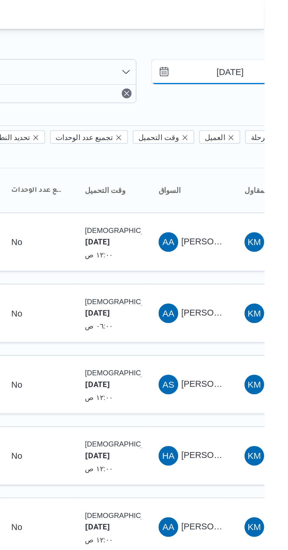
click at [263, 33] on input "[DATE]" at bounding box center [267, 35] width 67 height 12
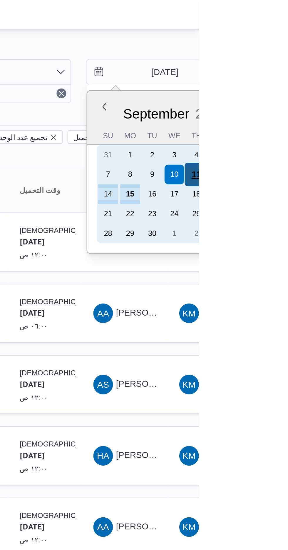
click at [287, 81] on div "11" at bounding box center [286, 83] width 11 height 11
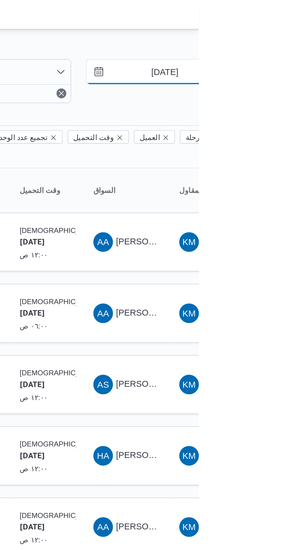
click at [275, 35] on input "[DATE]" at bounding box center [267, 35] width 67 height 12
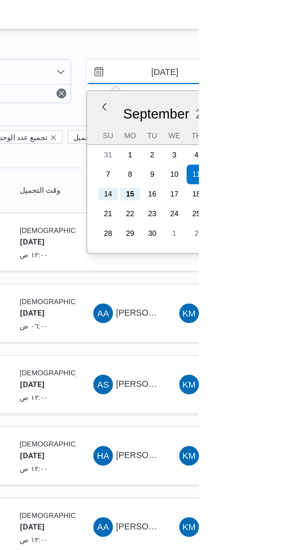
type input "[DATE]"
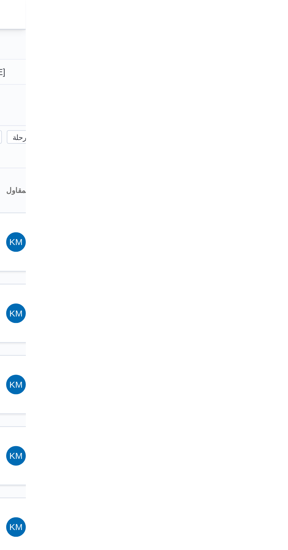
type input "[DATE]"
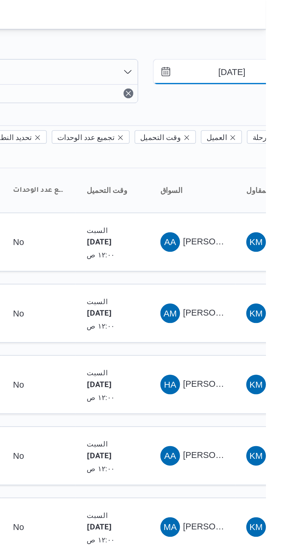
click at [270, 32] on input "[DATE]" at bounding box center [267, 35] width 67 height 12
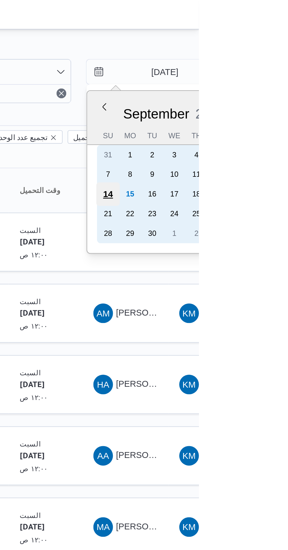
click at [246, 92] on div "14" at bounding box center [244, 92] width 11 height 11
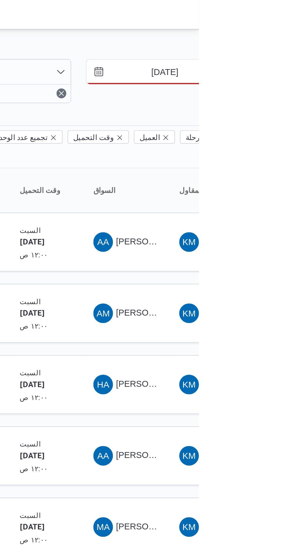
click at [271, 32] on input "[DATE]" at bounding box center [267, 35] width 67 height 12
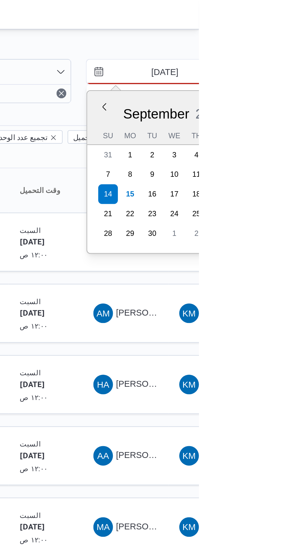
type input "[DATE]"
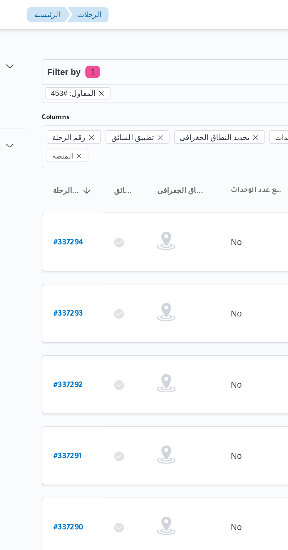
click at [103, 44] on icon "remove selected entity" at bounding box center [105, 45] width 4 height 4
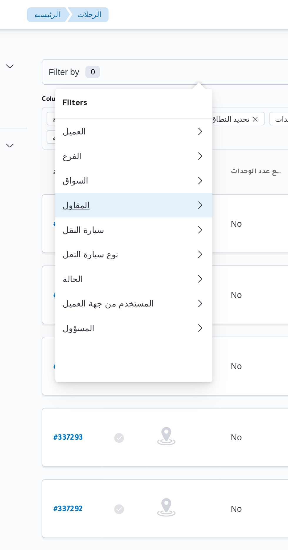
click at [121, 101] on div "المقاول" at bounding box center [116, 98] width 61 height 5
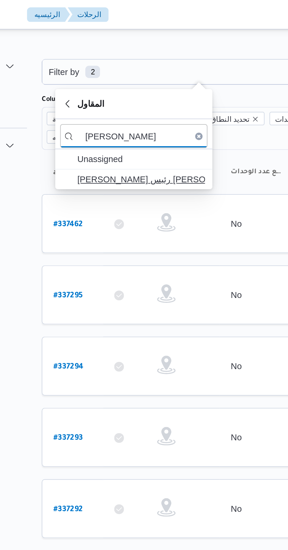
type input "[PERSON_NAME]"
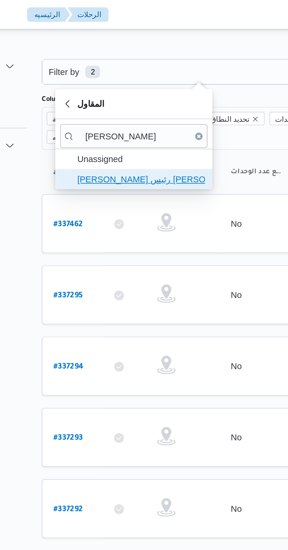
click at [136, 85] on span "[PERSON_NAME] رئيس [PERSON_NAME]" at bounding box center [123, 85] width 61 height 7
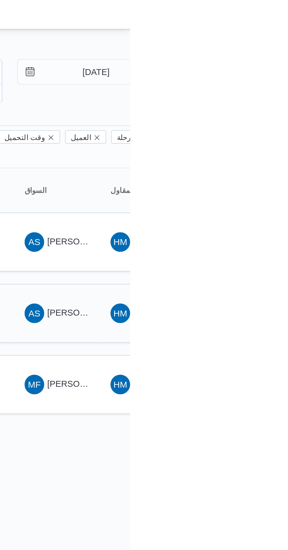
click at [253, 147] on span "[PERSON_NAME]" at bounding box center [265, 149] width 34 height 5
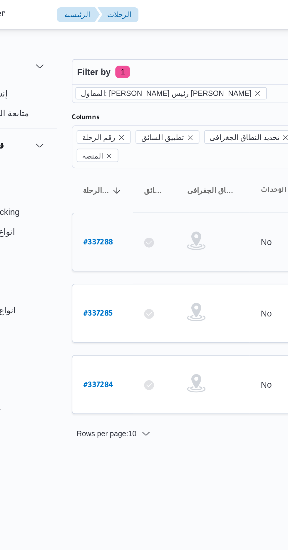
click at [86, 114] on b "# 337288" at bounding box center [89, 116] width 14 height 4
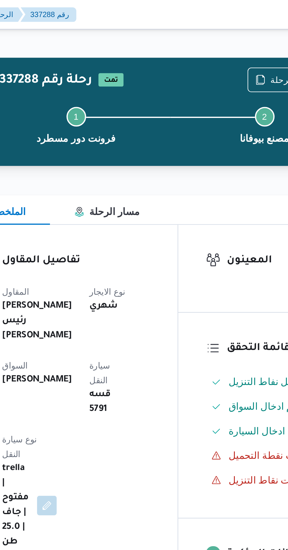
click at [225, 41] on div "Step 1 is incomplete 1 فرونت دور مسطرد Step 2 is incomplete 2 مصنع بيوفانا" at bounding box center [180, 60] width 188 height 38
click at [228, 40] on span "نسخ الرحلة" at bounding box center [235, 37] width 34 height 11
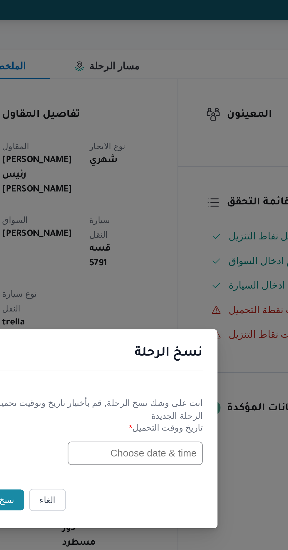
click at [156, 287] on input "text" at bounding box center [163, 286] width 65 height 11
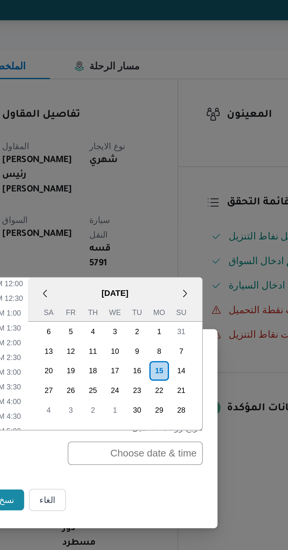
scroll to position [213, 0]
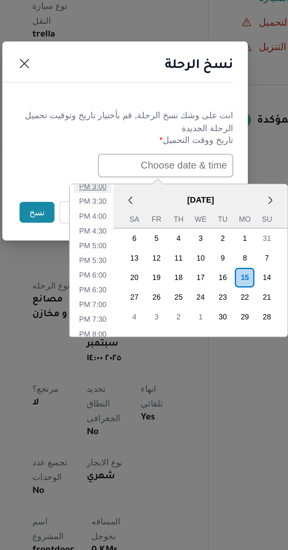
click at [134, 296] on li "3:00 PM" at bounding box center [129, 297] width 18 height 6
type input "[DATE] 3:00PM"
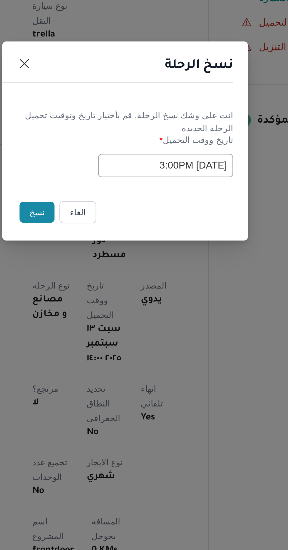
click at [99, 308] on button "نسخ" at bounding box center [101, 309] width 17 height 10
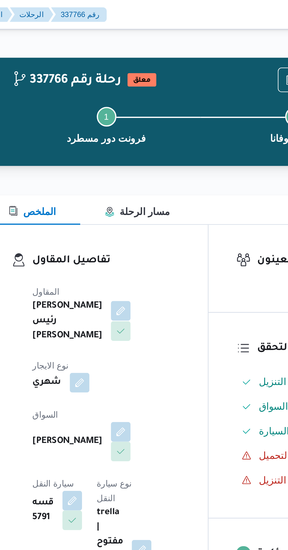
click at [137, 153] on button "button" at bounding box center [141, 148] width 9 height 9
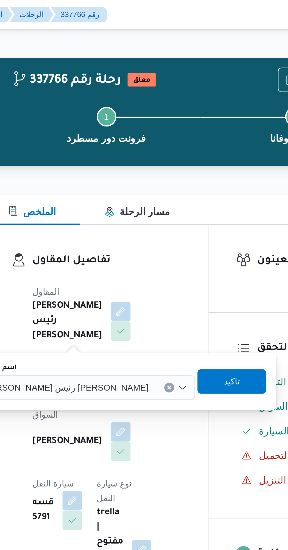
click at [163, 186] on button "Clear input" at bounding box center [165, 185] width 5 height 5
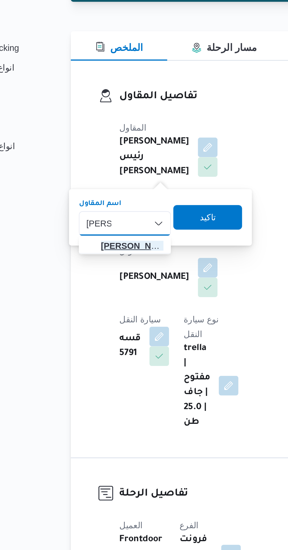
type input "[PERSON_NAME]"
click at [106, 197] on span "[PERSON_NAME] دوح [PERSON_NAME]" at bounding box center [106, 196] width 30 height 7
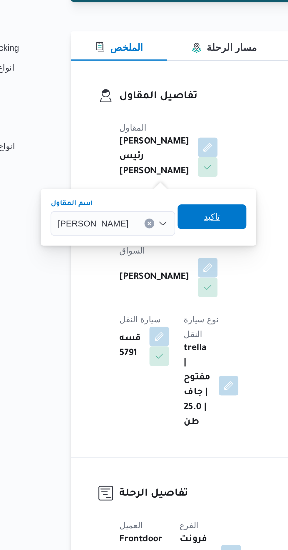
click at [148, 184] on span "تاكيد" at bounding box center [144, 182] width 8 height 7
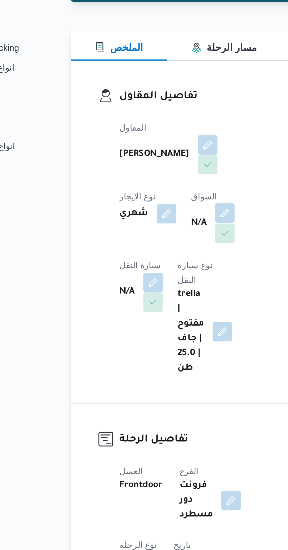
click at [146, 185] on button "button" at bounding box center [150, 180] width 9 height 9
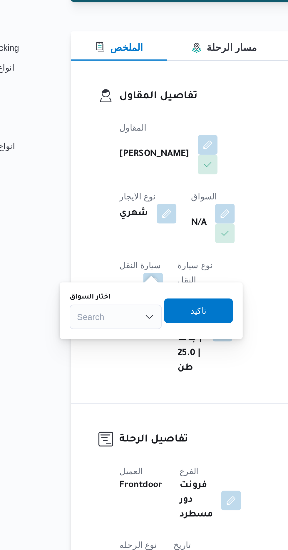
click at [103, 230] on div "Search" at bounding box center [98, 230] width 44 height 12
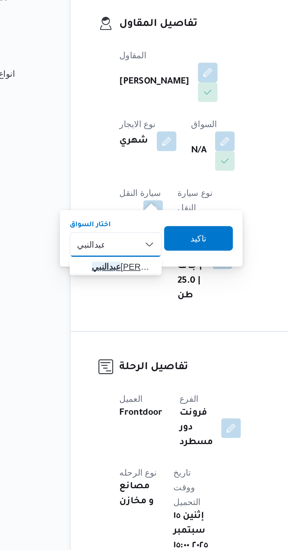
type input "عبدالنبي"
click at [104, 242] on span "[PERSON_NAME]" at bounding box center [101, 240] width 30 height 7
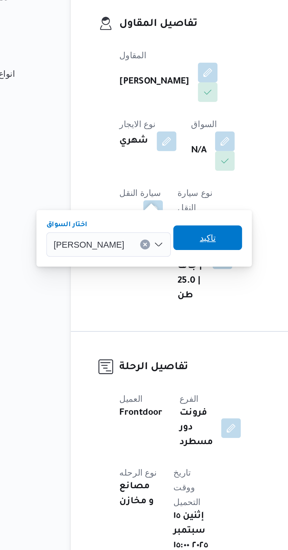
click at [145, 228] on span "تاكيد" at bounding box center [142, 226] width 8 height 7
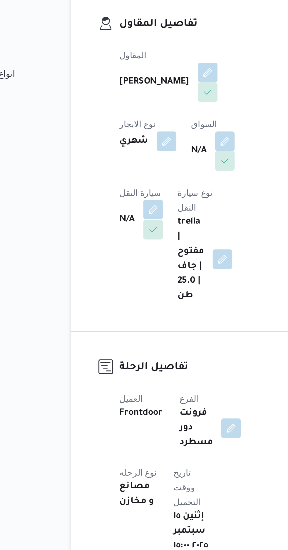
click at [121, 209] on button "button" at bounding box center [115, 213] width 9 height 9
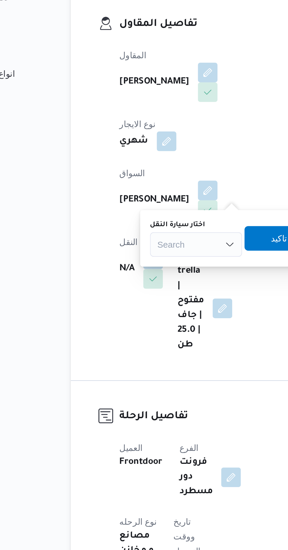
click at [135, 229] on div "Search" at bounding box center [136, 230] width 44 height 12
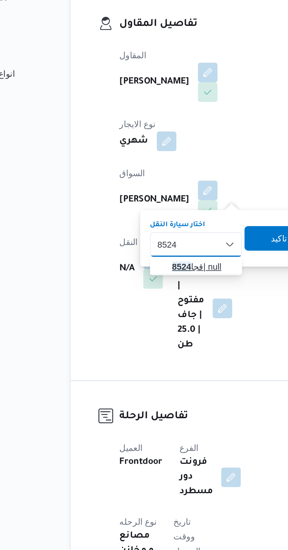
type input "8524"
click at [142, 240] on span "قجا 8524 | null" at bounding box center [140, 240] width 30 height 7
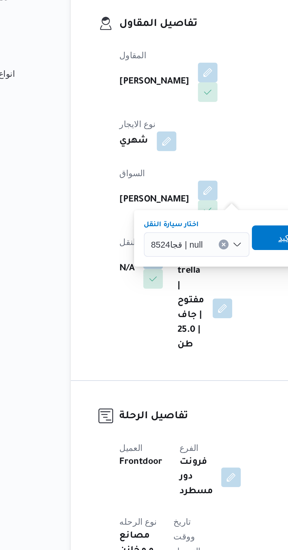
click at [168, 226] on span "تاكيد" at bounding box center [179, 227] width 33 height 12
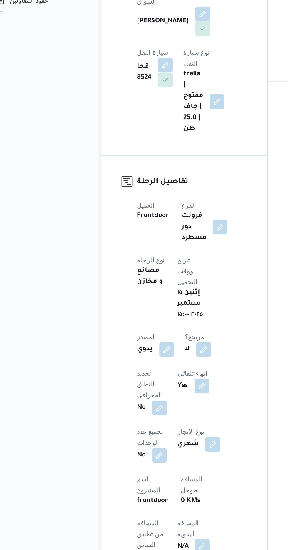
click at [137, 542] on button "button" at bounding box center [141, 546] width 9 height 9
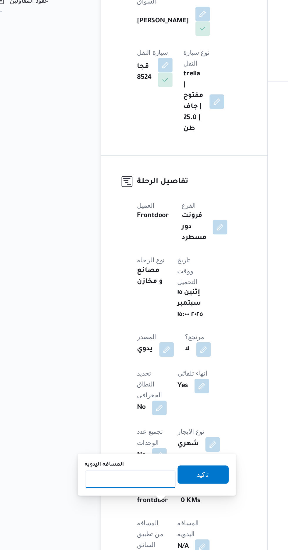
click at [90, 506] on input "المسافه اليدويه" at bounding box center [95, 504] width 59 height 12
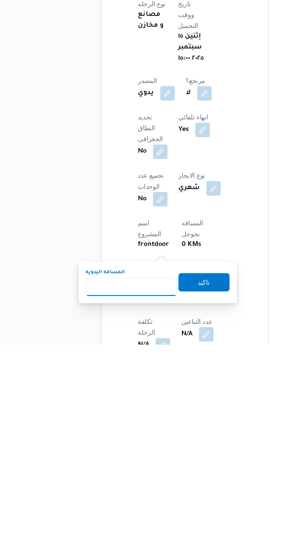
scroll to position [100, 0]
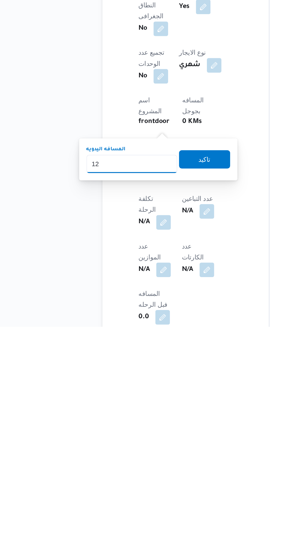
type input "120"
click at [152, 440] on span "تاكيد" at bounding box center [142, 442] width 33 height 12
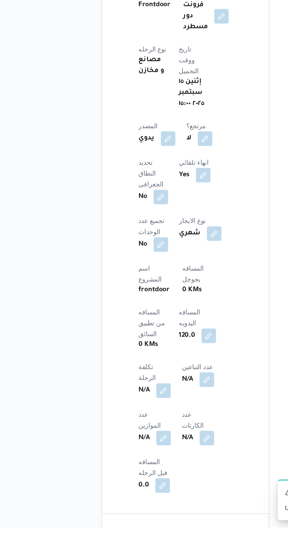
scroll to position [135, 0]
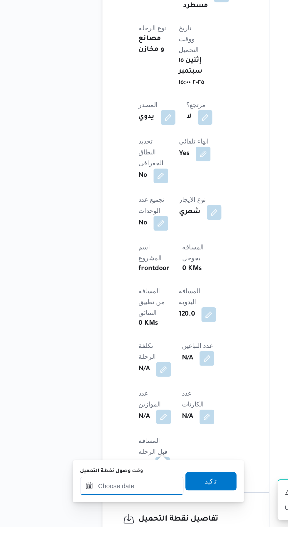
click at [93, 522] on input "وقت وصول نفطة التحميل" at bounding box center [95, 523] width 67 height 12
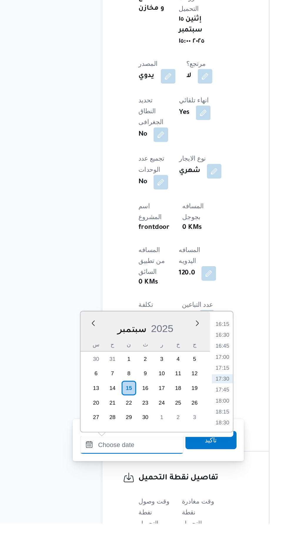
scroll to position [159, 0]
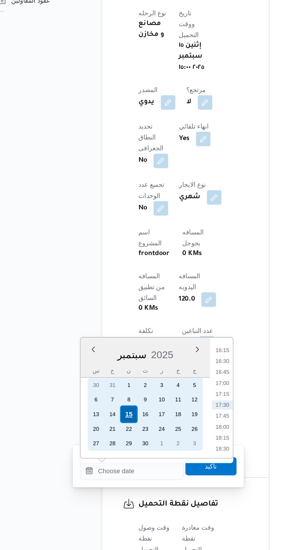
click at [93, 462] on div "15" at bounding box center [93, 462] width 11 height 11
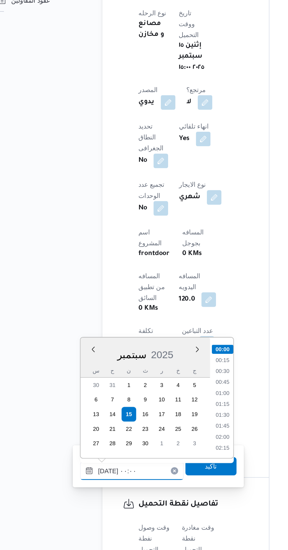
click at [68, 501] on input "[DATE] ٠٠:٠٠" at bounding box center [95, 499] width 67 height 12
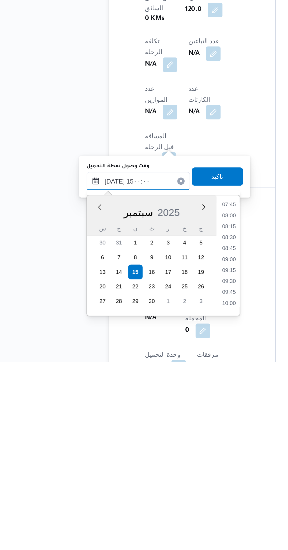
scroll to position [362, 0]
click at [156, 512] on li "15:00" at bounding box center [154, 512] width 14 height 6
type input "[DATE] ١٥:٠٠"
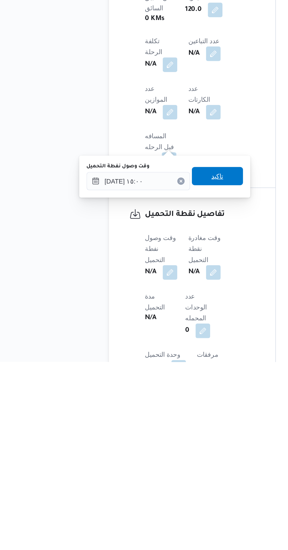
click at [159, 434] on span "تاكيد" at bounding box center [146, 430] width 33 height 12
